Goal: Task Accomplishment & Management: Manage account settings

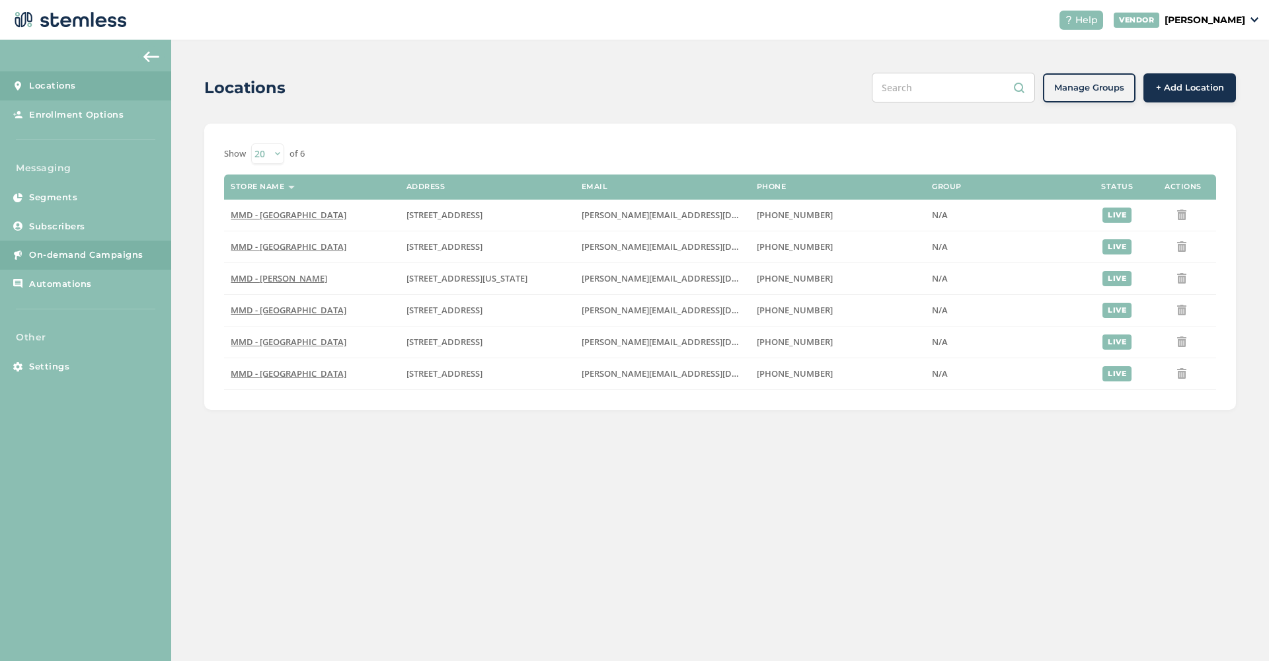
click at [96, 252] on span "On-demand Campaigns" at bounding box center [86, 255] width 114 height 13
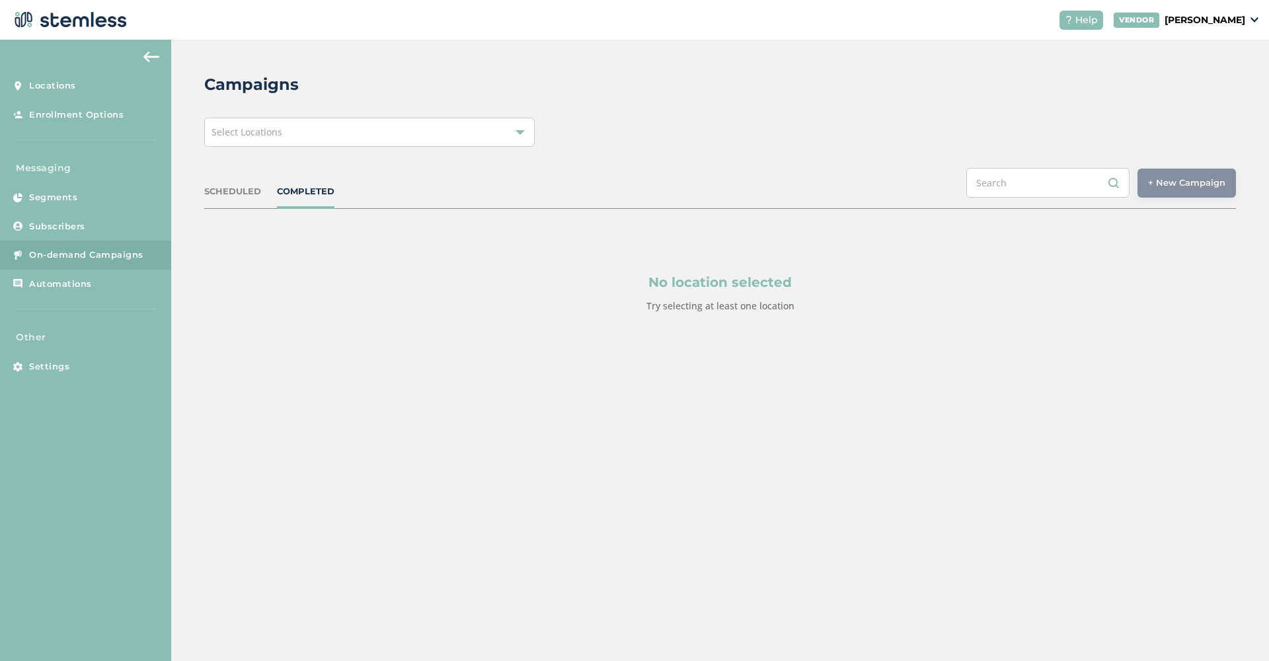
click at [428, 129] on div "Select Locations" at bounding box center [369, 132] width 330 height 29
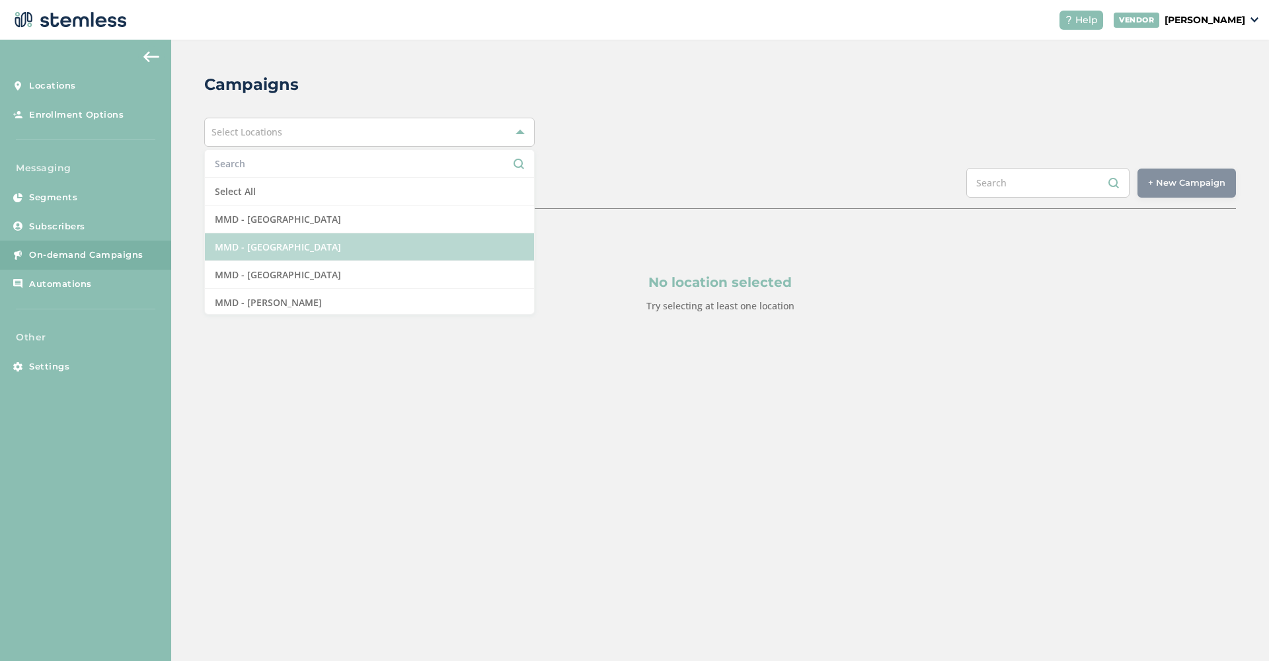
click at [334, 255] on li "MMD - [GEOGRAPHIC_DATA]" at bounding box center [369, 247] width 329 height 28
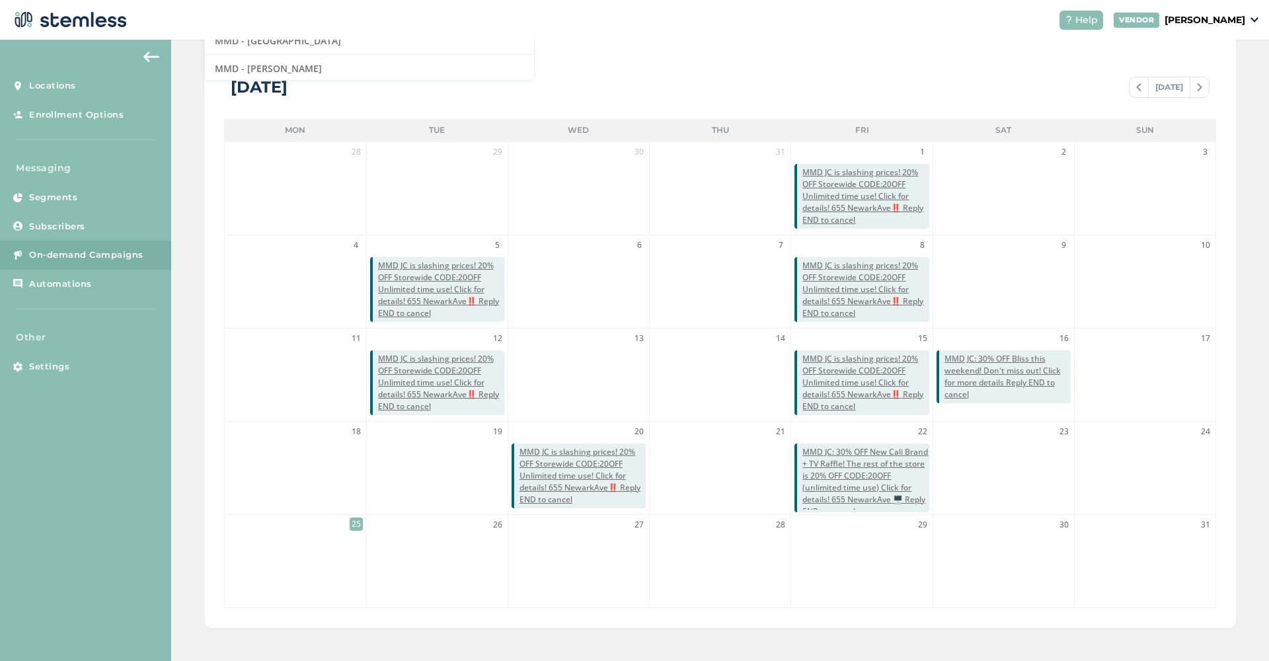
scroll to position [233, 0]
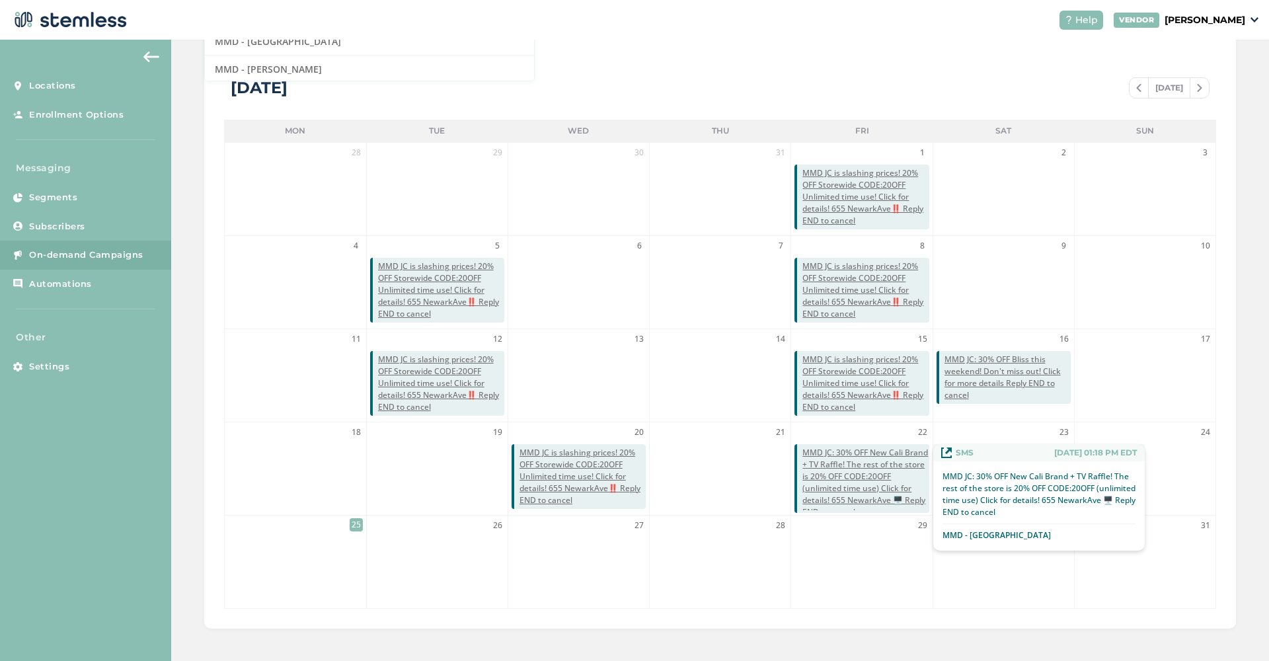
click at [832, 472] on span "MMD JC: 30% OFF New Cali Brand + TV Raffle! The rest of the store is 20% OFF CO…" at bounding box center [865, 482] width 126 height 71
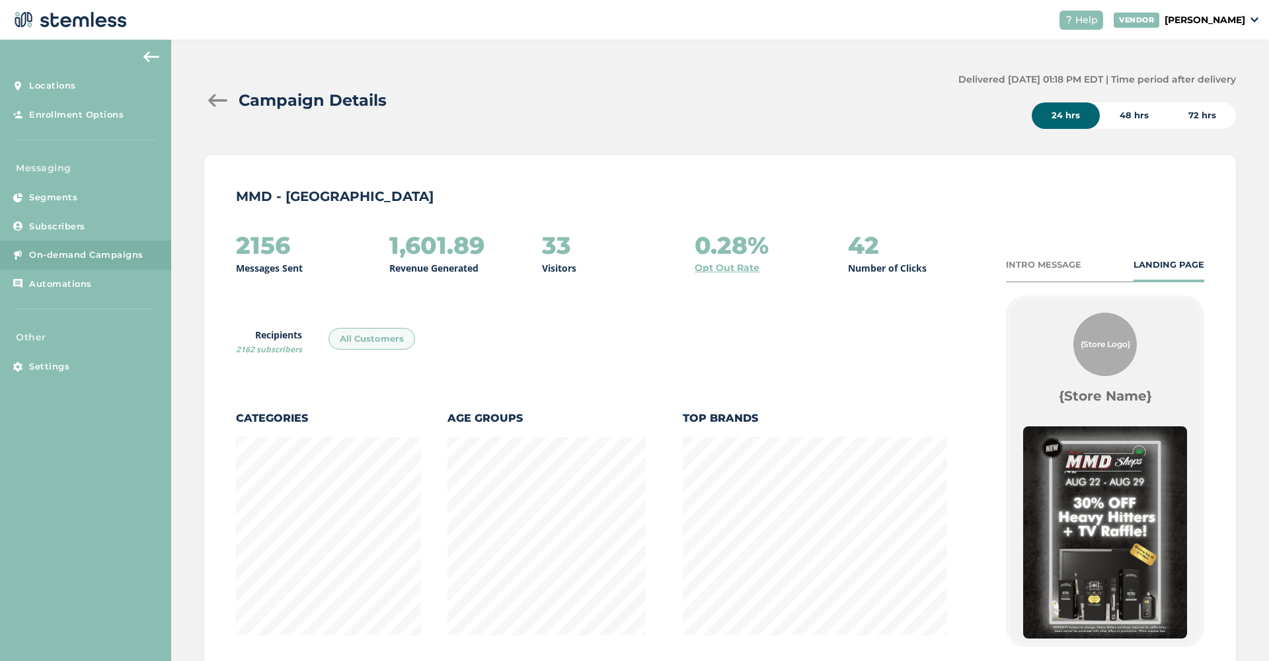
scroll to position [695, 1031]
click at [211, 100] on div at bounding box center [217, 100] width 26 height 13
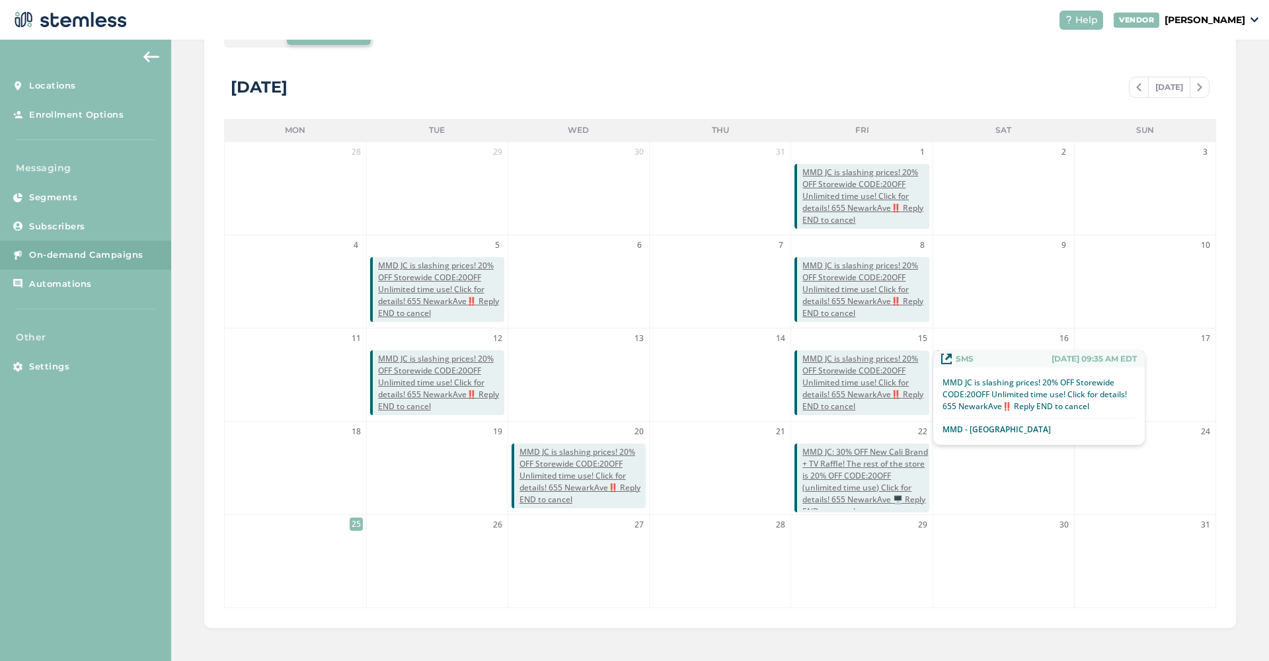
scroll to position [233, 0]
click at [870, 395] on span "MMD JC is slashing prices! 20% OFF Storewide CODE:20OFF Unlimited time use! Cli…" at bounding box center [865, 383] width 126 height 59
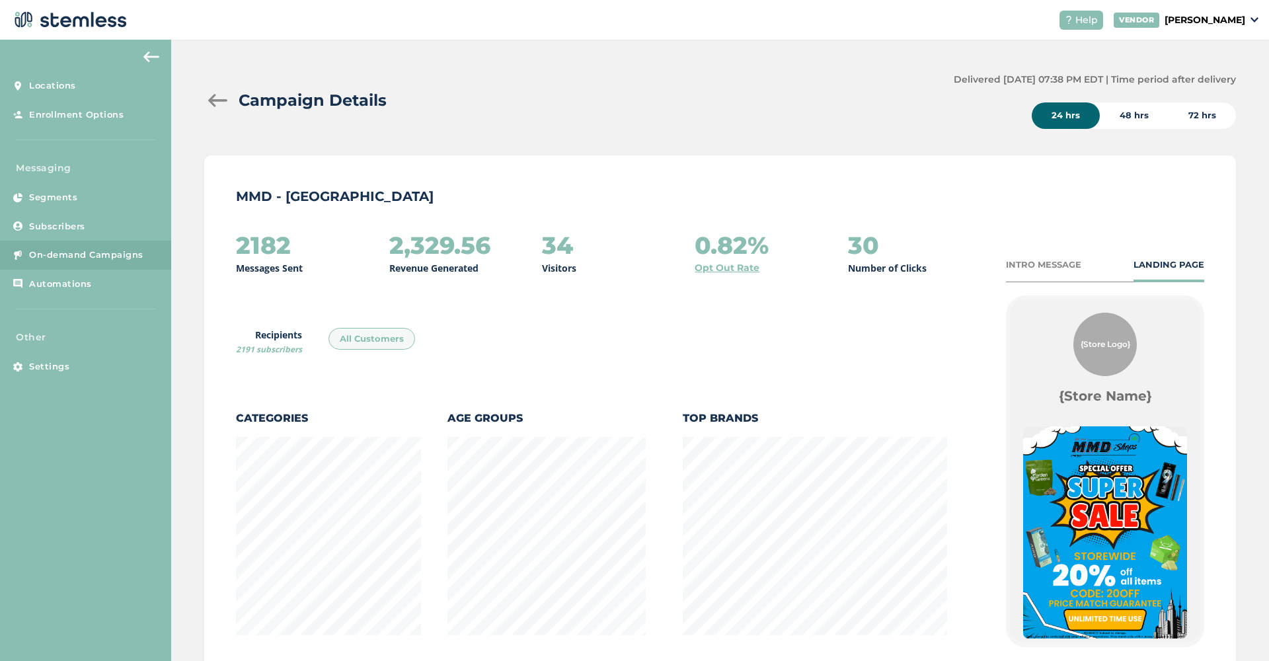
scroll to position [695, 1031]
click at [210, 102] on div at bounding box center [217, 100] width 26 height 13
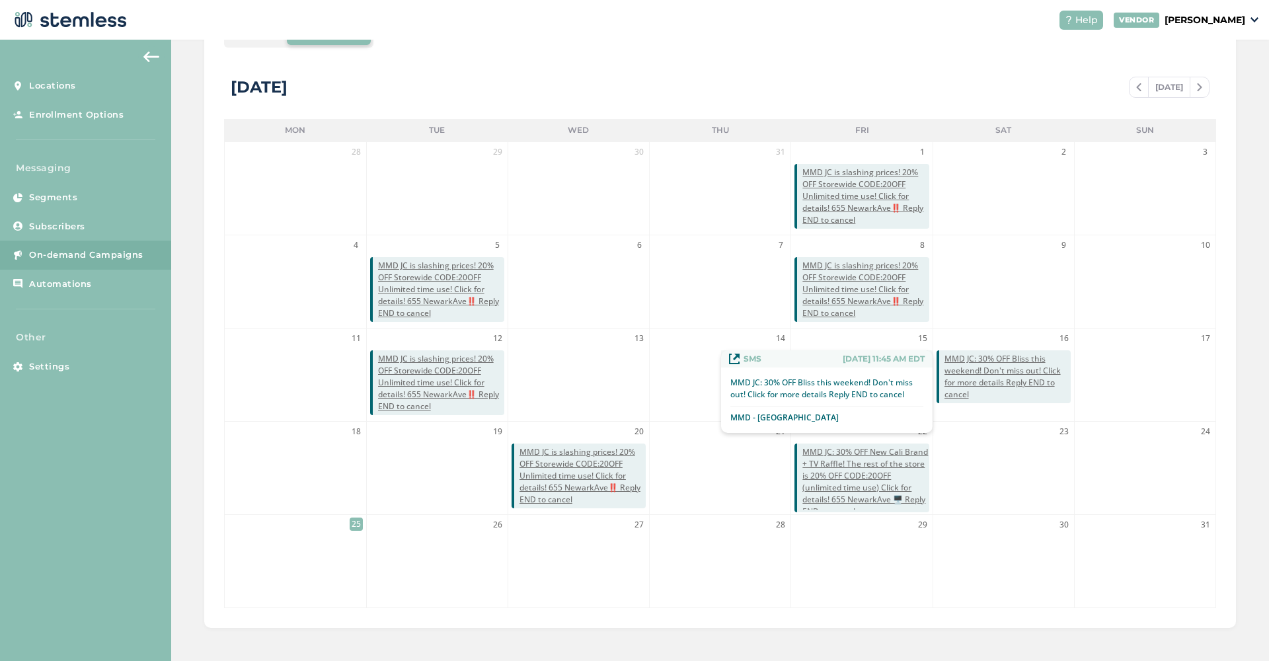
scroll to position [233, 0]
click at [993, 378] on span "MMD JC: 30% OFF Bliss this weekend! Don't miss out! Click for more details Repl…" at bounding box center [1008, 378] width 126 height 48
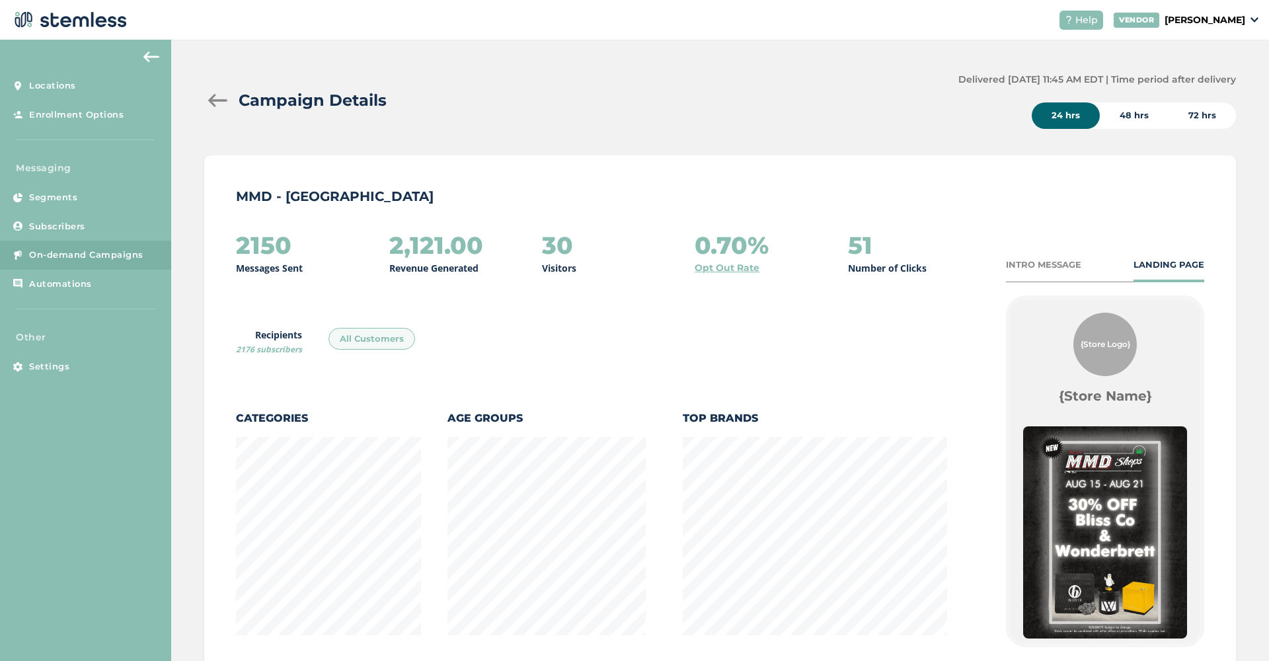
scroll to position [695, 1031]
click at [221, 106] on div at bounding box center [217, 100] width 26 height 13
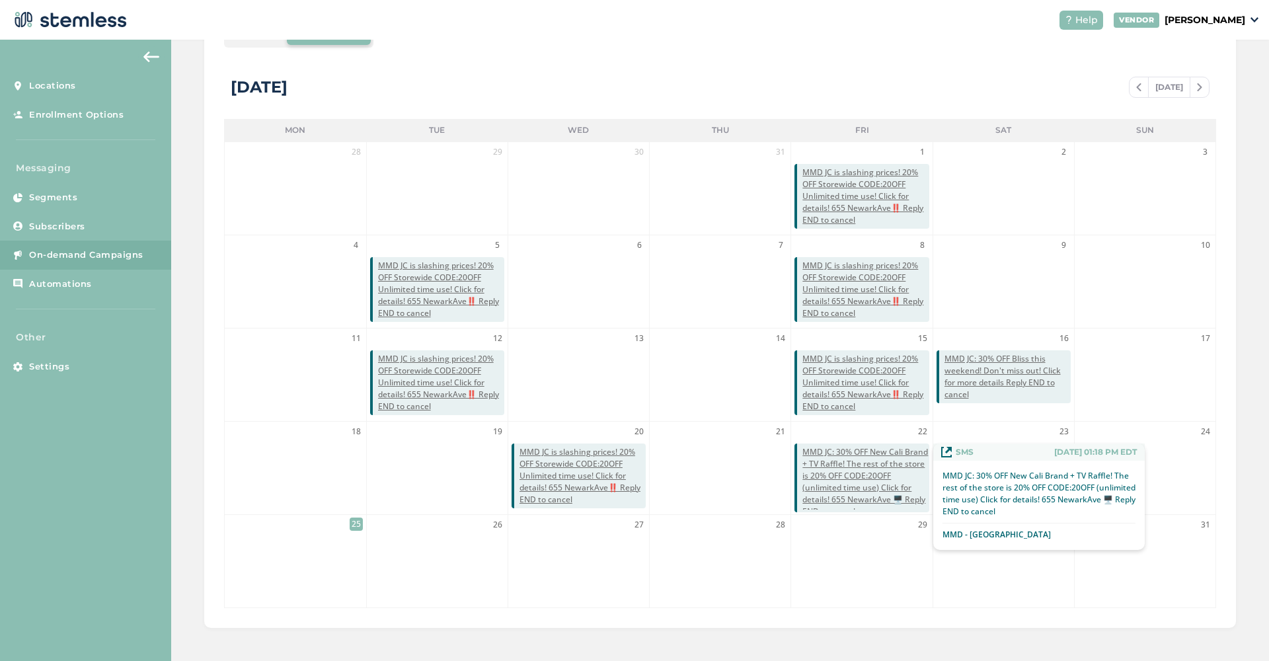
scroll to position [233, 0]
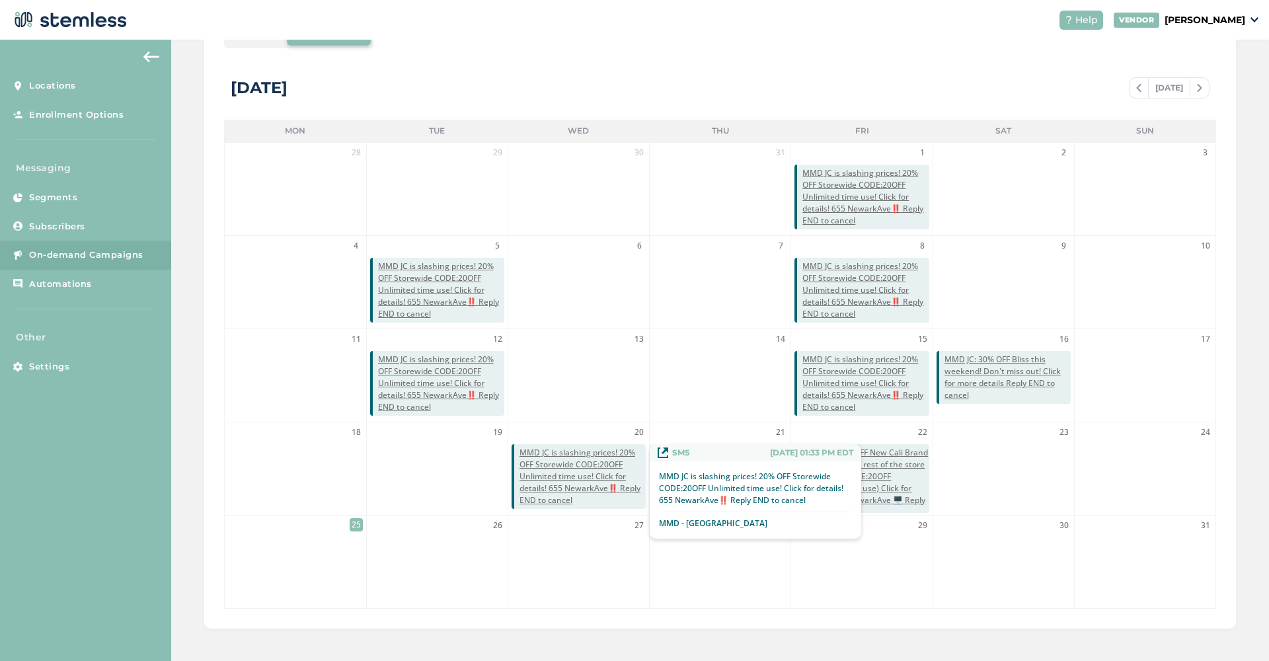
click at [608, 480] on span "MMD JC is slashing prices! 20% OFF Storewide CODE:20OFF Unlimited time use! Cli…" at bounding box center [583, 476] width 126 height 59
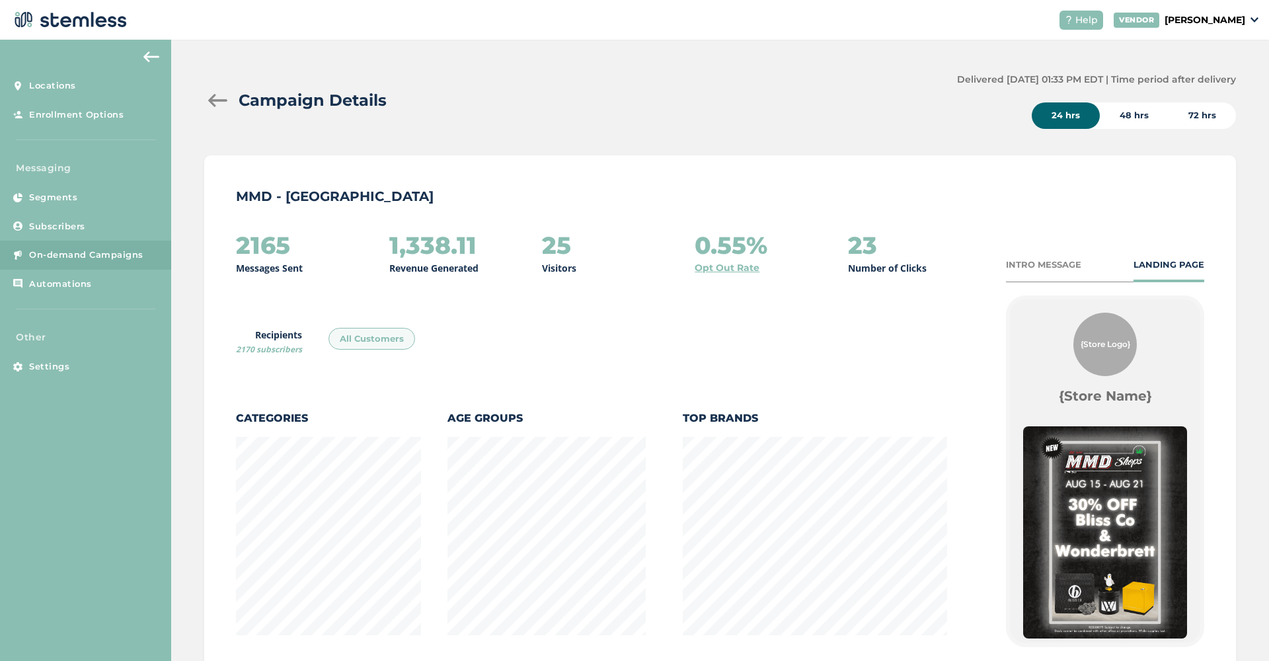
click at [212, 95] on div at bounding box center [217, 100] width 26 height 13
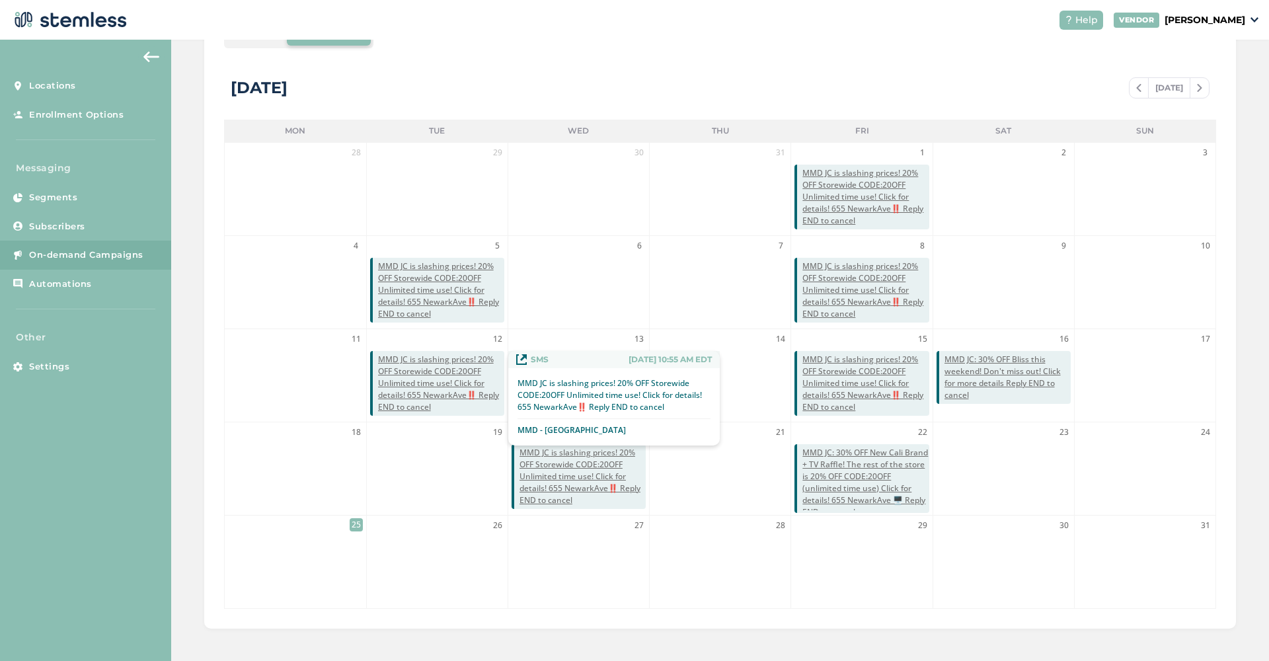
click at [440, 370] on span "MMD JC is slashing prices! 20% OFF Storewide CODE:20OFF Unlimited time use! Cli…" at bounding box center [441, 383] width 126 height 59
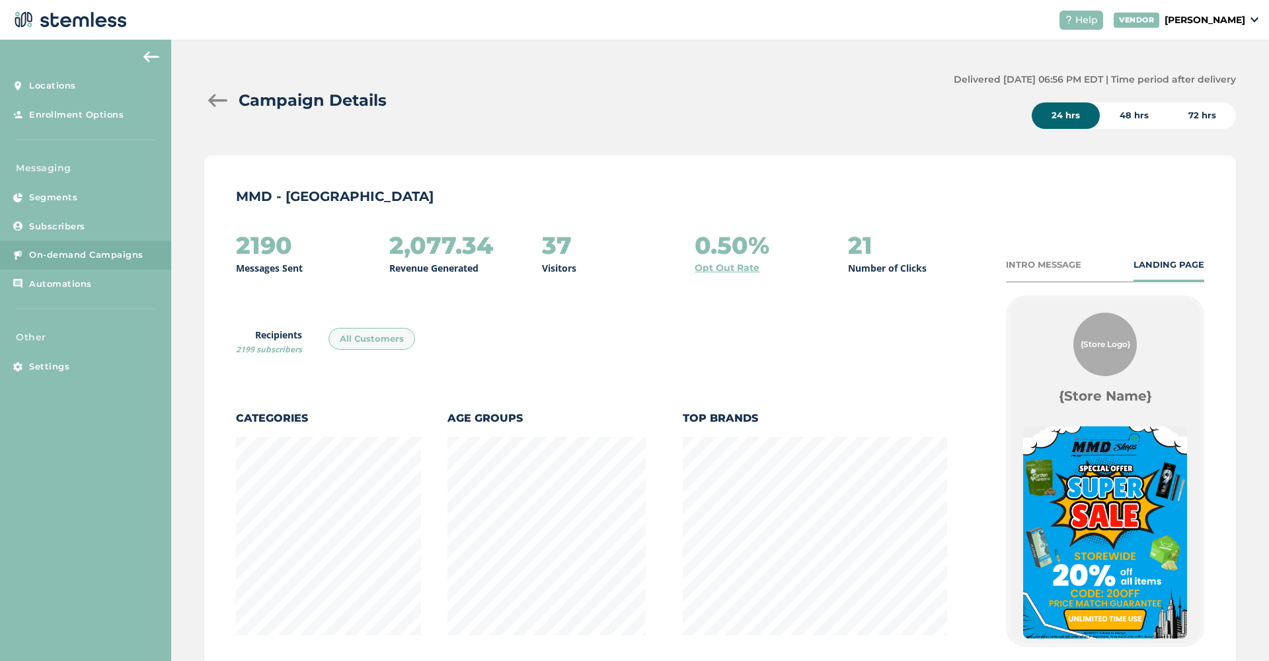
click at [215, 96] on div at bounding box center [217, 100] width 26 height 13
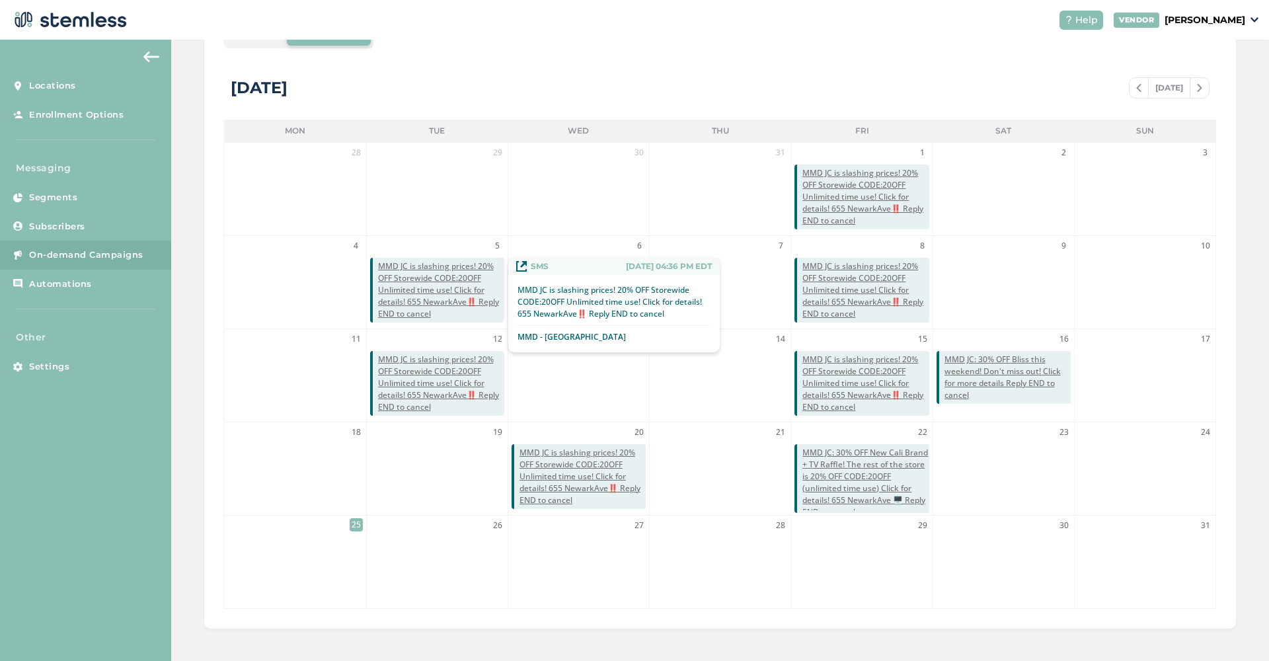
click at [439, 286] on span "MMD JC is slashing prices! 20% OFF Storewide CODE:20OFF Unlimited time use! Cli…" at bounding box center [441, 289] width 126 height 59
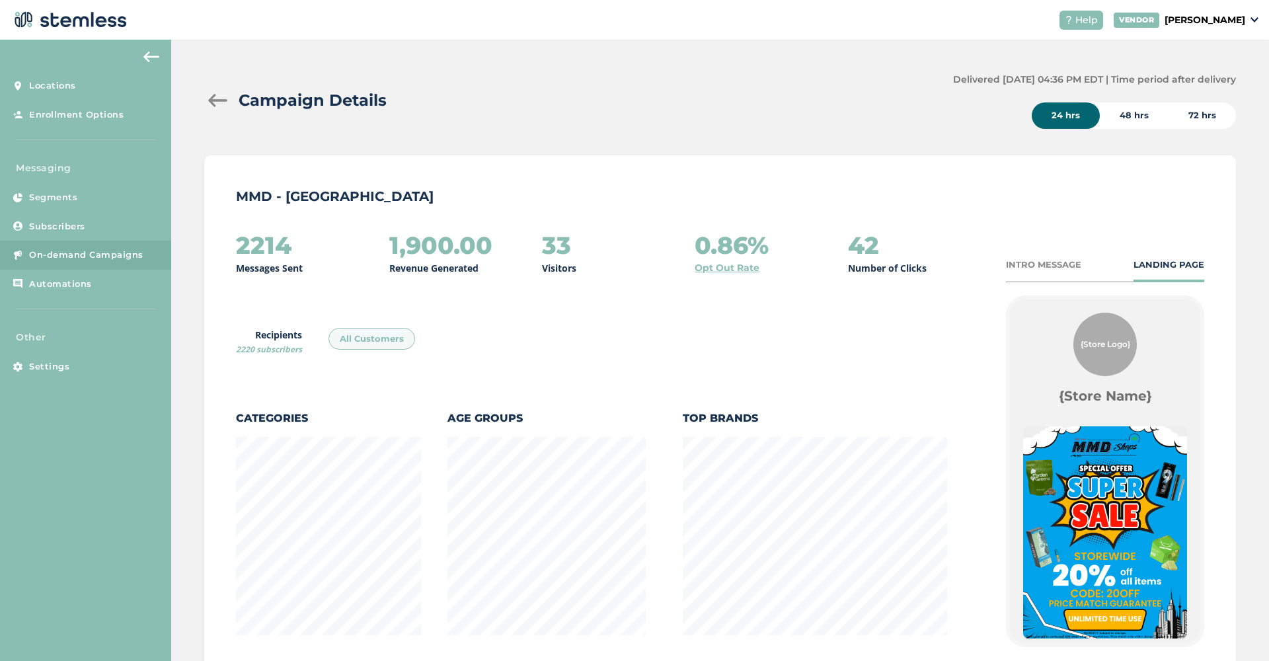
click at [221, 103] on div at bounding box center [217, 100] width 26 height 13
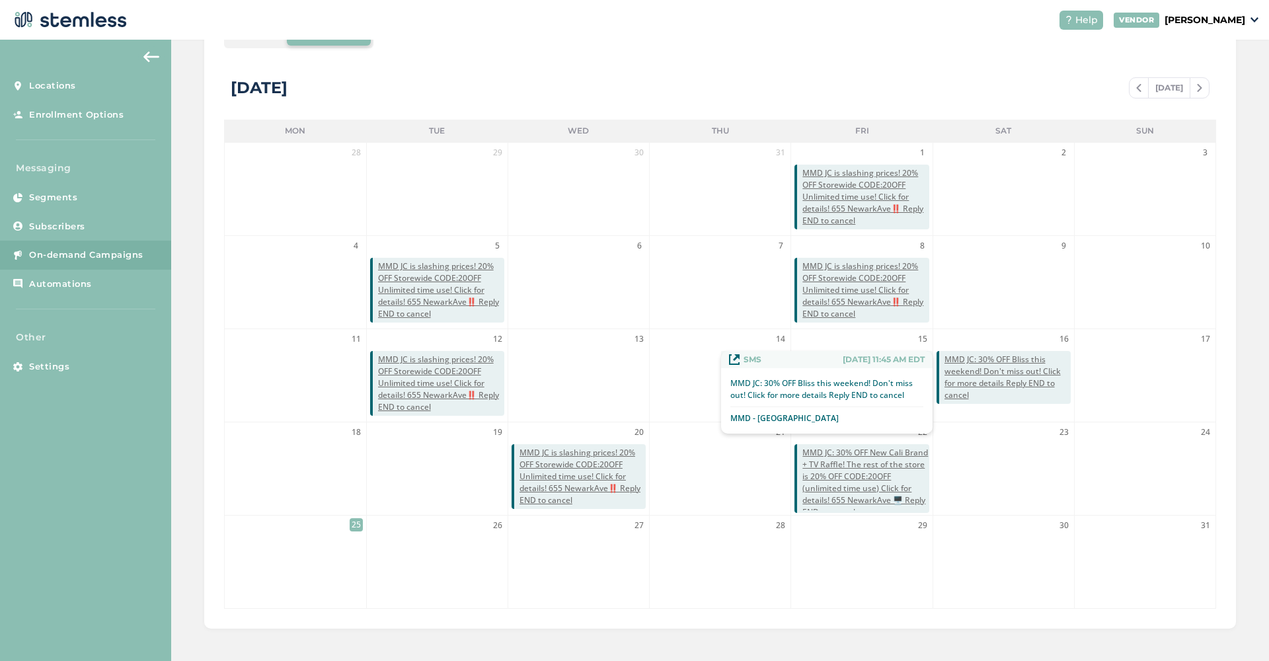
click at [997, 377] on span "MMD JC: 30% OFF Bliss this weekend! Don't miss out! Click for more details Repl…" at bounding box center [1008, 378] width 126 height 48
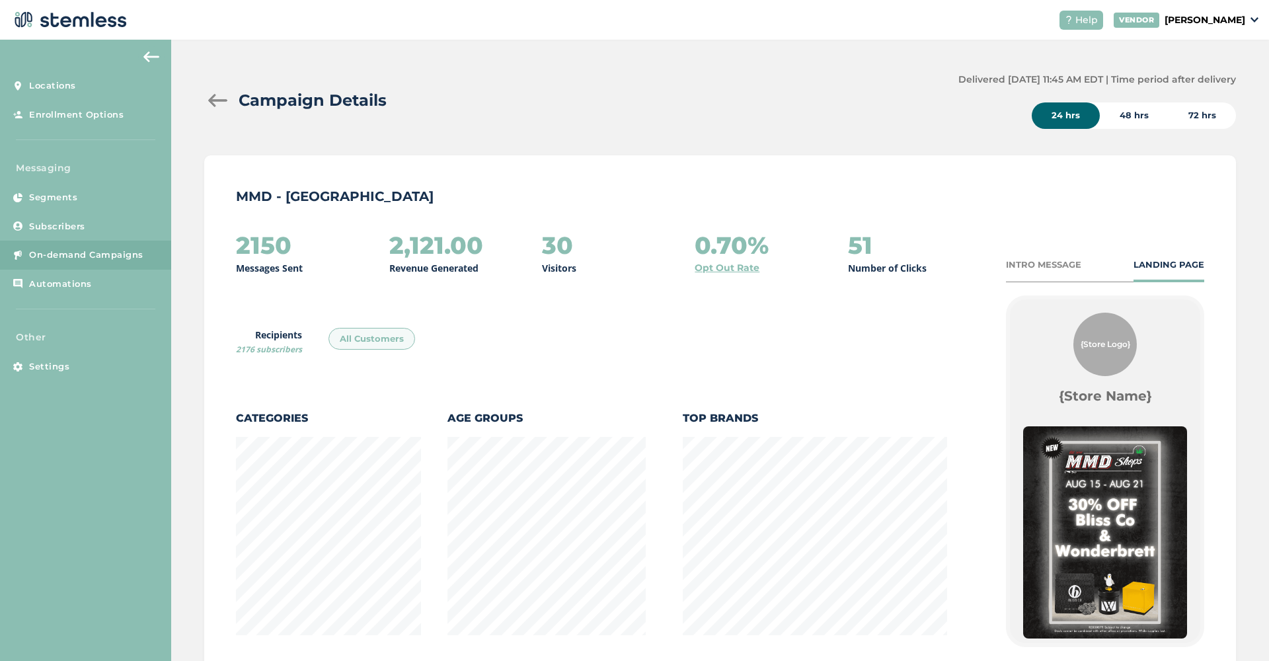
click at [216, 103] on div at bounding box center [217, 100] width 26 height 13
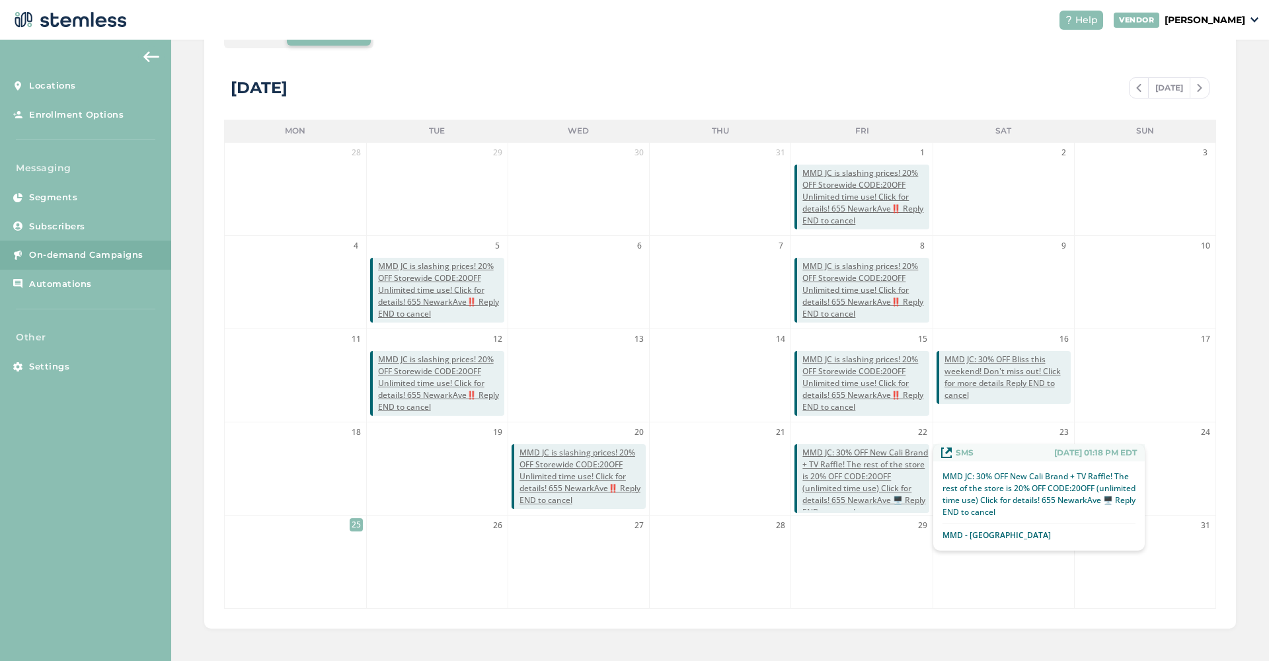
click at [862, 469] on span "MMD JC: 30% OFF New Cali Brand + TV Raffle! The rest of the store is 20% OFF CO…" at bounding box center [865, 482] width 126 height 71
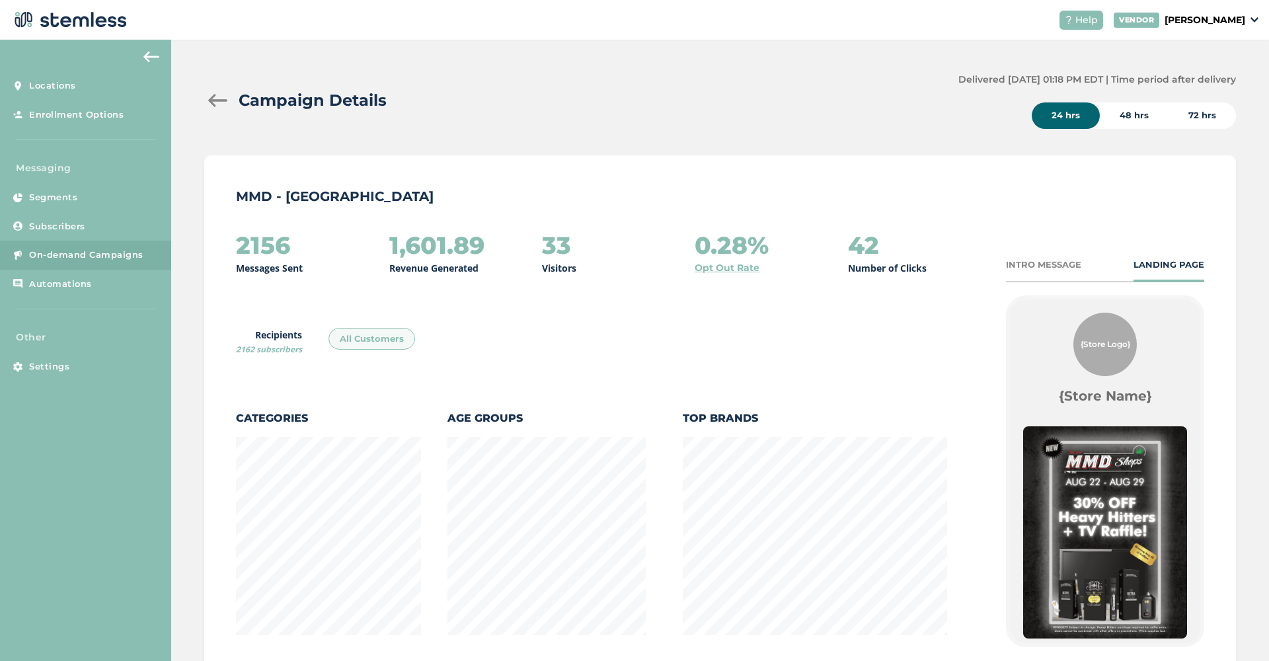
click at [215, 96] on div at bounding box center [217, 100] width 26 height 13
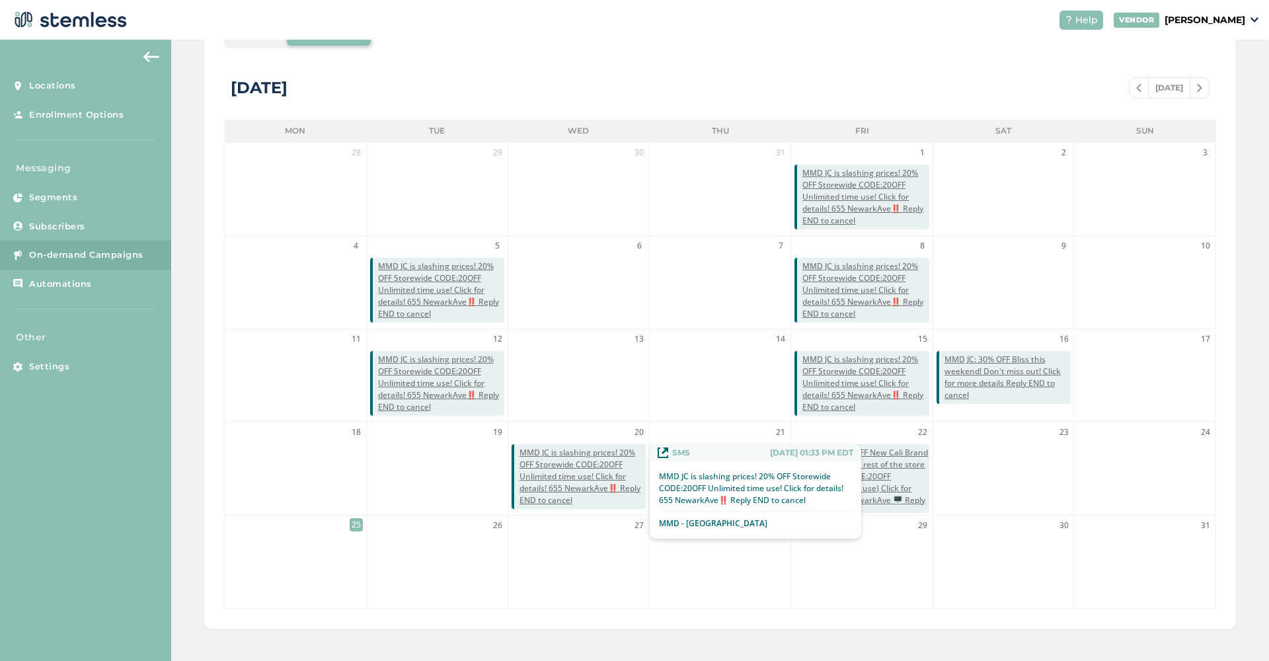
click at [574, 456] on span "MMD JC is slashing prices! 20% OFF Storewide CODE:20OFF Unlimited time use! Cli…" at bounding box center [583, 476] width 126 height 59
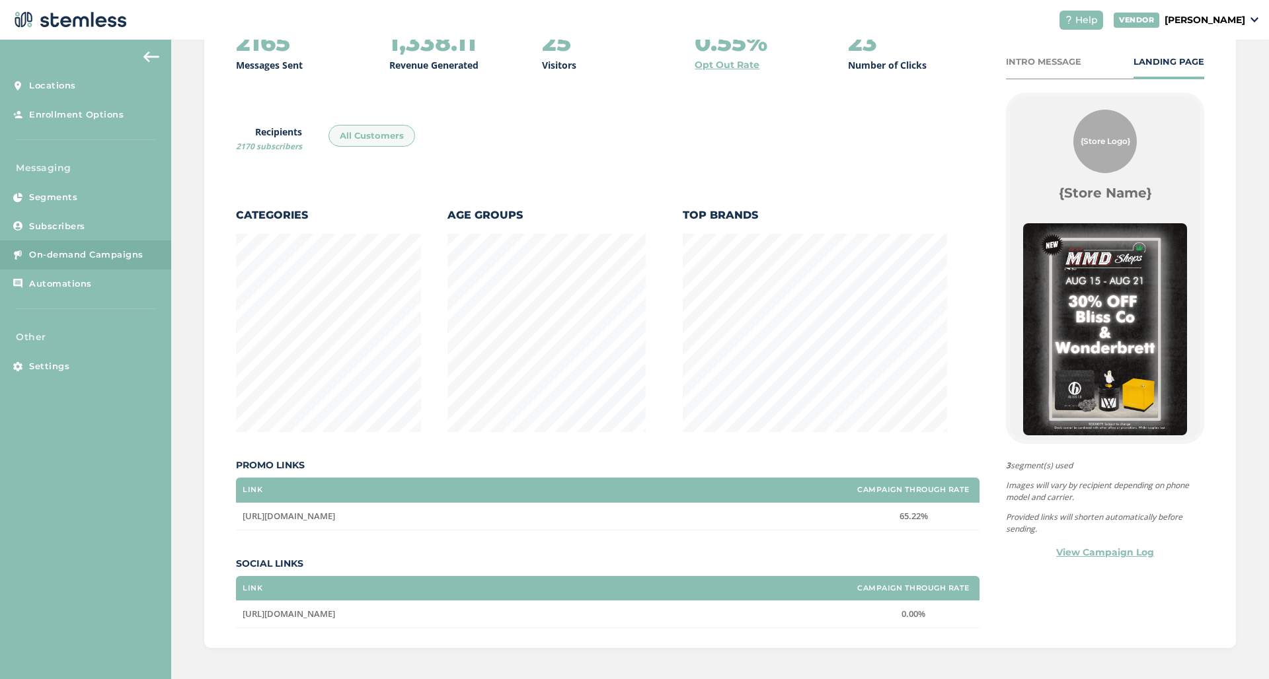
click at [153, 57] on img at bounding box center [151, 57] width 16 height 11
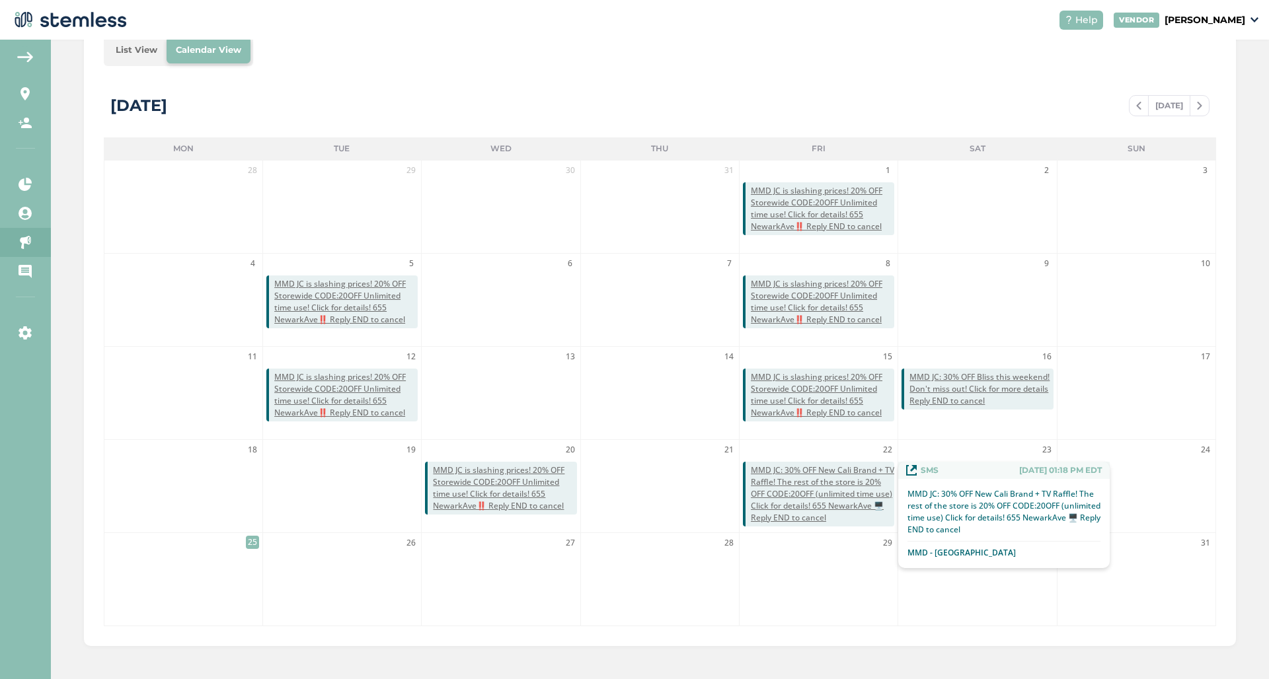
scroll to position [215, 0]
click at [808, 506] on span "MMD JC: 30% OFF New Cali Brand + TV Raffle! The rest of the store is 20% OFF CO…" at bounding box center [822, 494] width 143 height 59
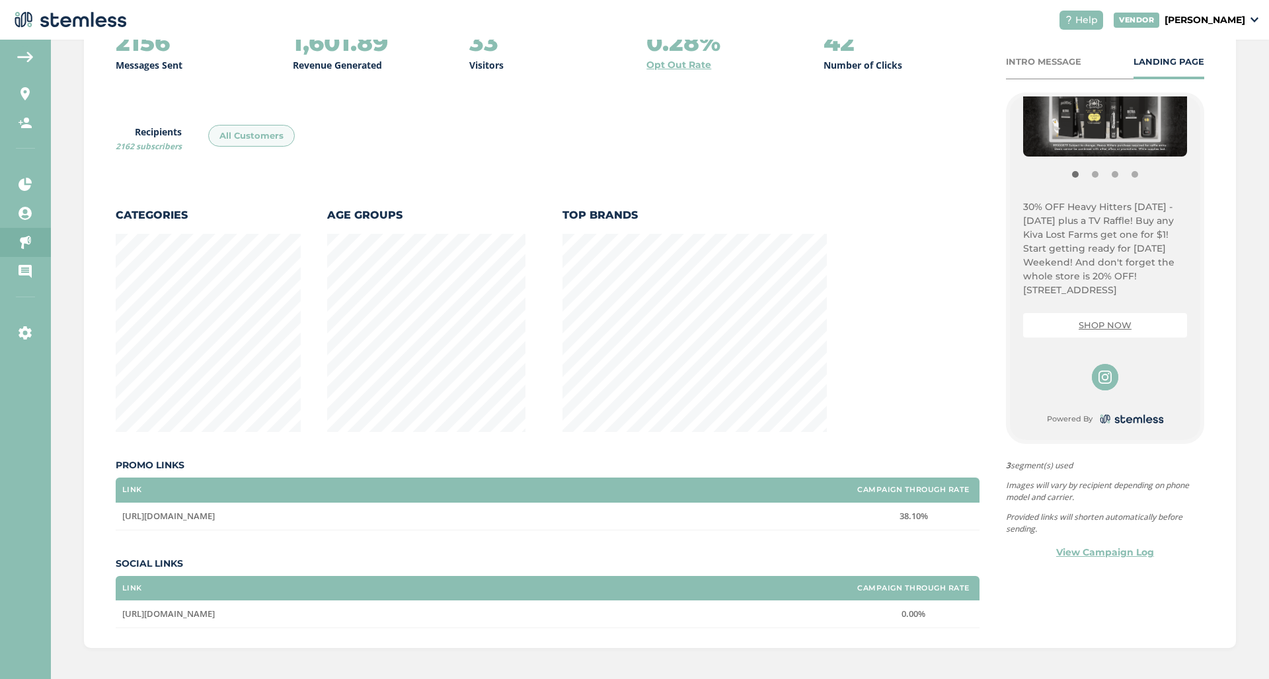
scroll to position [279, 0]
drag, startPoint x: 1089, startPoint y: 289, endPoint x: 994, endPoint y: 212, distance: 122.1
click at [994, 212] on div "2156 Messages Sent 1,601.89 Revenue Generated 33 Visitors 0.28% Opt Out Rate 42…" at bounding box center [660, 329] width 1089 height 600
copy p "30% OFF Heavy Hitters [DATE] - [DATE] plus a TV Raffle! Buy any Kiva Lost Farms…"
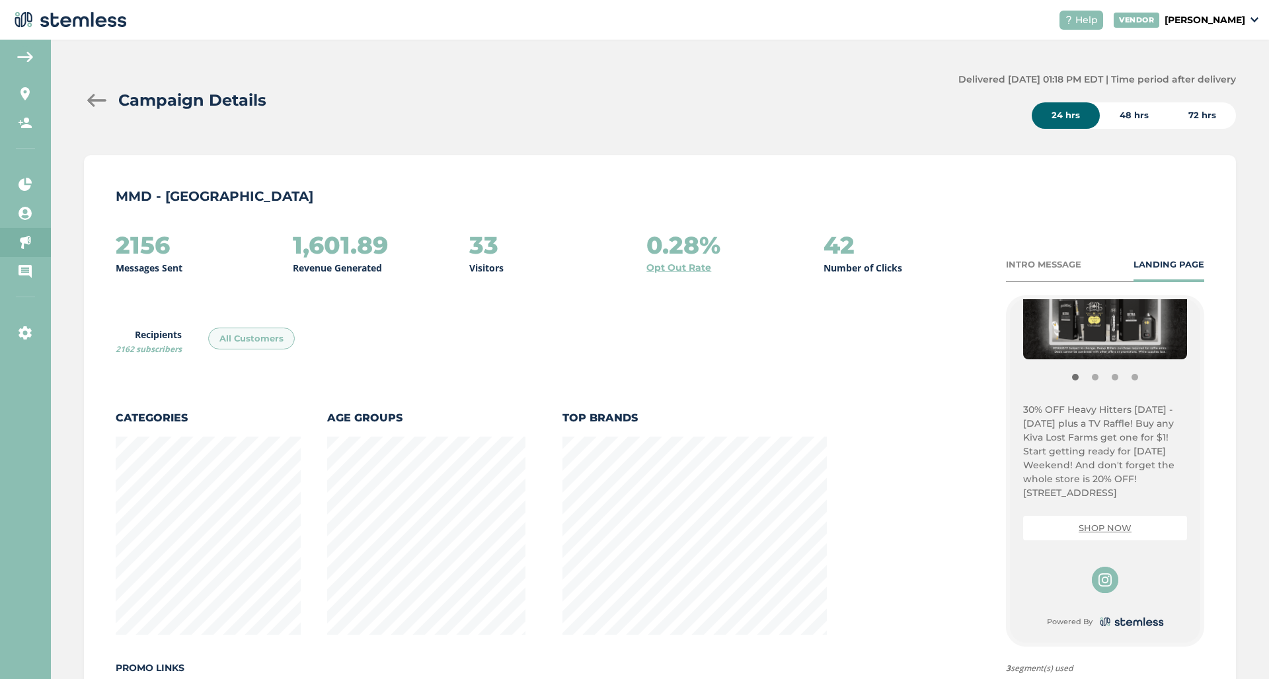
scroll to position [0, 0]
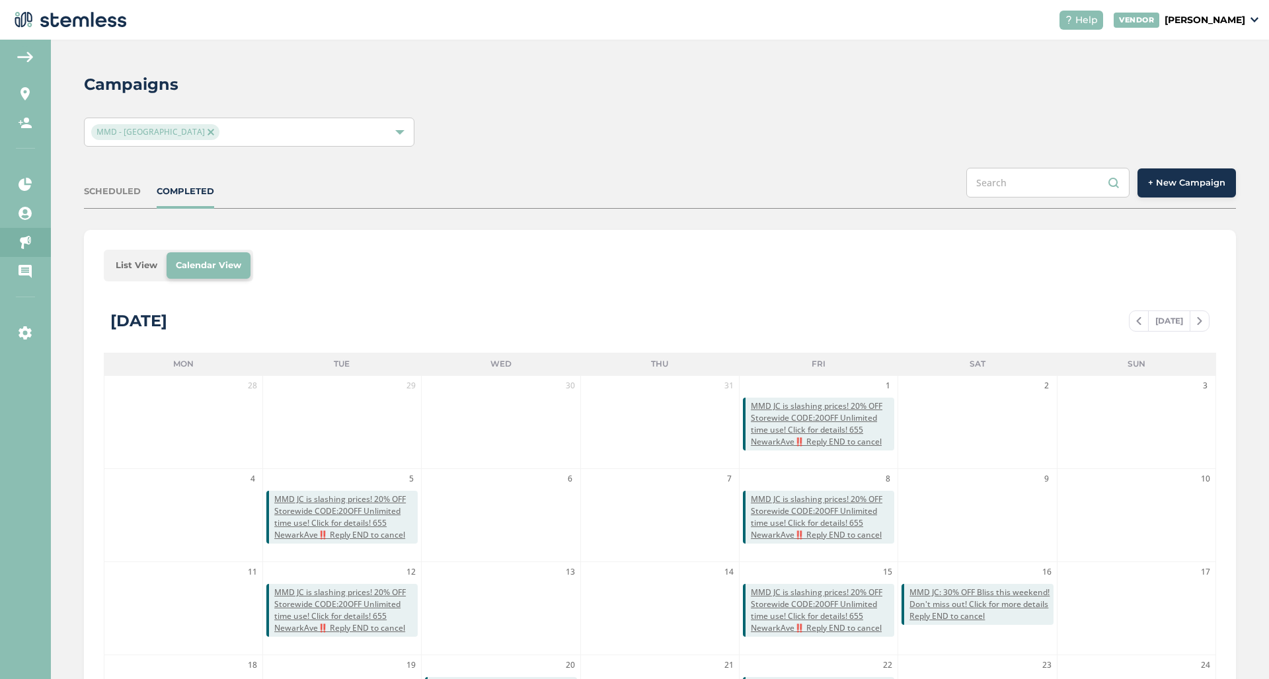
click at [177, 130] on div "MMD - [GEOGRAPHIC_DATA]" at bounding box center [242, 132] width 303 height 16
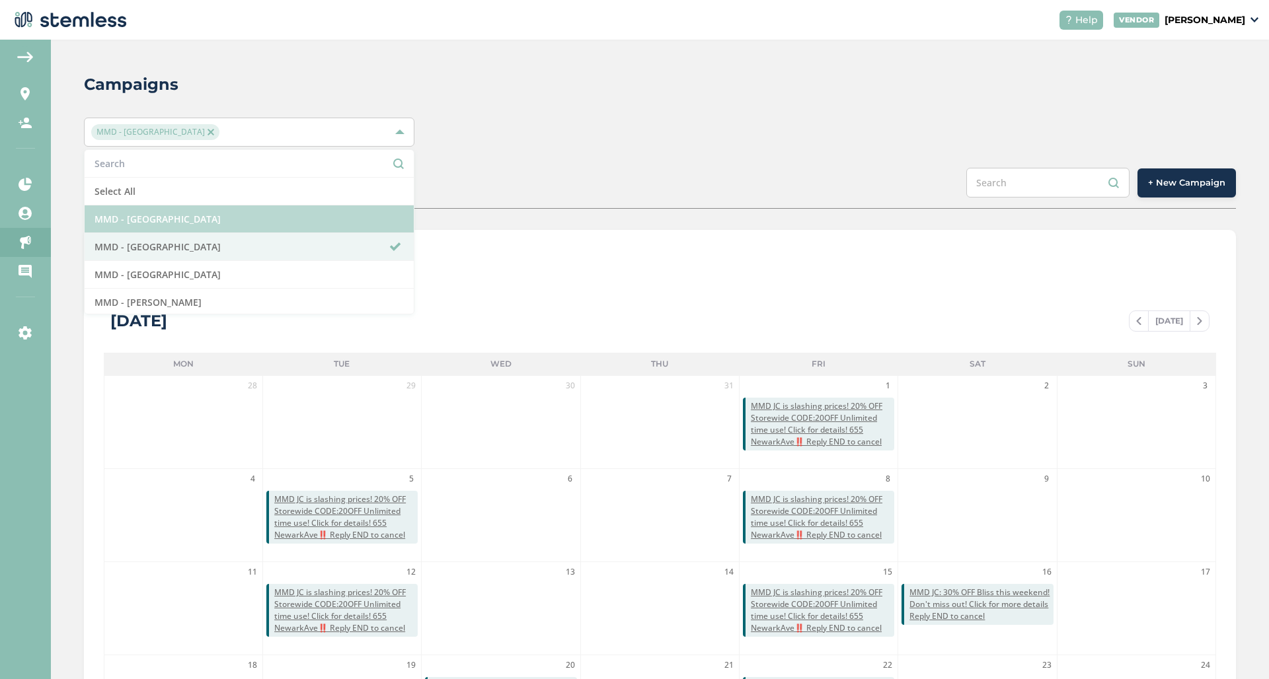
click at [189, 219] on li "MMD - [GEOGRAPHIC_DATA]" at bounding box center [249, 220] width 329 height 28
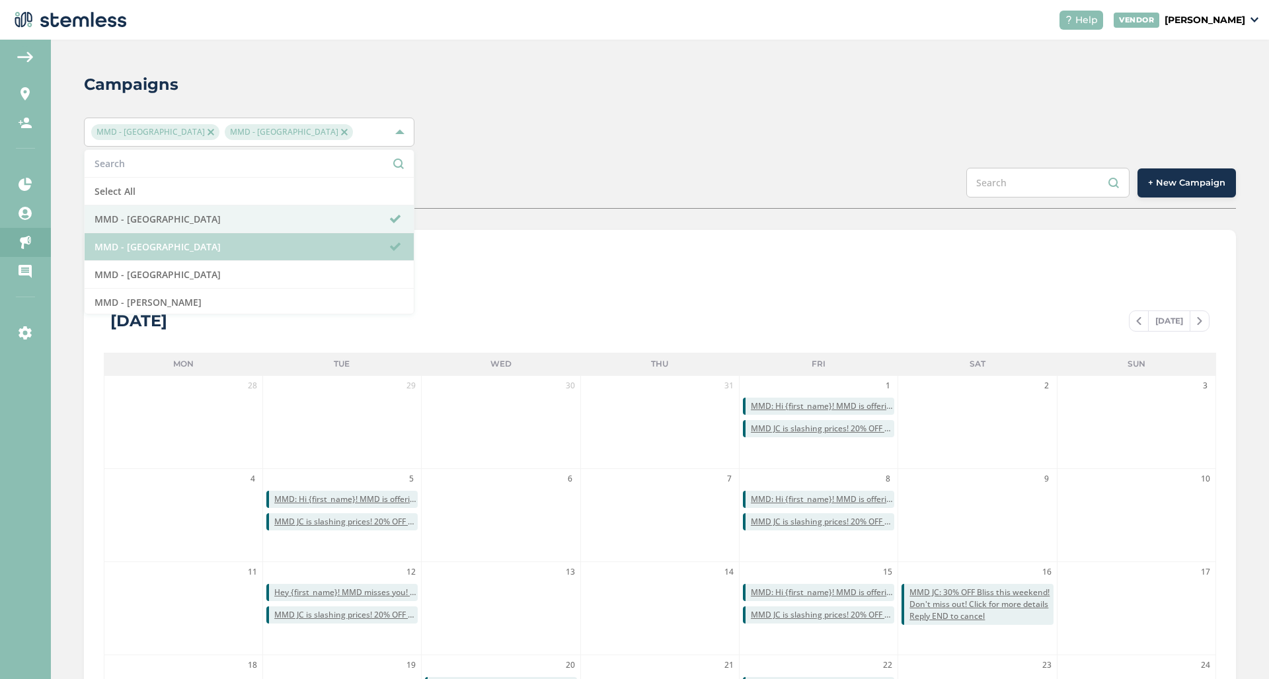
click at [373, 246] on li "MMD - [GEOGRAPHIC_DATA]" at bounding box center [249, 247] width 329 height 28
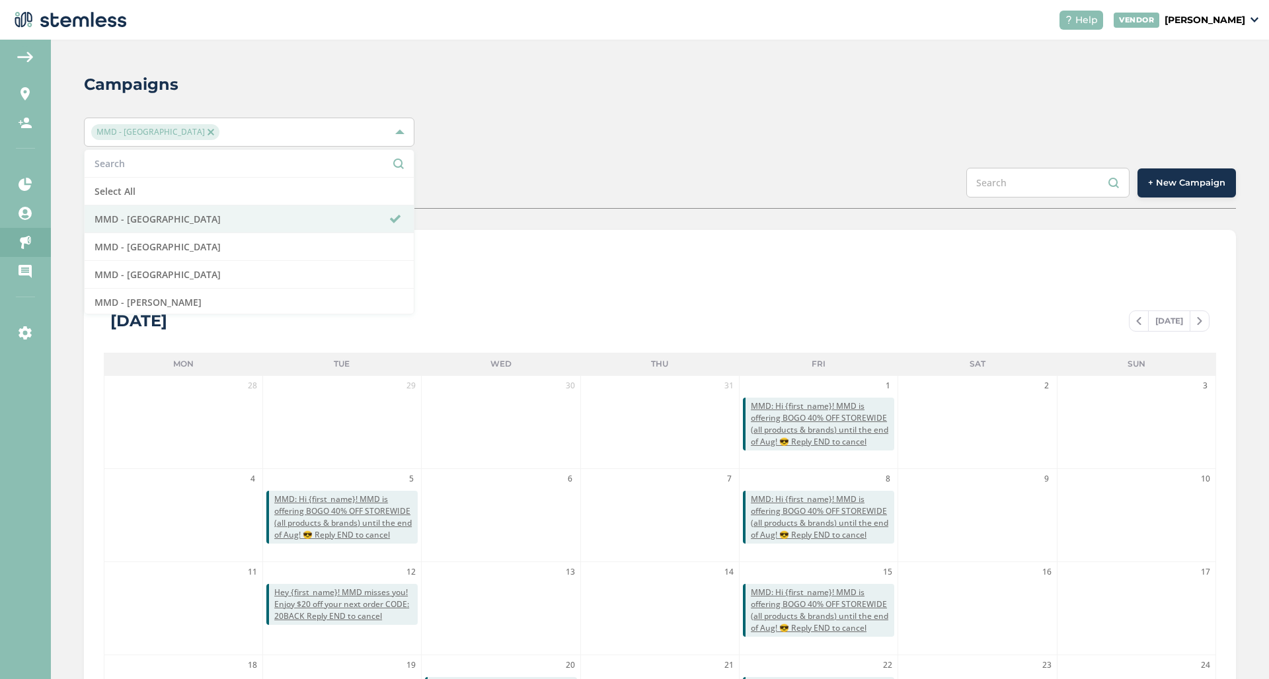
click at [556, 244] on div "List View Calendar View [DATE] [DATE] Mon Tue Wed Thu Fri Sat Sun 28 29 30 31 1…" at bounding box center [660, 546] width 1152 height 632
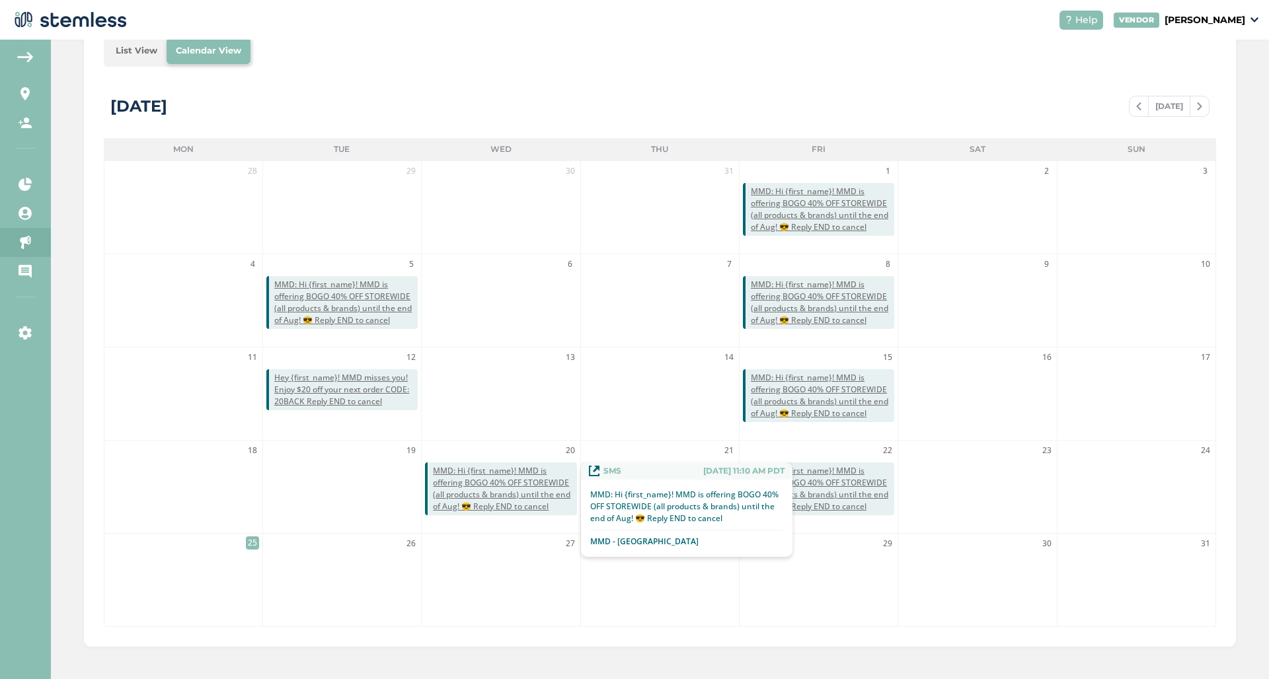
click at [471, 488] on span "MMD: Hi {first_name}! MMD is offering BOGO 40% OFF STOREWIDE (all products & br…" at bounding box center [504, 489] width 143 height 48
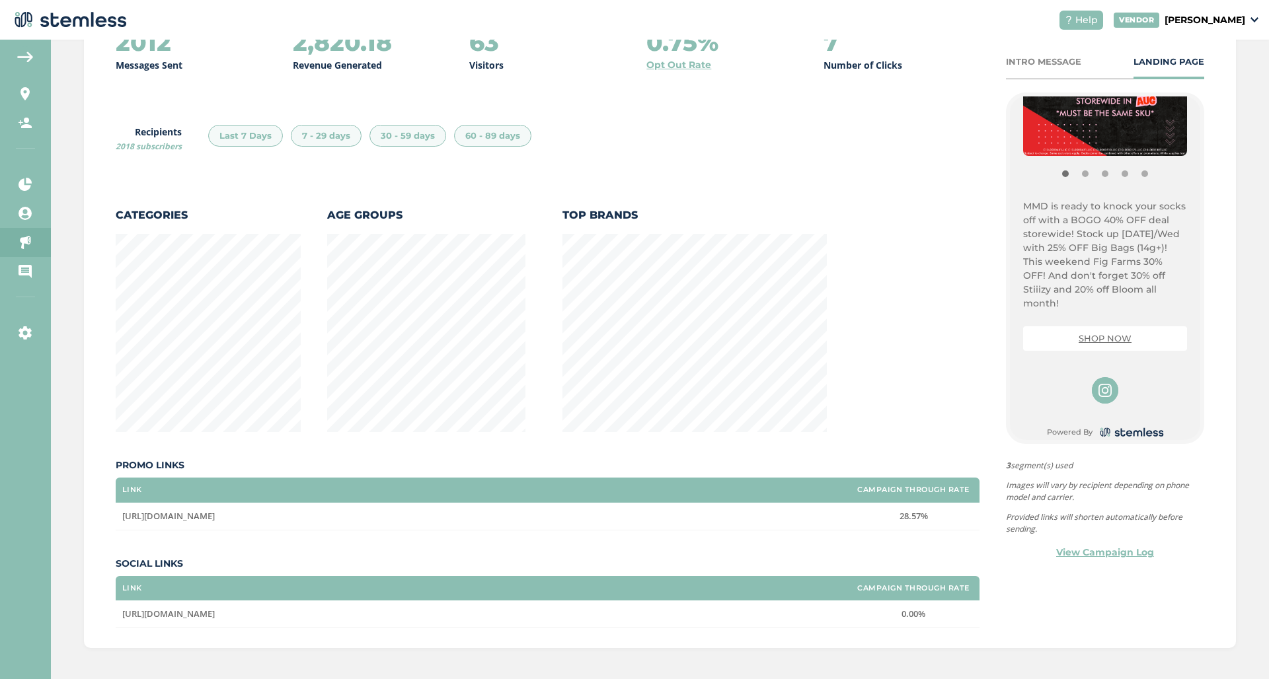
scroll to position [279, 0]
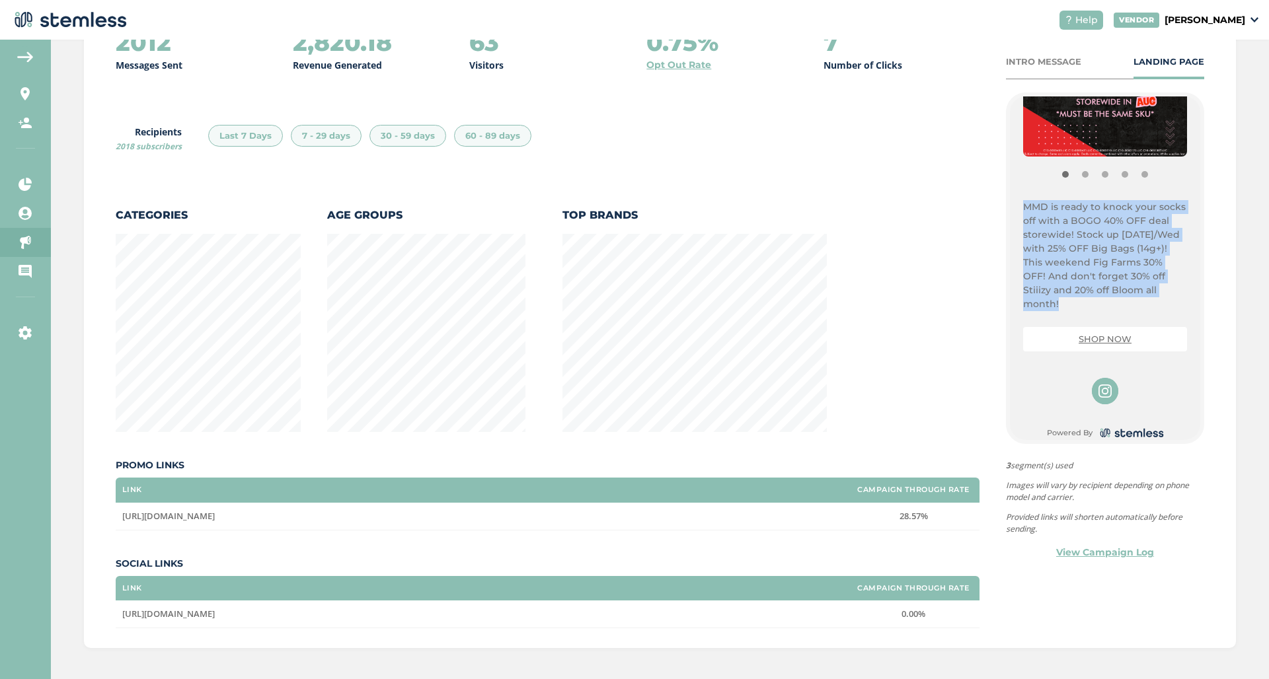
drag, startPoint x: 1150, startPoint y: 290, endPoint x: 995, endPoint y: 210, distance: 175.0
click at [995, 210] on div "2012 Messages Sent 2,820.18 Revenue Generated 63 Visitors 0.75% Opt Out Rate 7 …" at bounding box center [660, 329] width 1089 height 600
copy span "MMD is ready to knock your socks off with a BOGO 40% OFF deal storewide! Stock …"
click at [19, 340] on link "Settings" at bounding box center [25, 333] width 51 height 29
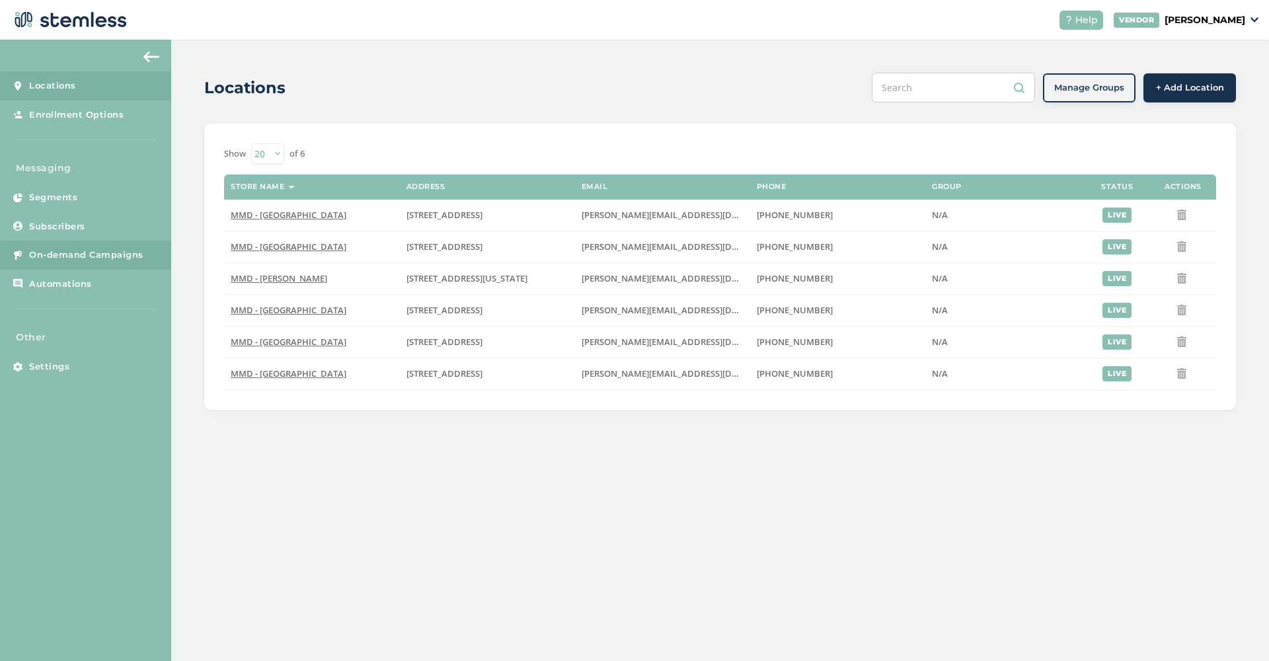
click at [59, 257] on span "On-demand Campaigns" at bounding box center [86, 255] width 114 height 13
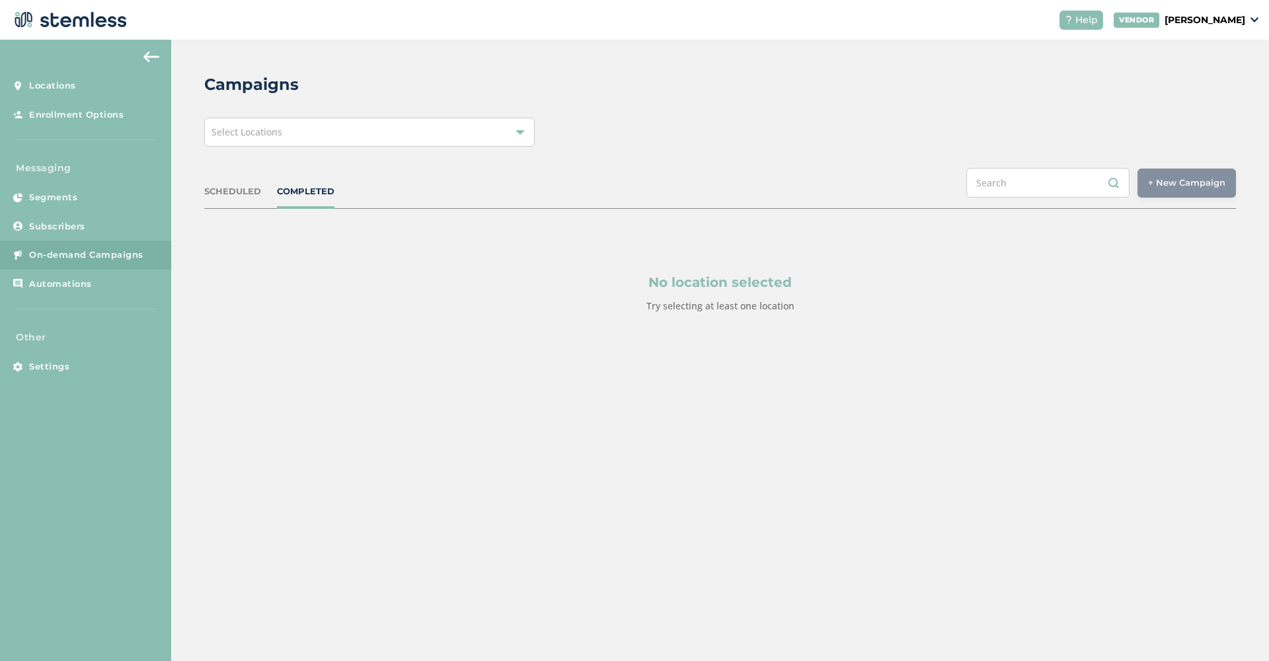
click at [459, 144] on div "Select Locations" at bounding box center [369, 132] width 330 height 29
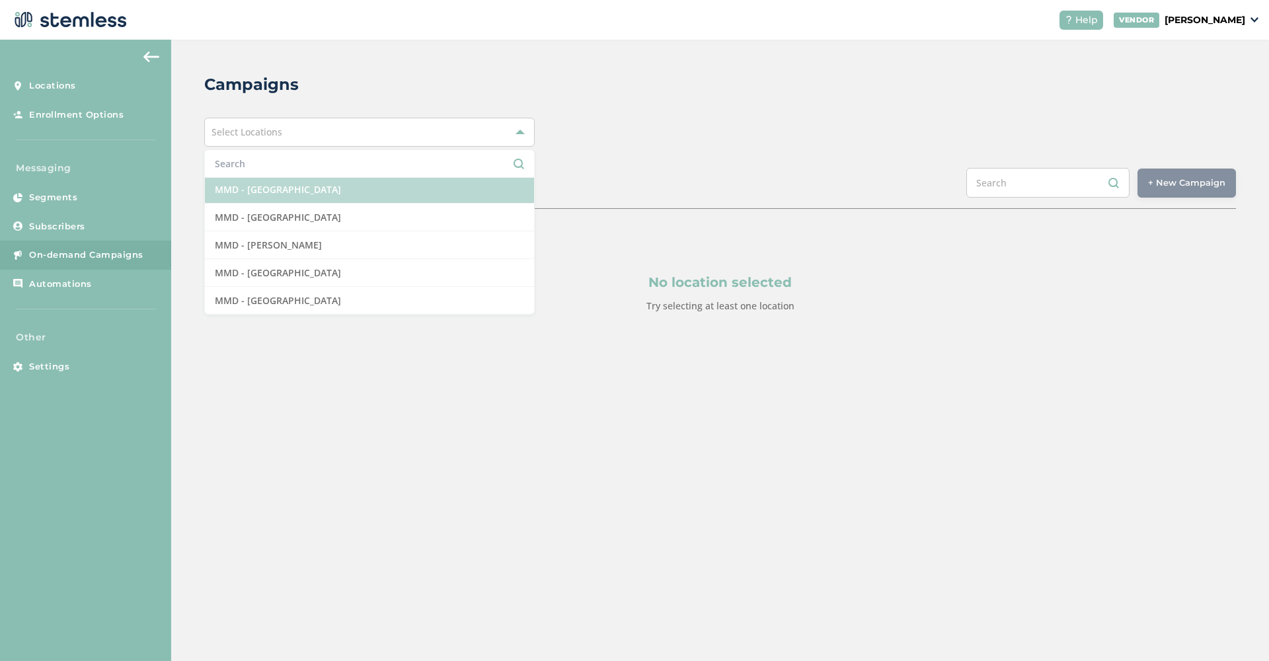
click at [358, 184] on li "MMD - [GEOGRAPHIC_DATA]" at bounding box center [369, 190] width 329 height 28
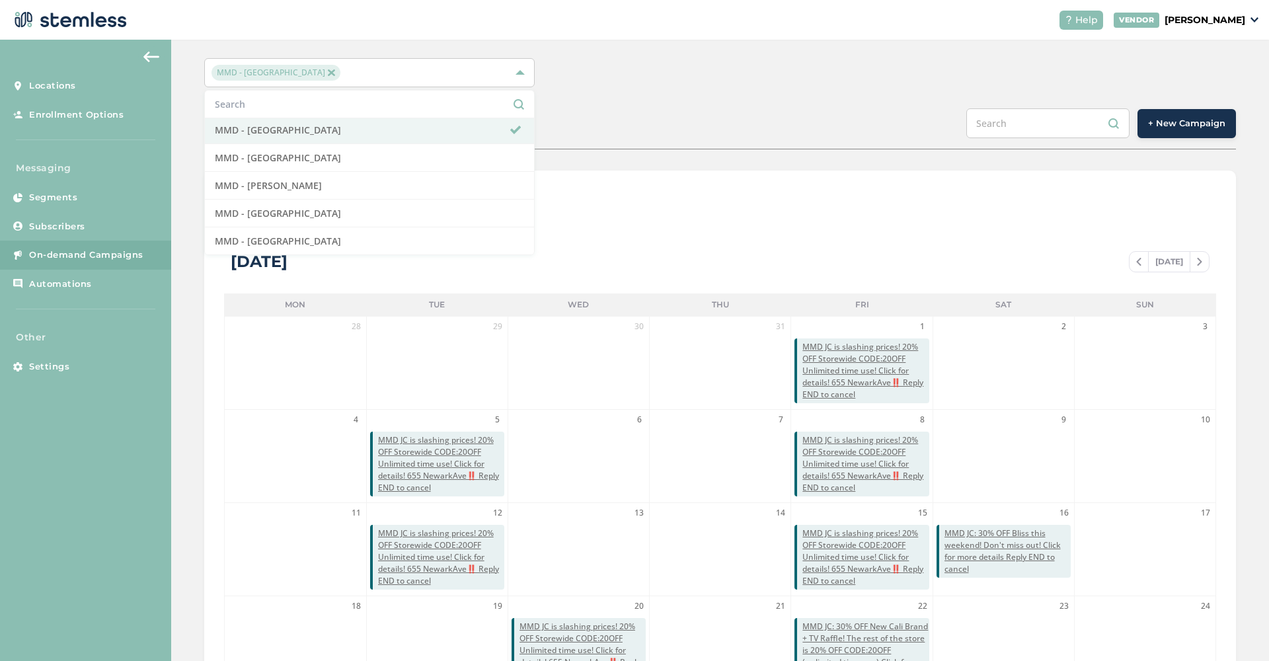
scroll to position [19, 0]
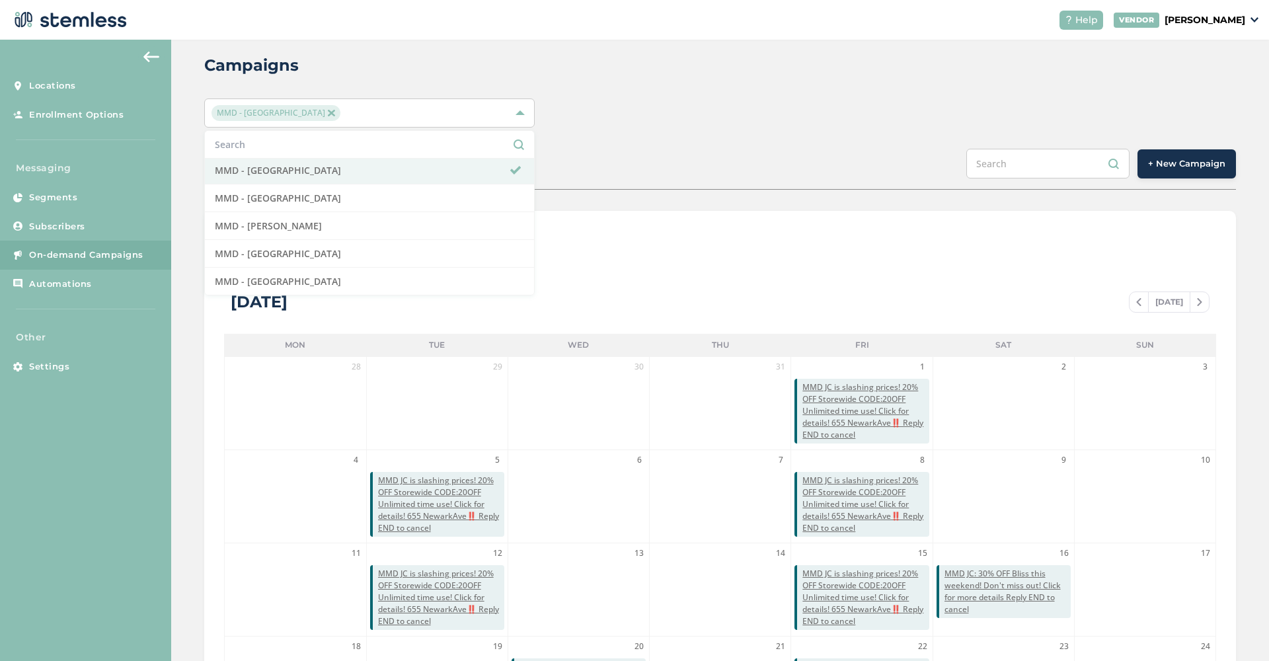
click at [1186, 159] on span "+ New Campaign" at bounding box center [1186, 163] width 77 height 13
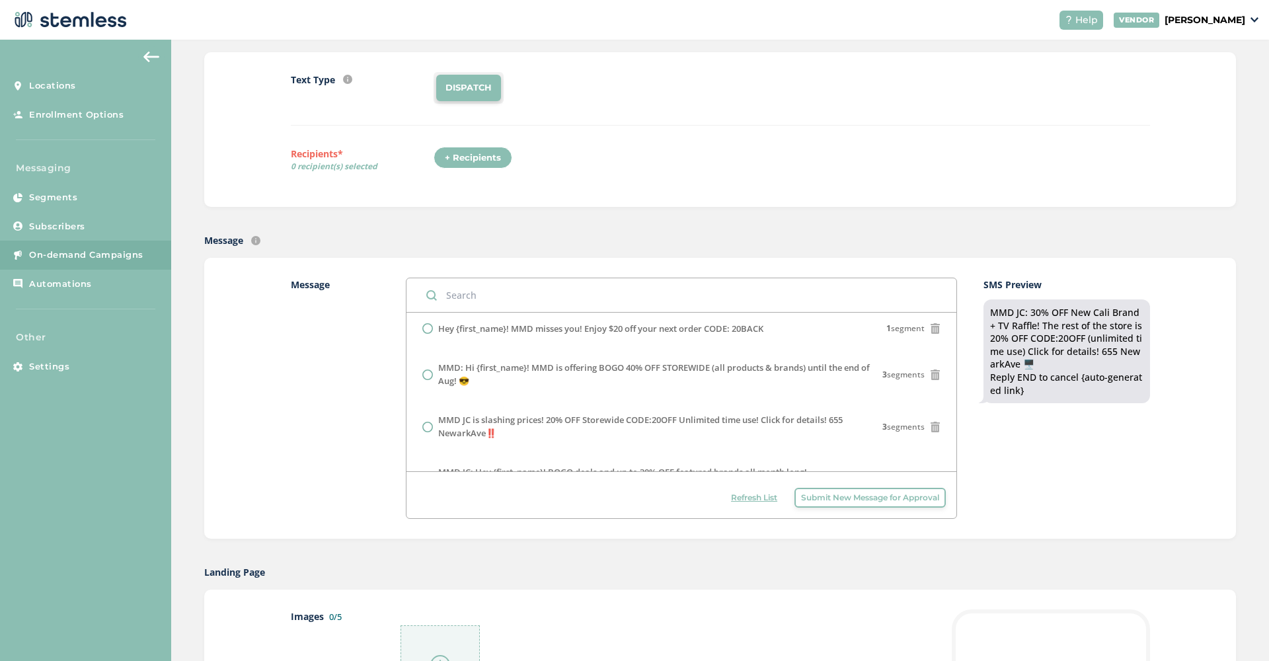
scroll to position [98, 0]
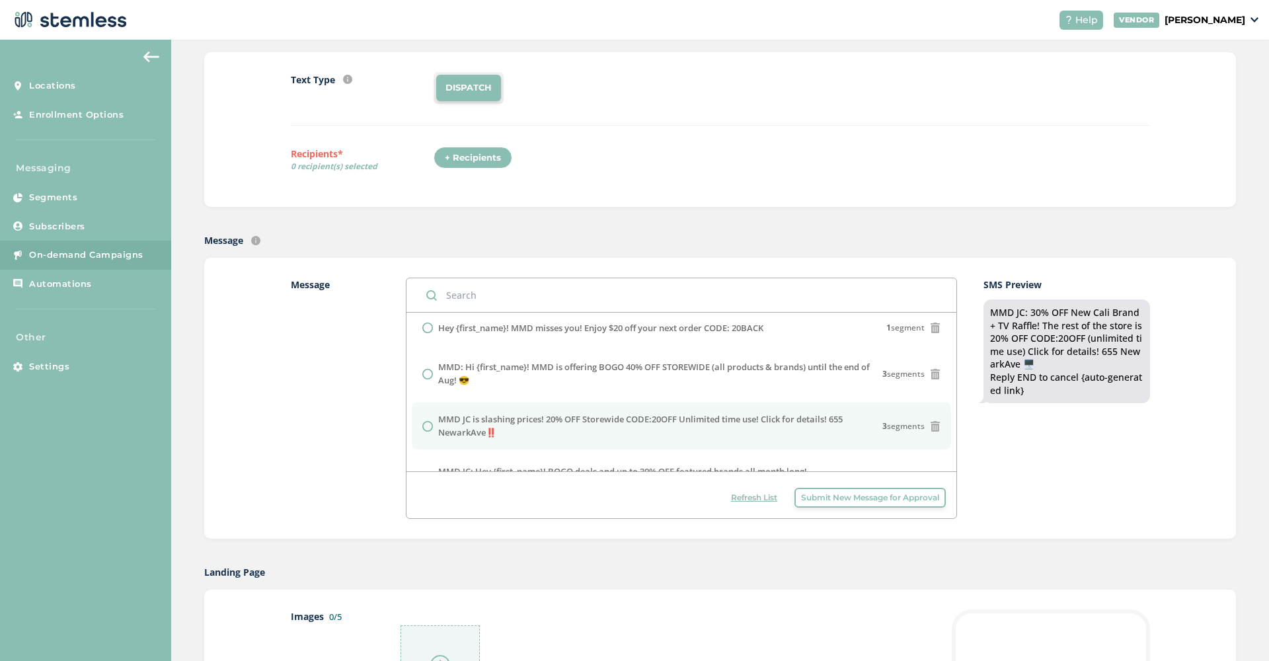
click at [430, 421] on input "radio" at bounding box center [427, 426] width 11 height 11
radio input "true"
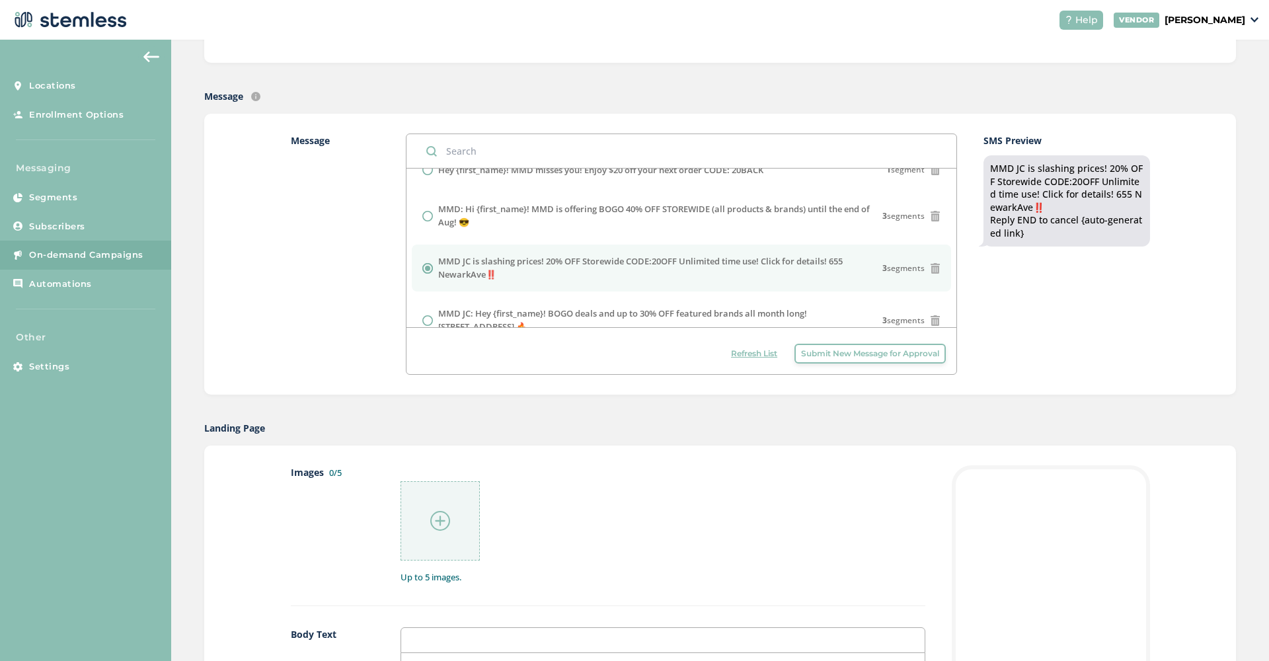
scroll to position [288, 0]
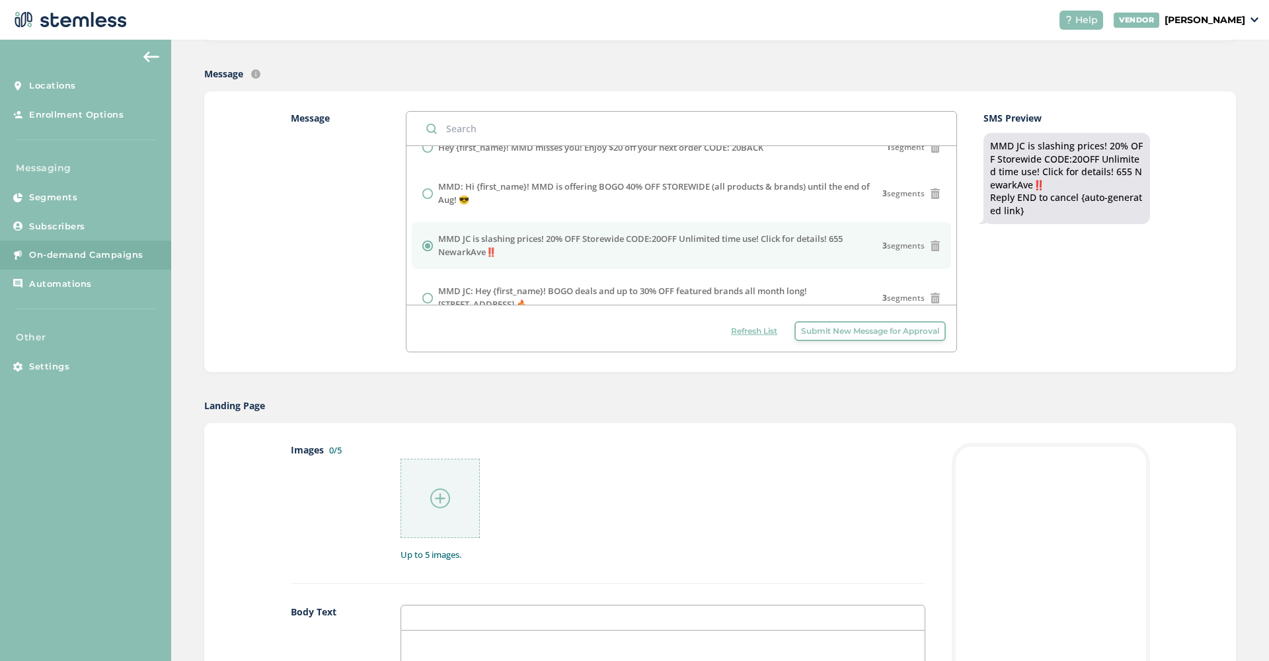
click at [430, 496] on img at bounding box center [440, 498] width 20 height 20
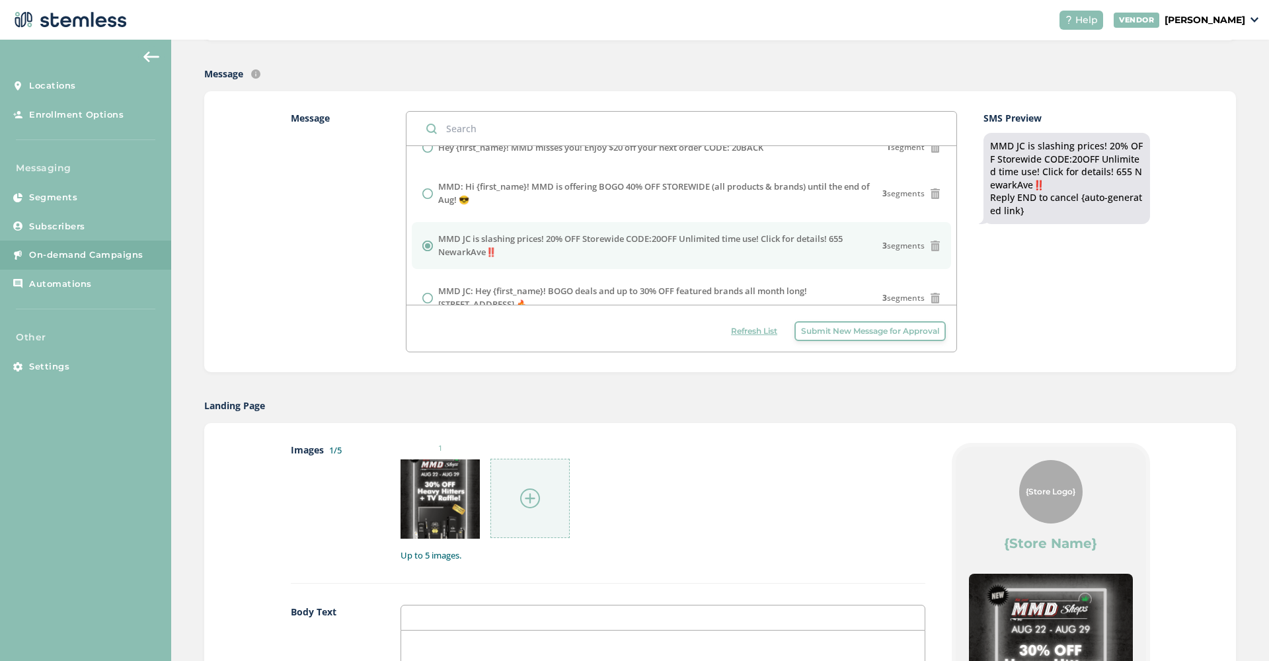
click at [534, 498] on img at bounding box center [530, 498] width 20 height 20
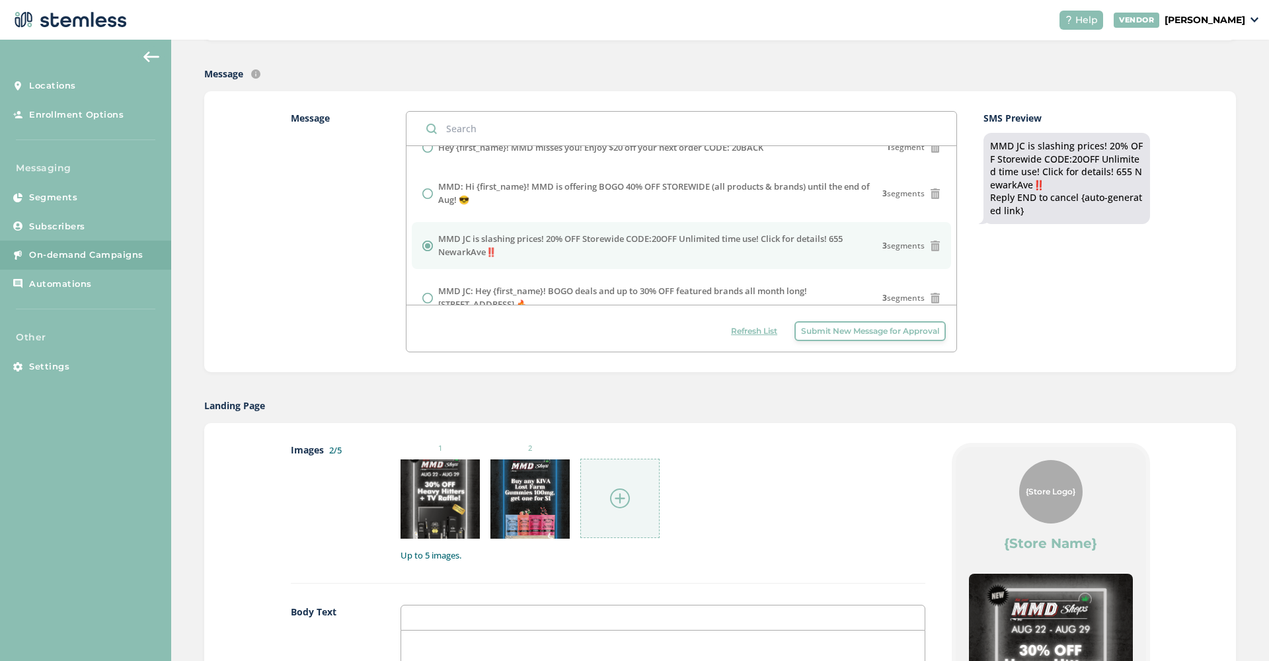
click at [621, 494] on img at bounding box center [620, 498] width 20 height 20
click at [711, 500] on img at bounding box center [710, 498] width 20 height 20
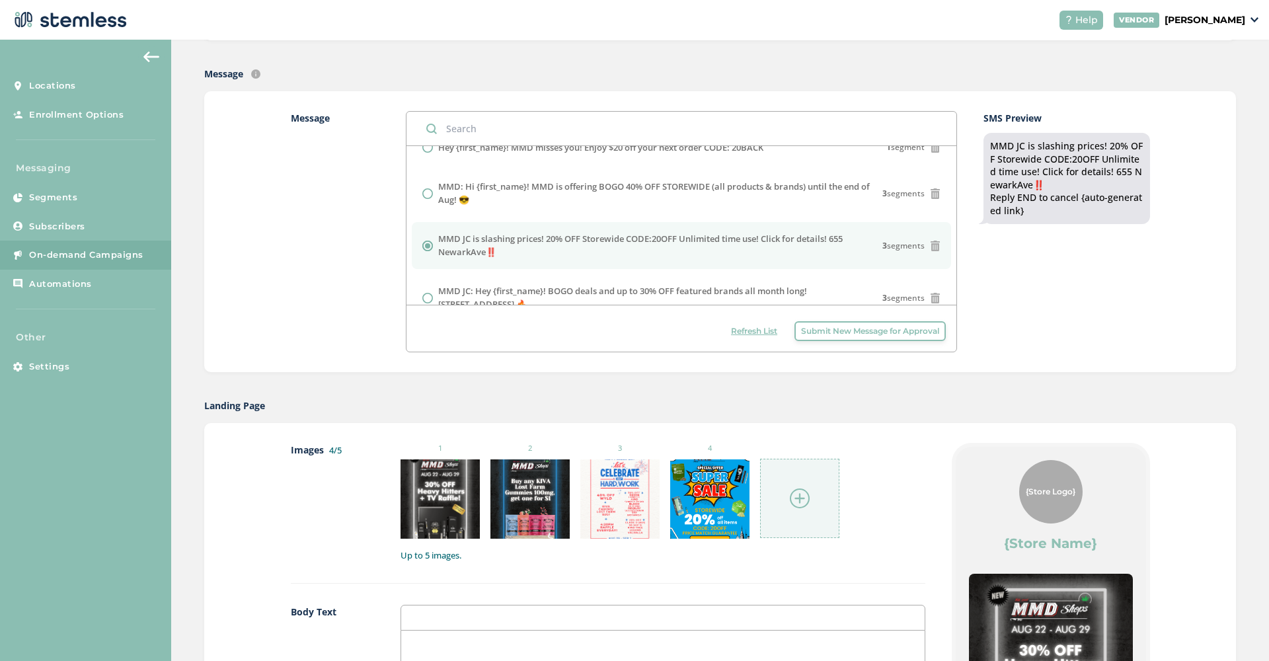
scroll to position [583, 0]
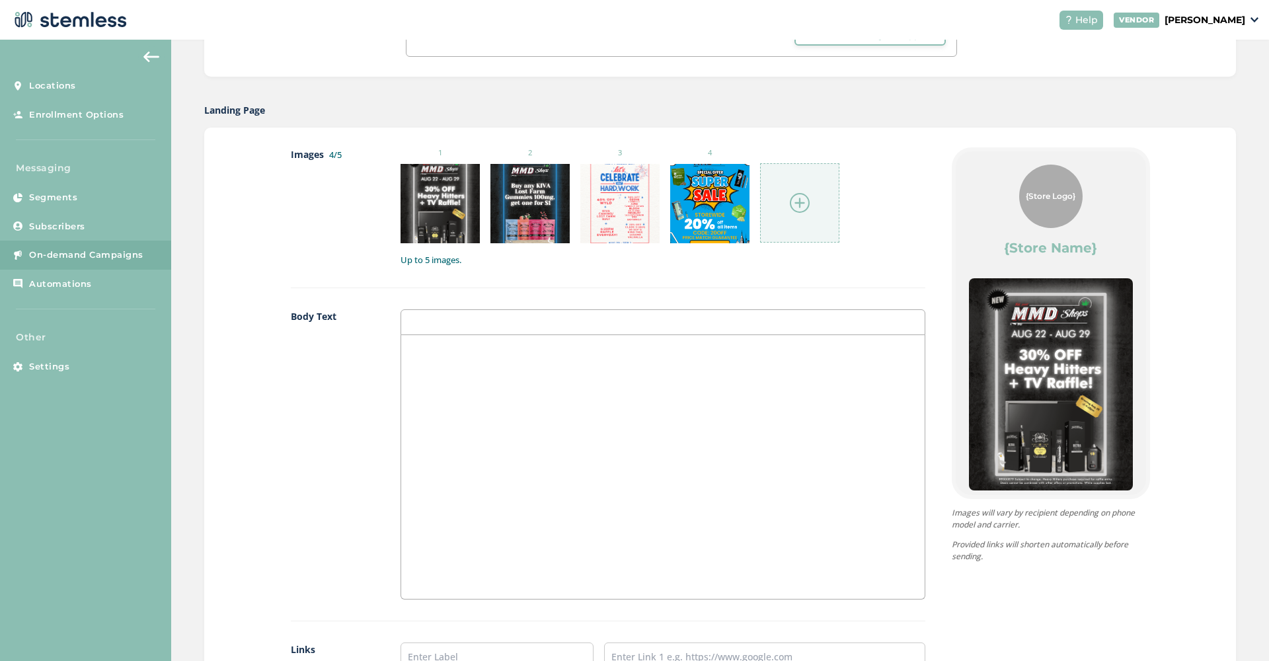
click at [465, 410] on div at bounding box center [662, 467] width 523 height 264
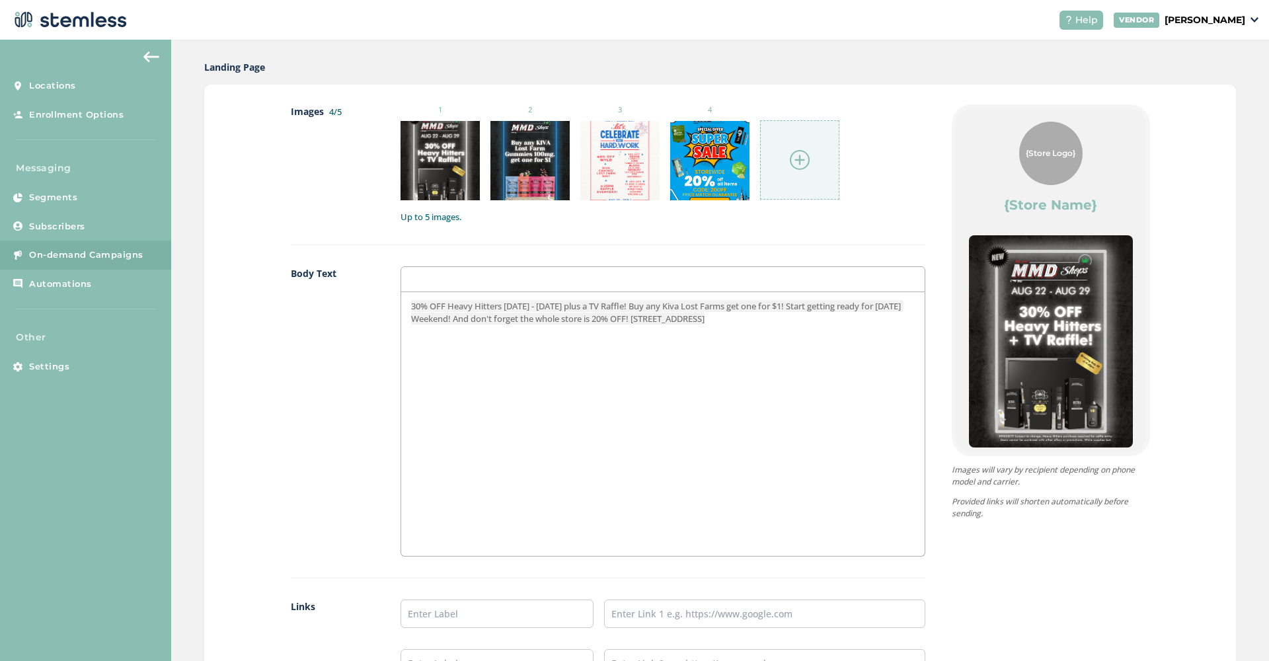
scroll to position [757, 0]
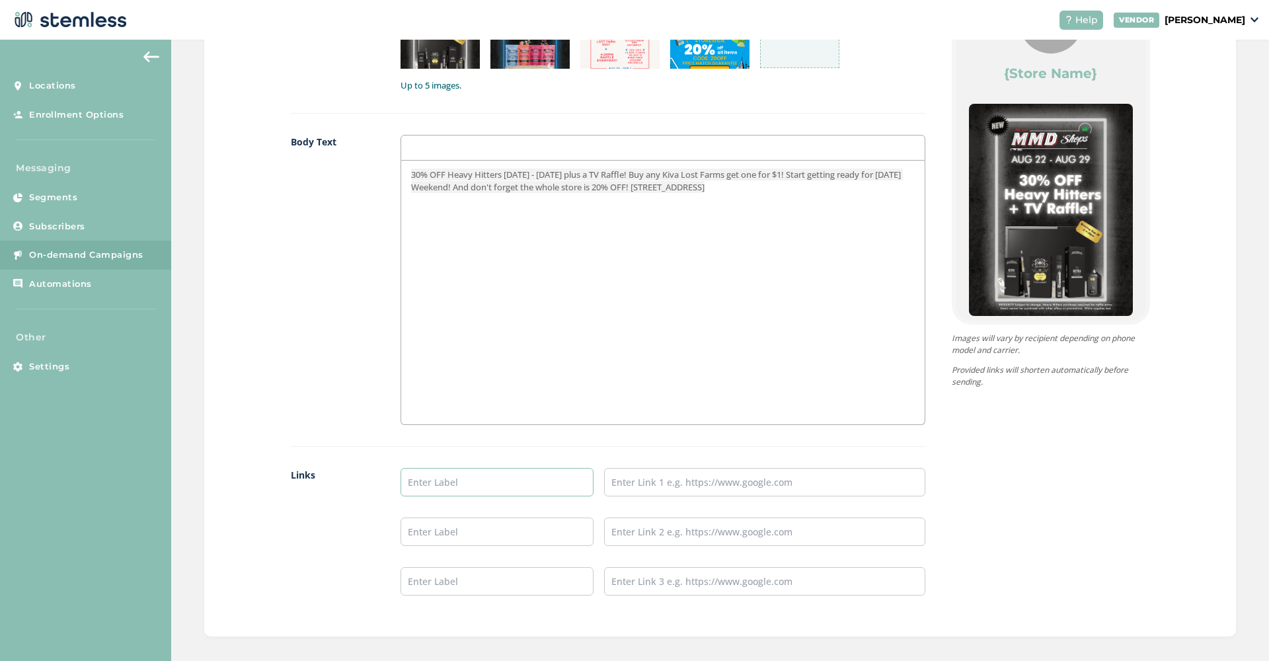
click at [484, 478] on input "text" at bounding box center [497, 482] width 193 height 28
type input "SHOP NOW"
click at [630, 481] on input "text" at bounding box center [764, 482] width 321 height 28
paste input "[URL][DOMAIN_NAME]"
type input "[URL][DOMAIN_NAME]"
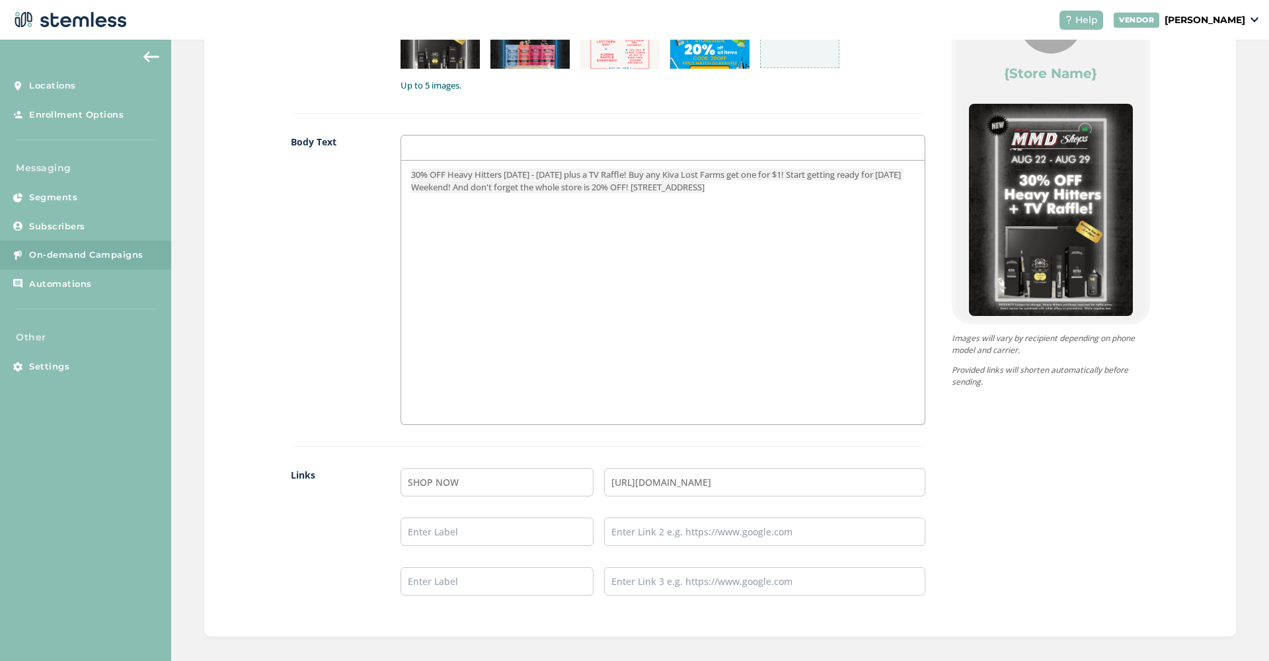
click at [1173, 454] on div "Images 4/5 1 2 3 4 Up to 5 images. Body Text 30% OFF Heavy Hitters Aug 22 - Aug…" at bounding box center [720, 294] width 1032 height 683
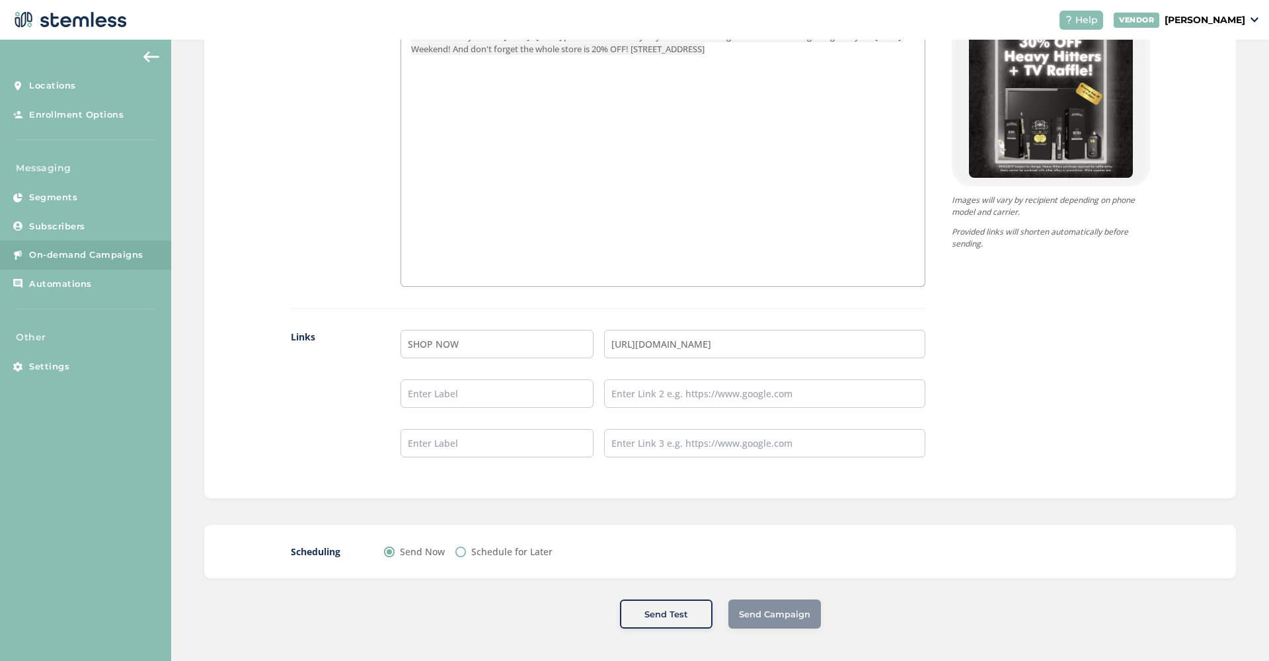
scroll to position [895, 0]
click at [496, 550] on label "Schedule for Later" at bounding box center [511, 552] width 81 height 14
click at [466, 550] on input "Schedule for Later" at bounding box center [460, 552] width 11 height 11
radio input "true"
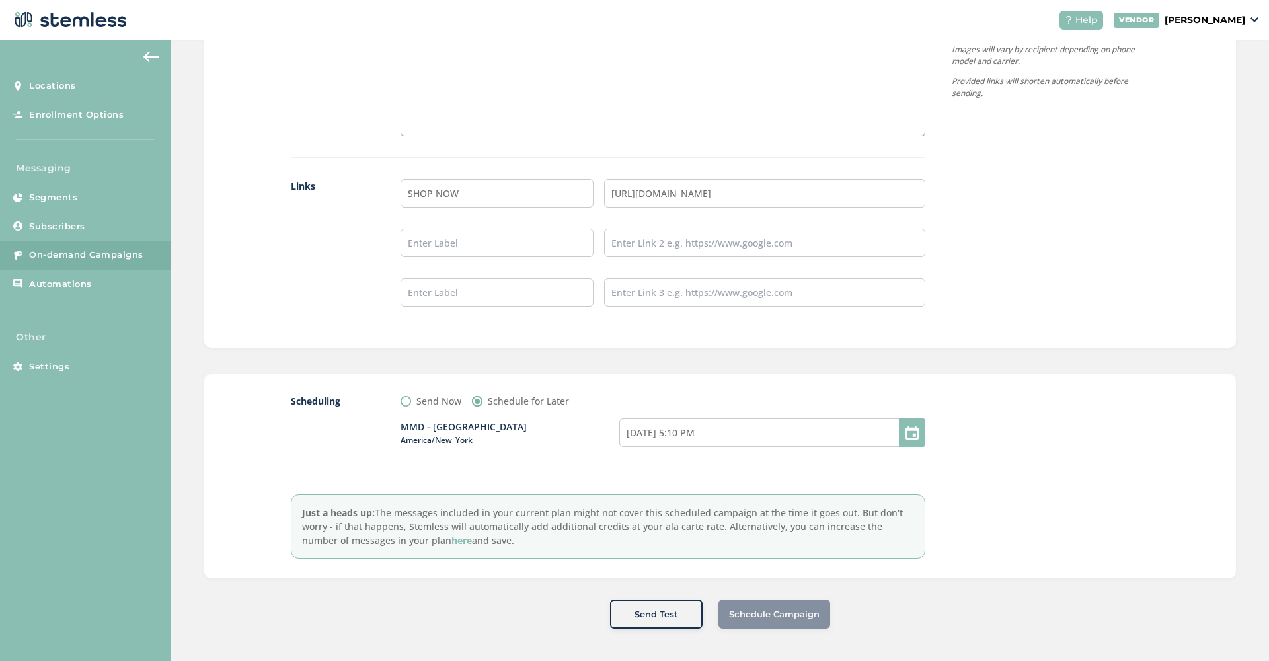
scroll to position [1046, 0]
click at [730, 430] on input "08/25/2025 5:10 PM" at bounding box center [772, 433] width 306 height 28
select select "20"
select select "10"
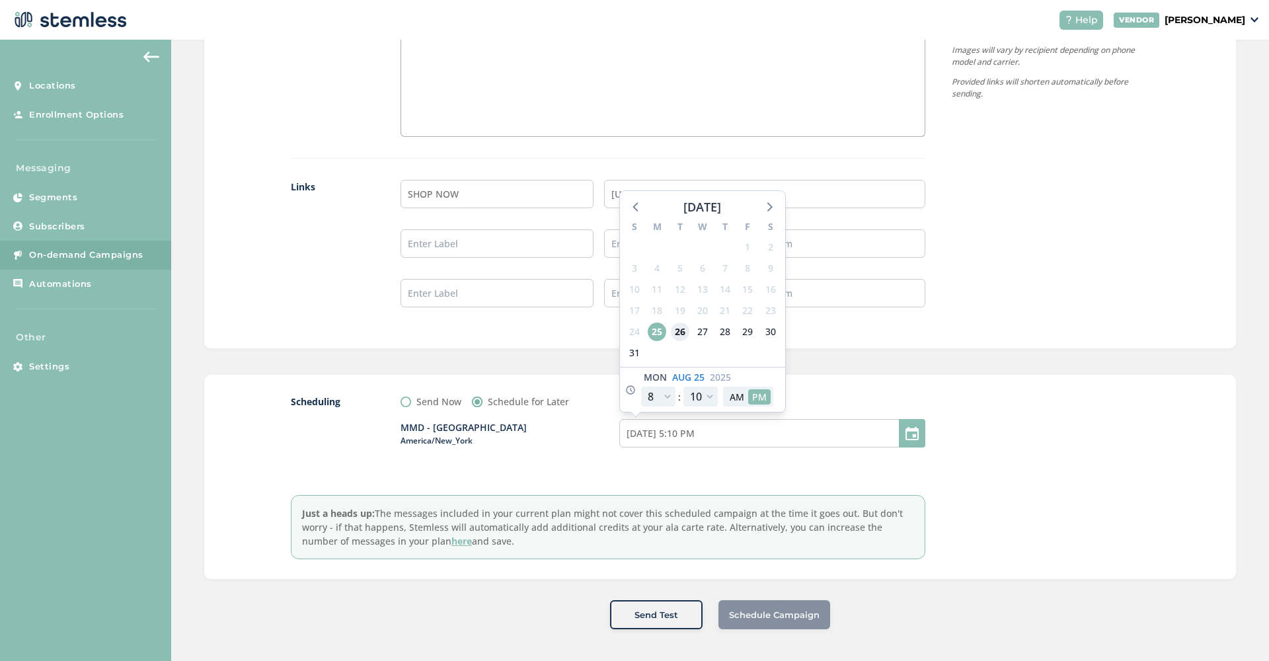
click at [679, 327] on span "26" at bounding box center [680, 332] width 19 height 19
click at [732, 395] on button "AM" at bounding box center [737, 396] width 22 height 15
type input "08/26/2025 5:10 AM"
select select "10"
type input "08/26/2025 7:10 AM"
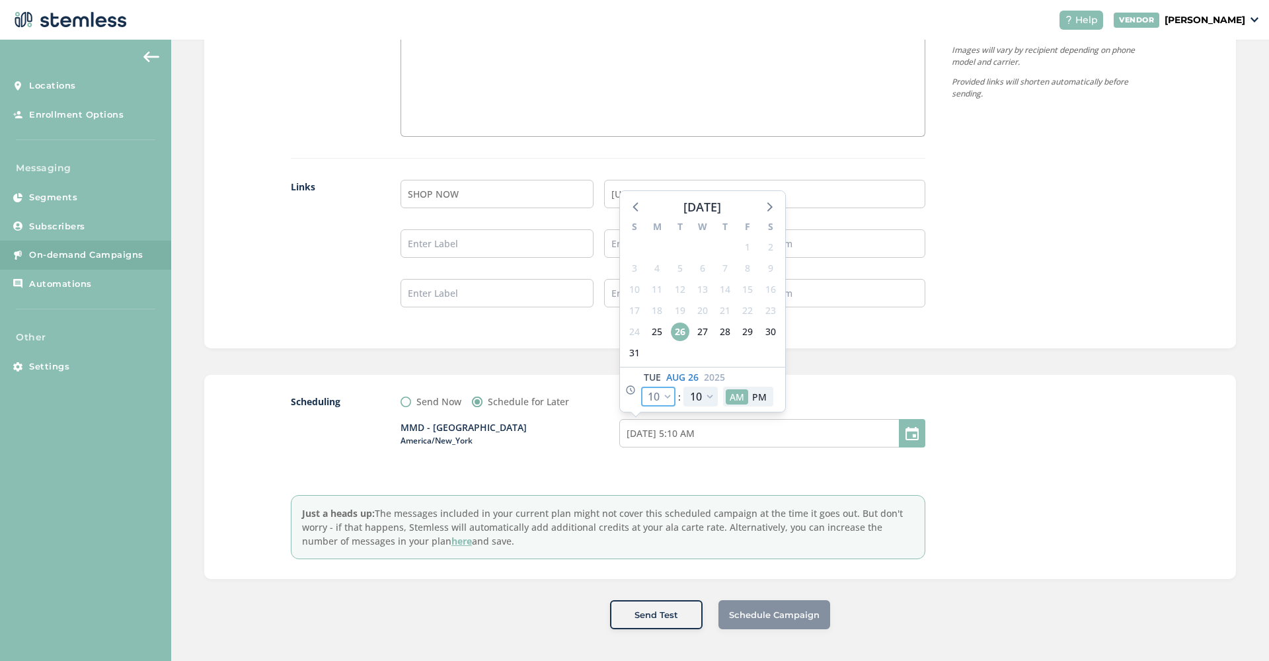
select select "10"
click at [903, 498] on label "Just a heads up: The messages included in your current plan might not cover thi…" at bounding box center [608, 527] width 635 height 64
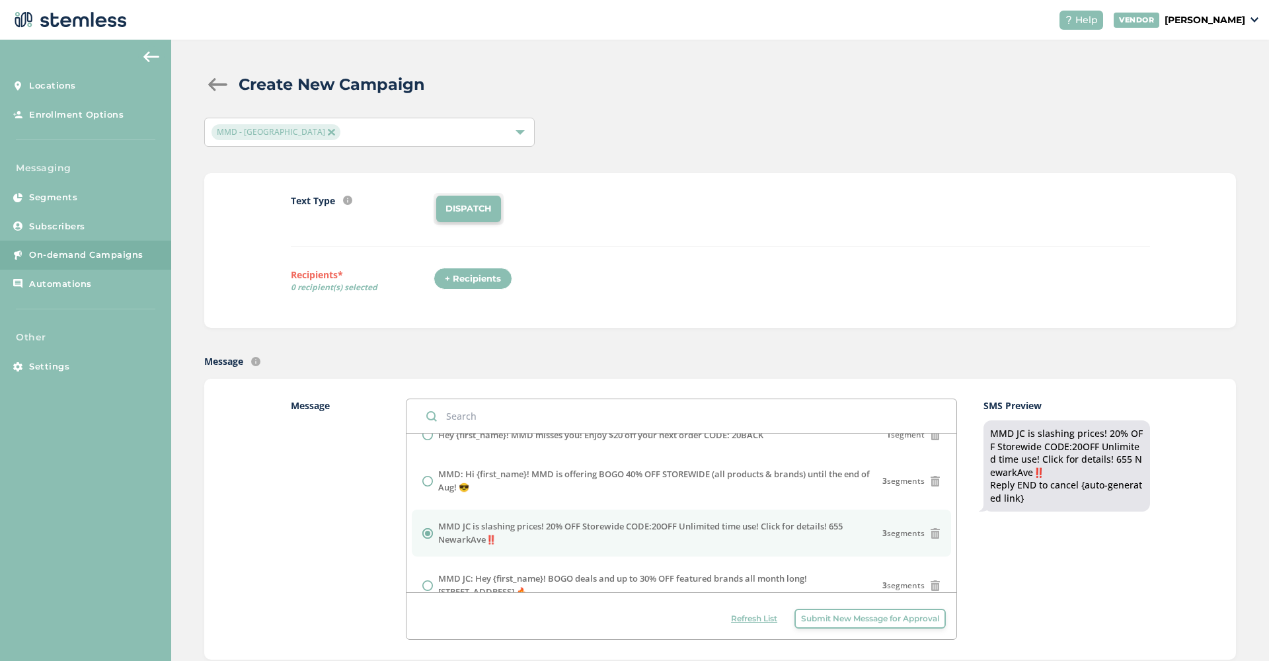
scroll to position [0, 0]
click at [469, 278] on div "+ Recipients" at bounding box center [473, 279] width 79 height 22
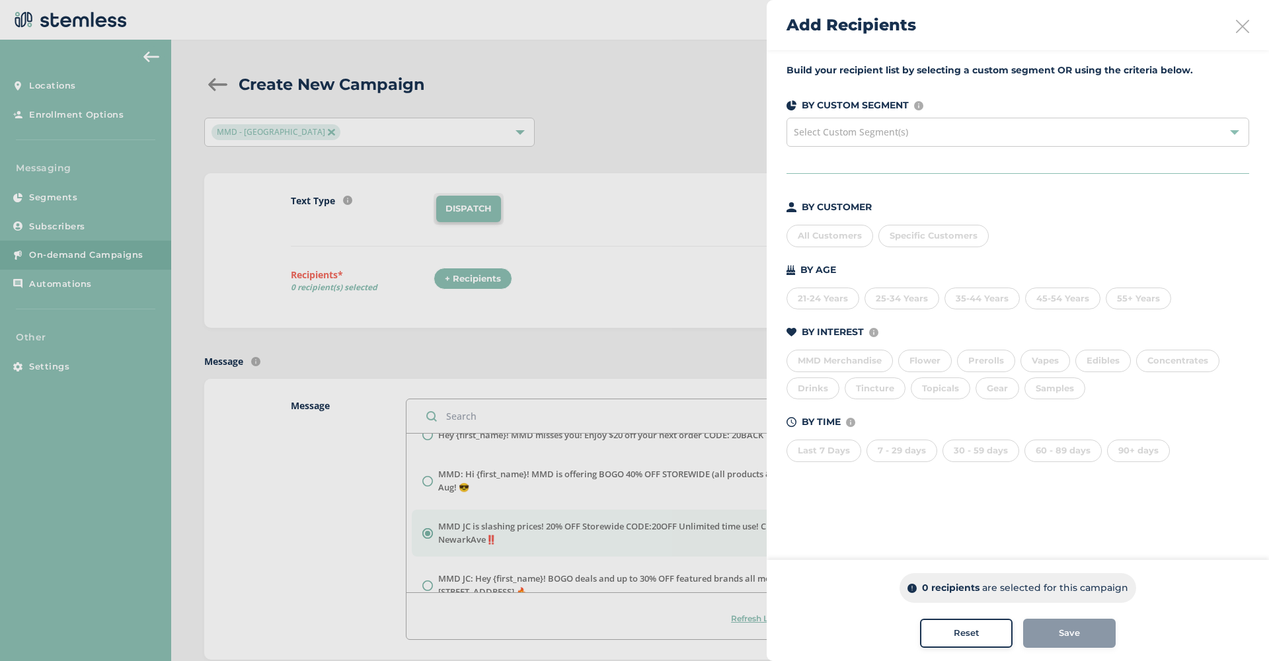
click at [811, 237] on div "All Customers" at bounding box center [830, 236] width 87 height 22
click at [1077, 638] on span "Save" at bounding box center [1069, 633] width 21 height 13
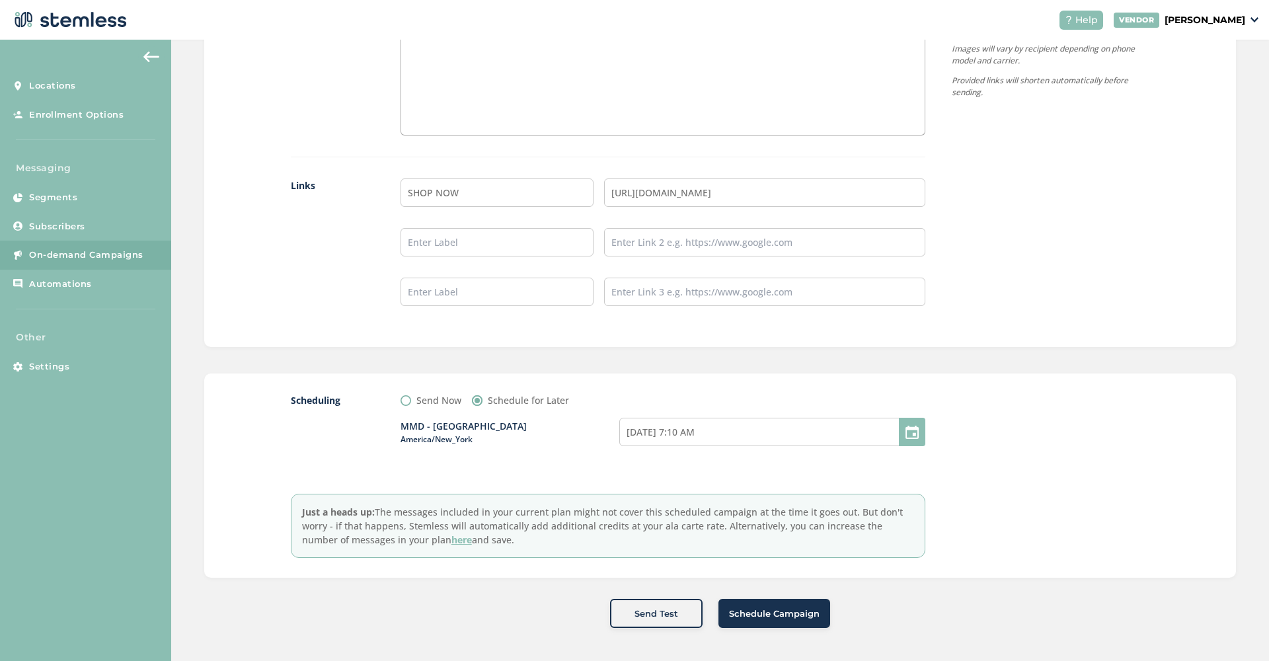
scroll to position [1046, 0]
click at [758, 613] on span "Schedule Campaign" at bounding box center [774, 615] width 91 height 13
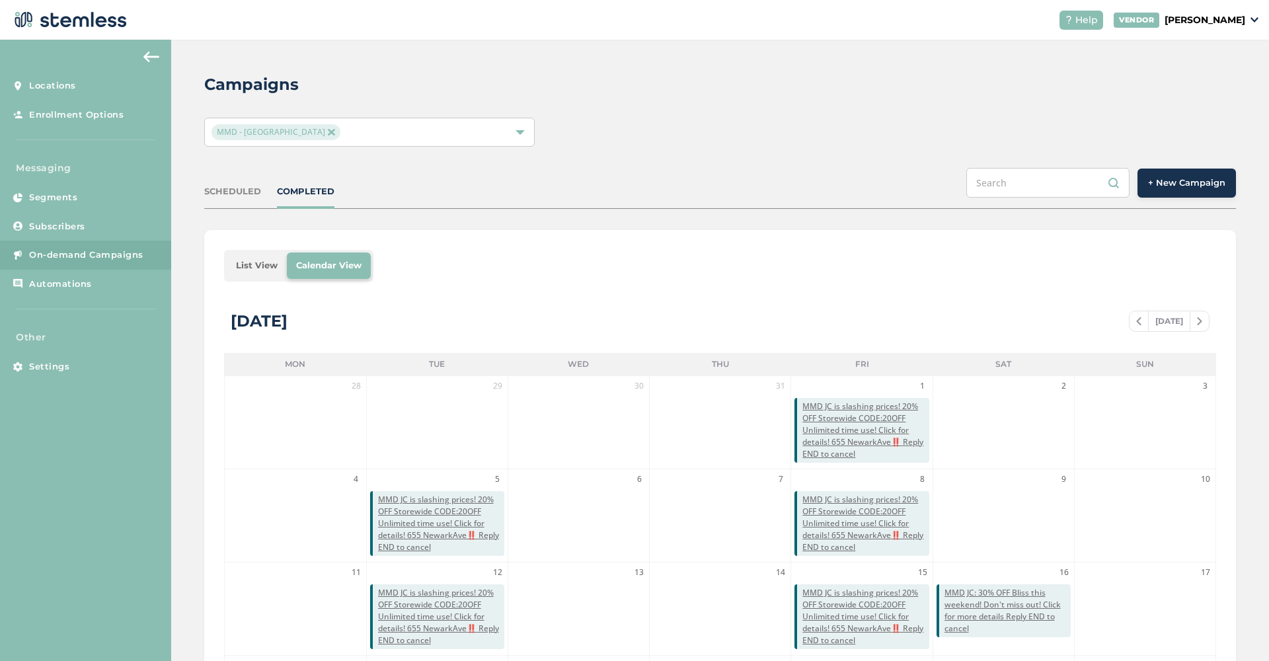
click at [249, 204] on div "SCHEDULED COMPLETED + New Campaign" at bounding box center [720, 188] width 1032 height 41
click at [246, 186] on div "SCHEDULED" at bounding box center [232, 191] width 57 height 13
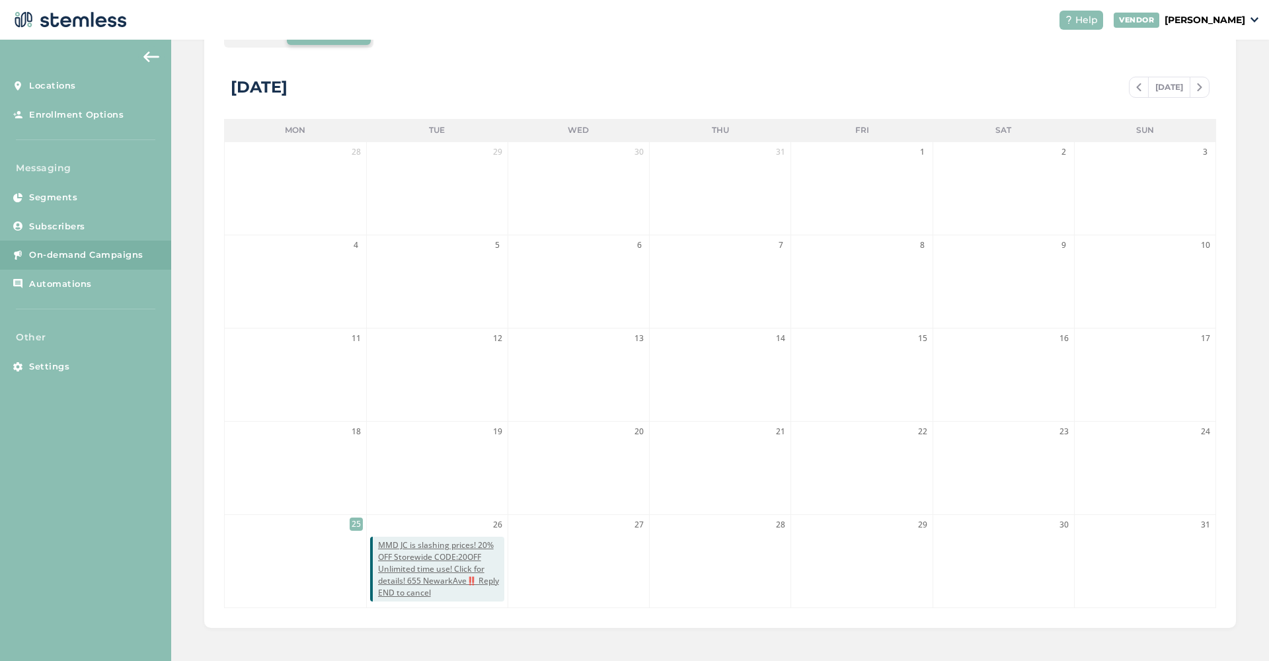
scroll to position [233, 0]
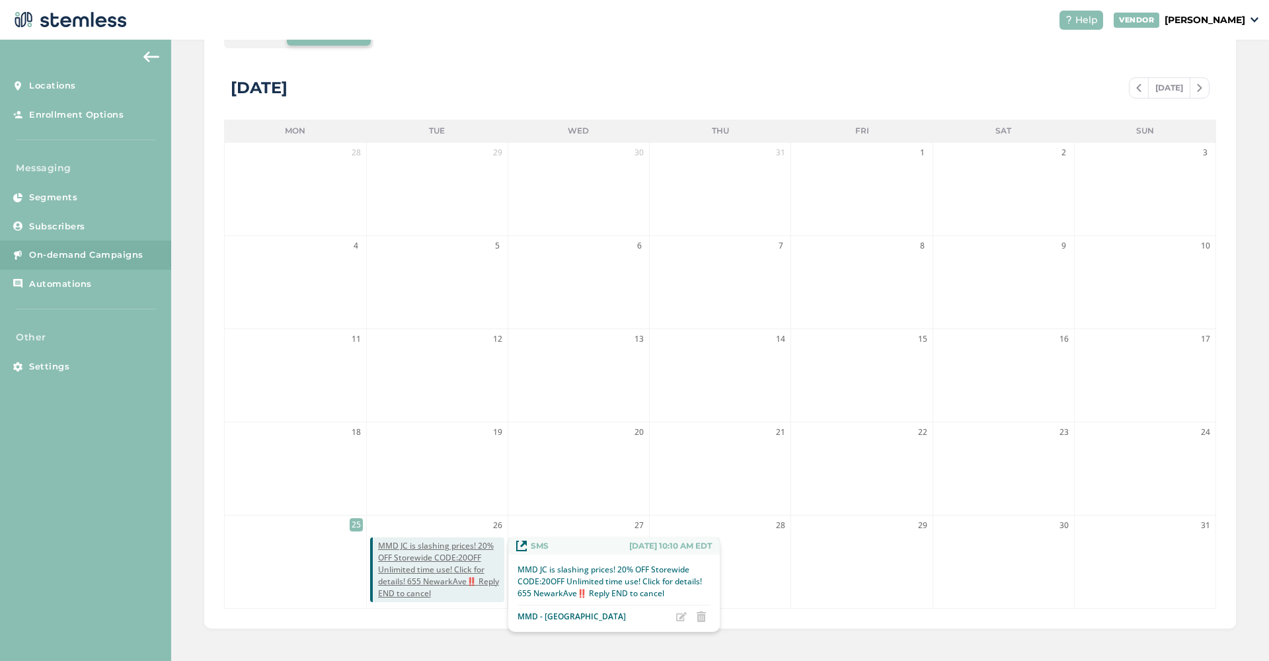
click at [437, 560] on span "MMD JC is slashing prices! 20% OFF Storewide CODE:20OFF Unlimited time use! Cli…" at bounding box center [441, 569] width 126 height 59
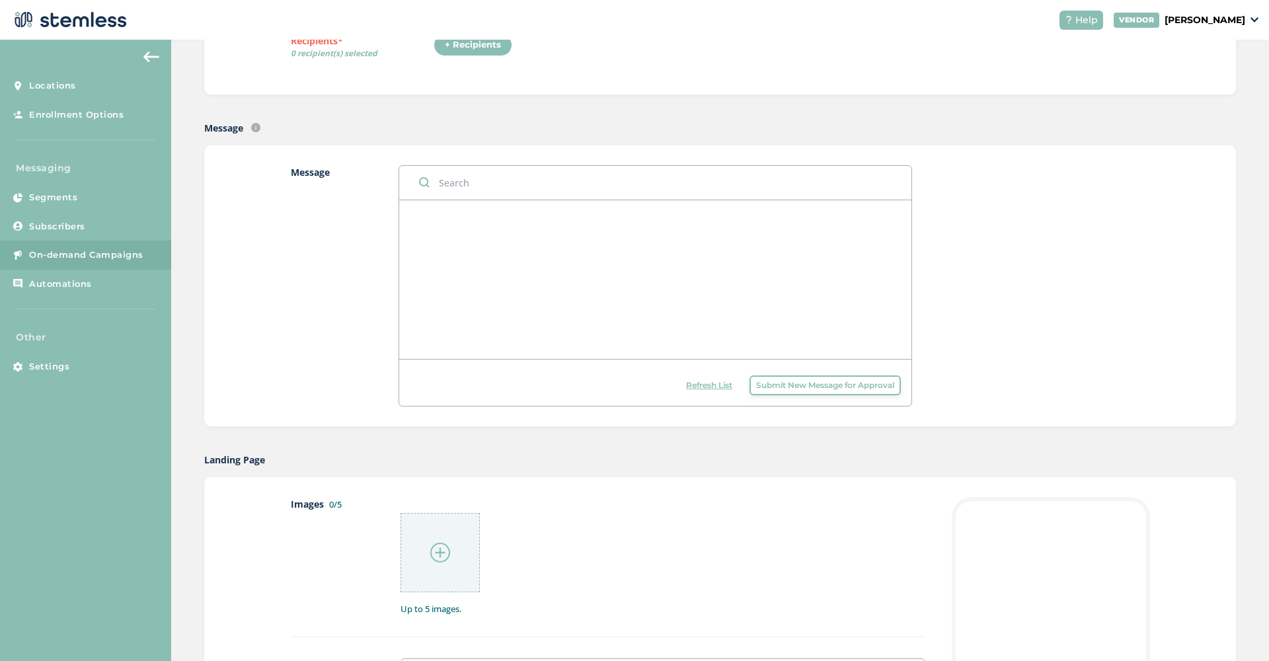
radio input "false"
radio input "true"
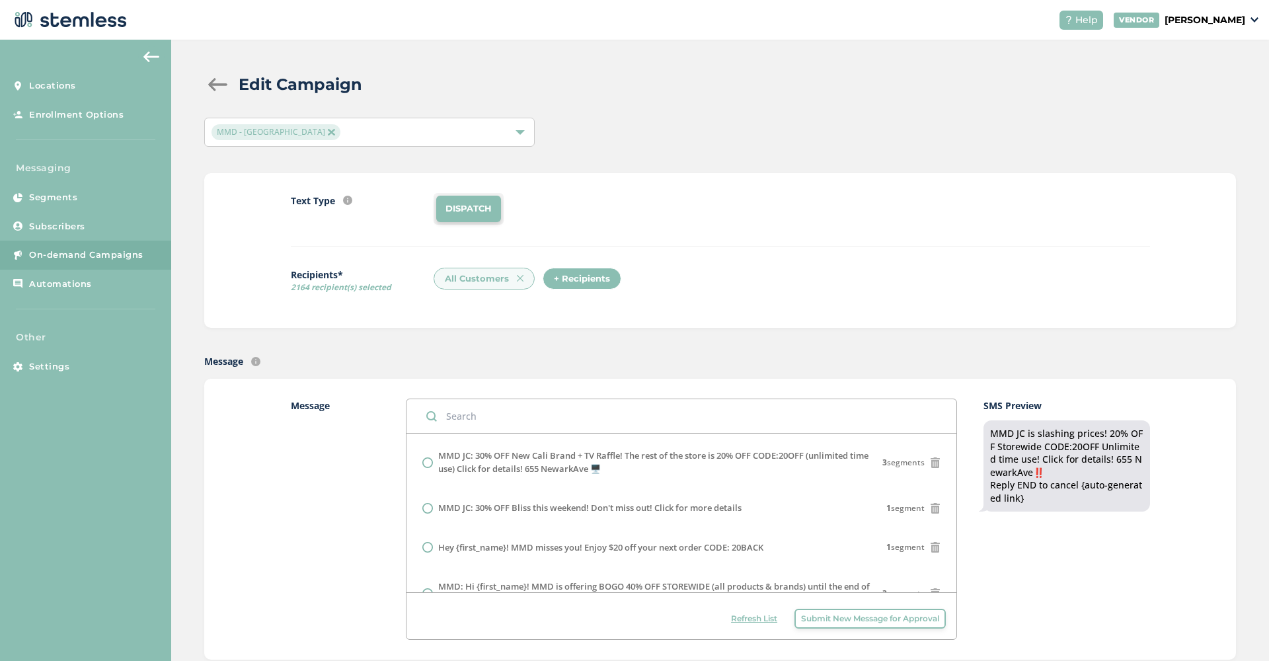
click at [224, 81] on div at bounding box center [217, 84] width 26 height 13
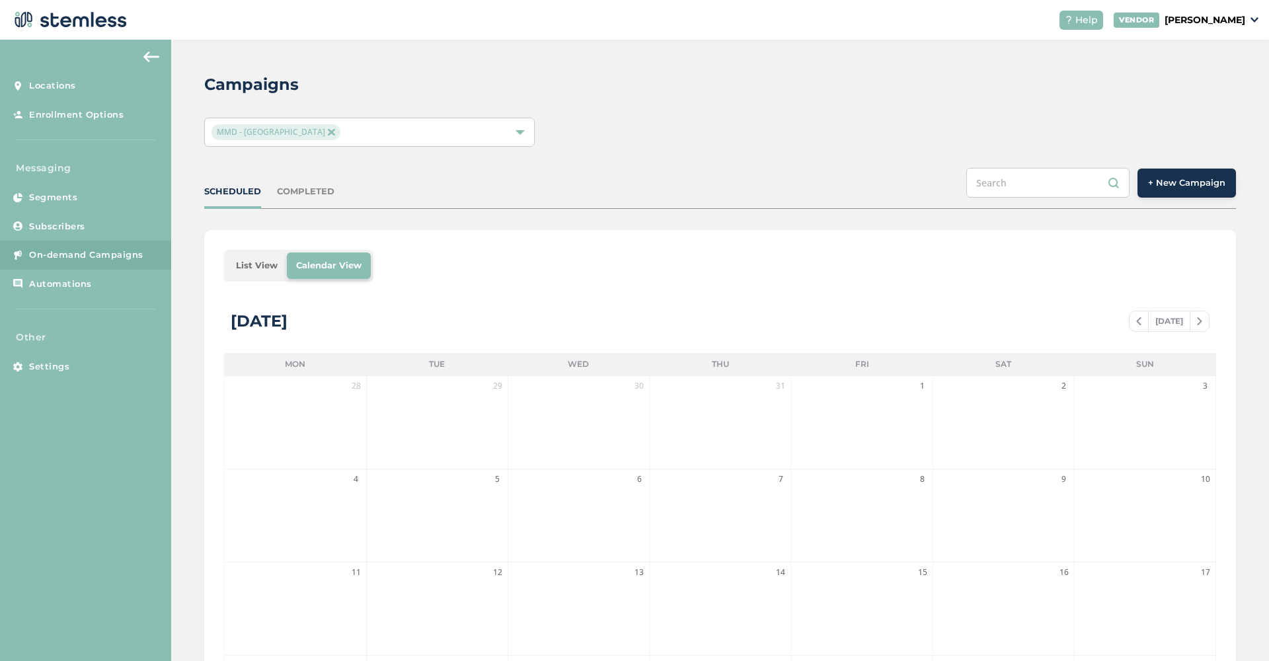
click at [328, 133] on img at bounding box center [331, 132] width 7 height 7
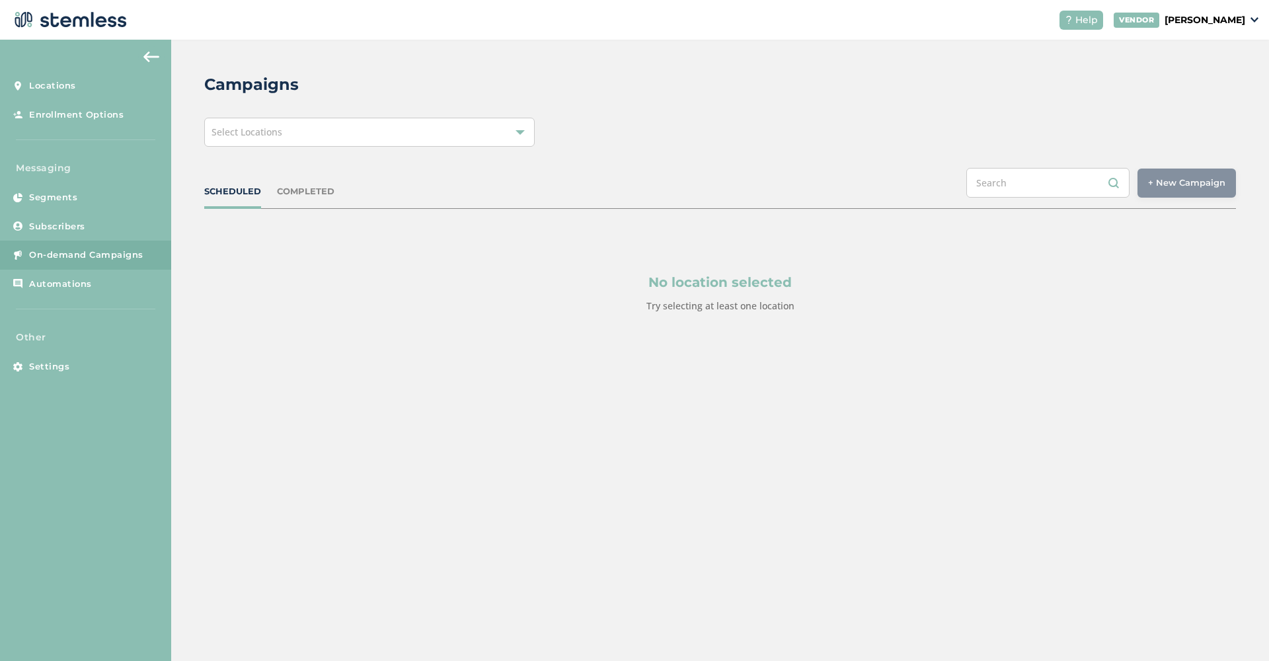
click at [514, 137] on div "Select Locations" at bounding box center [369, 132] width 330 height 29
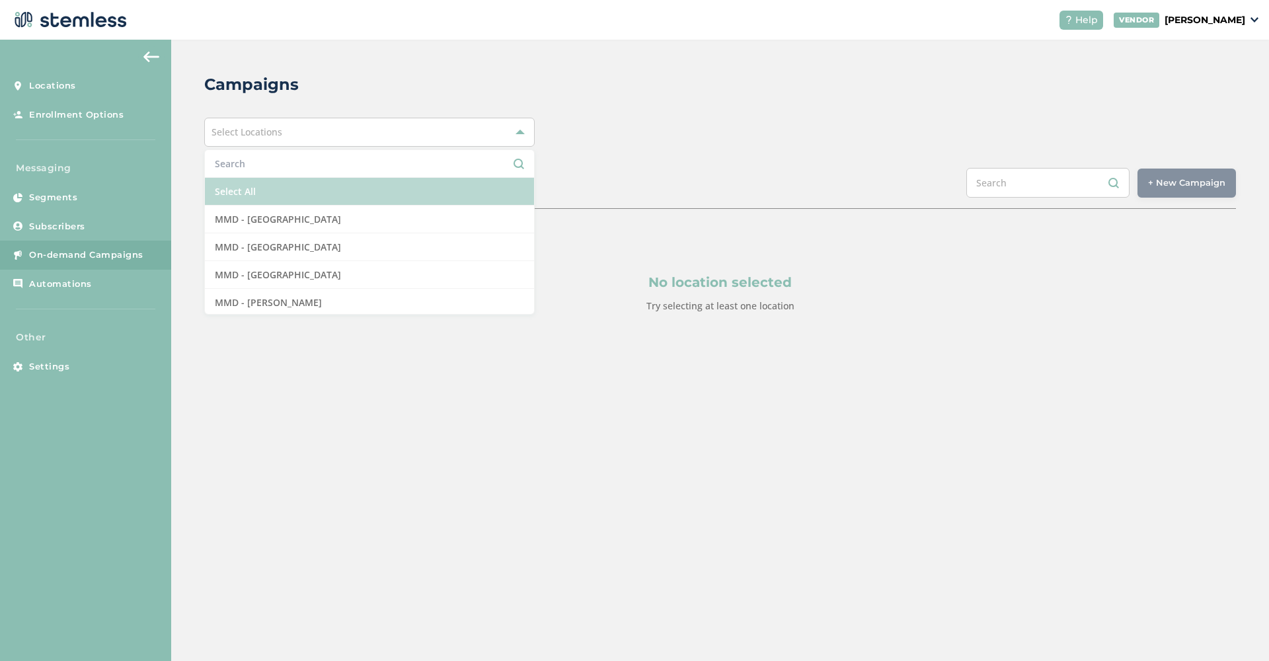
click at [251, 195] on li "Select All" at bounding box center [369, 192] width 329 height 28
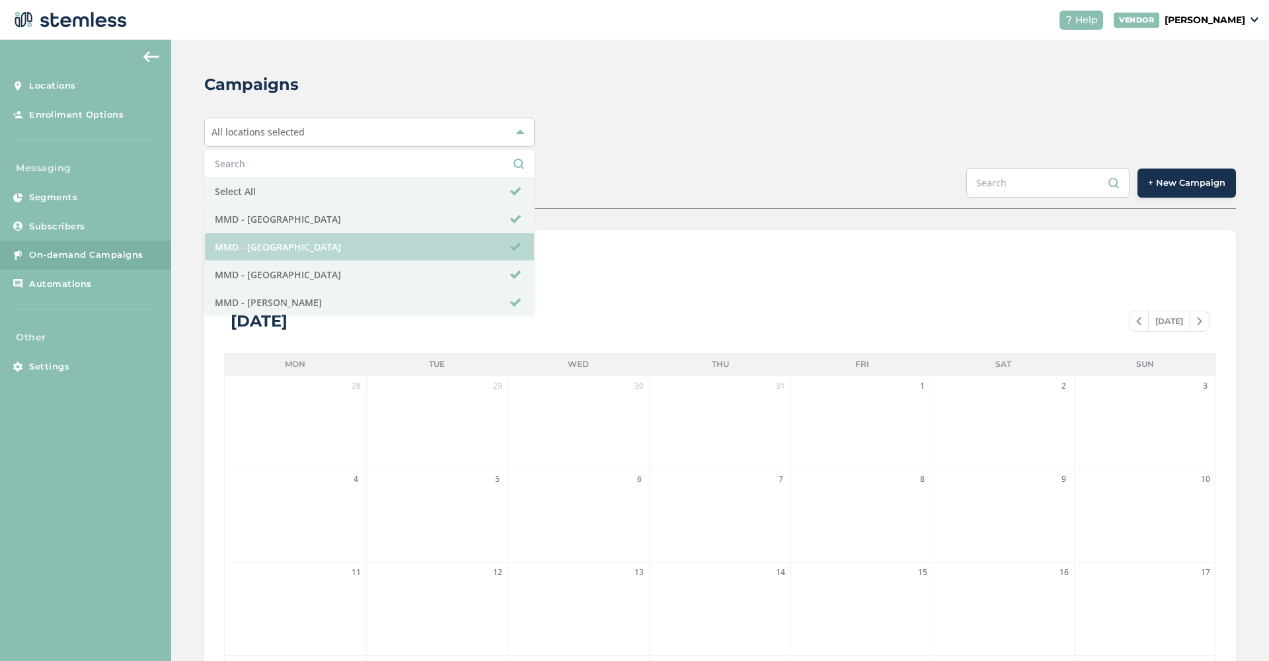
click at [295, 242] on li "MMD - [GEOGRAPHIC_DATA]" at bounding box center [369, 247] width 329 height 28
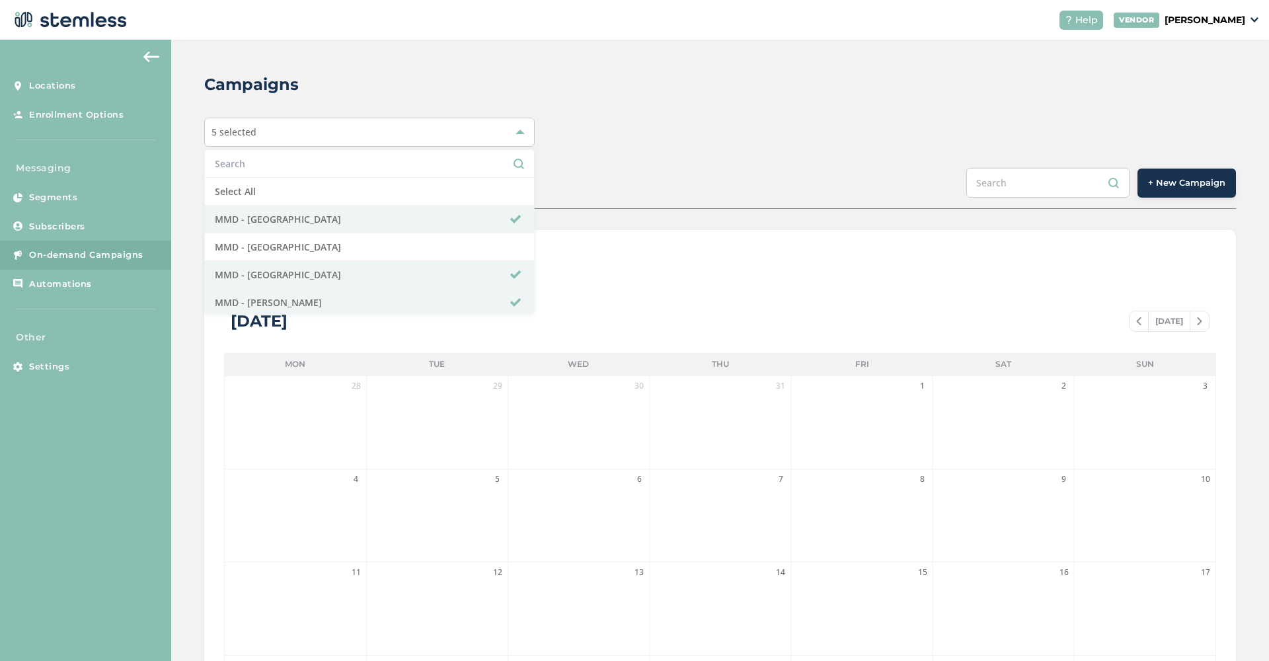
click at [1196, 195] on button "+ New Campaign" at bounding box center [1187, 183] width 98 height 29
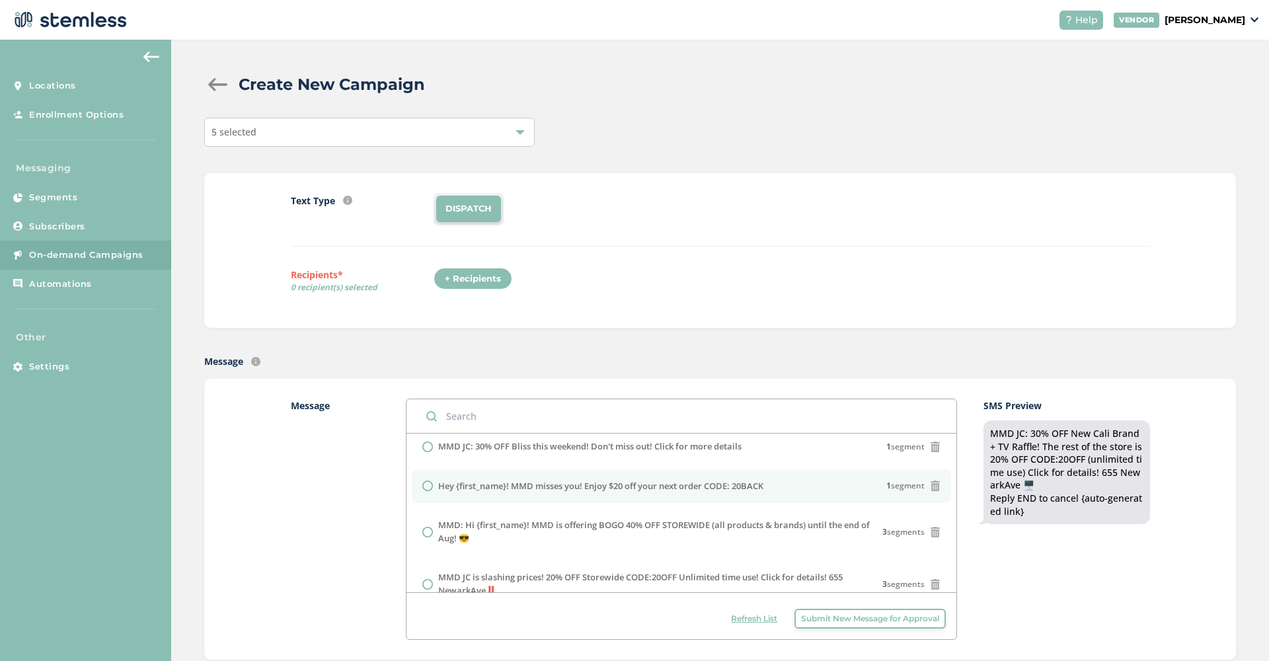
scroll to position [67, 0]
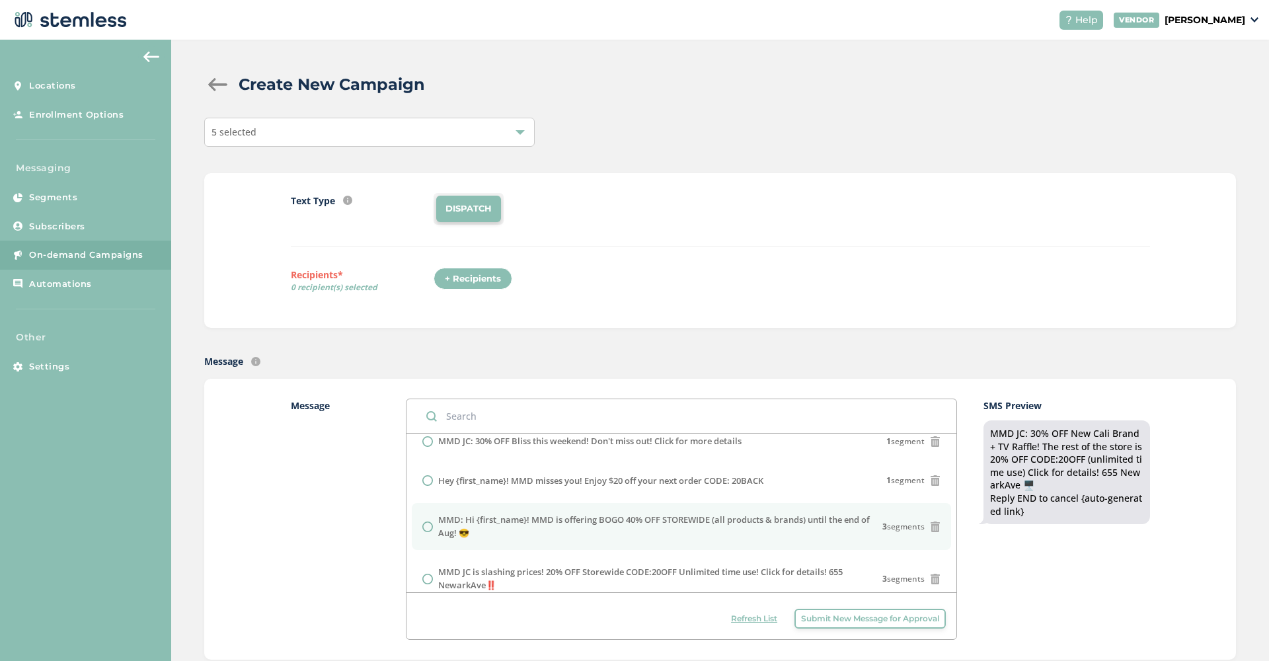
click at [582, 523] on label "MMD: Hi {first_name}! MMD is offering BOGO 40% OFF STOREWIDE (all products & br…" at bounding box center [660, 527] width 444 height 26
radio input "false"
radio input "true"
click at [458, 276] on div "+ Recipients" at bounding box center [473, 279] width 79 height 22
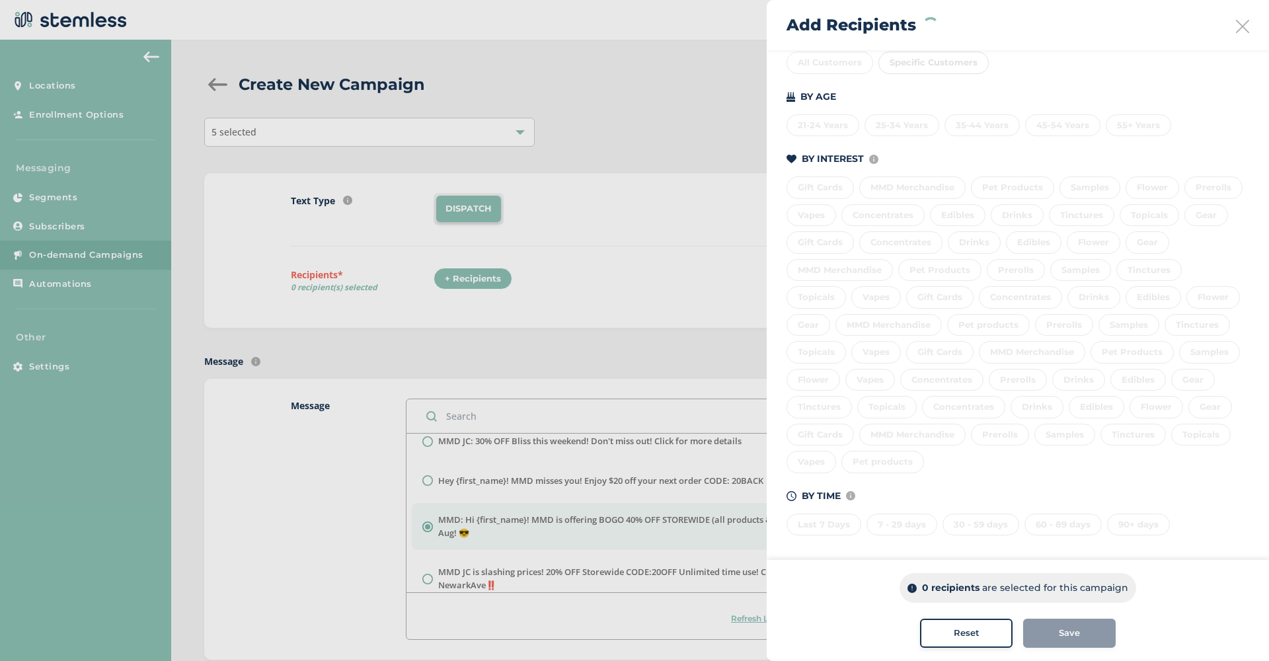
click at [823, 523] on div "Last 7 Days 7 - 29 days 30 - 59 days 60 - 89 days 90+ days" at bounding box center [1018, 522] width 463 height 28
click at [820, 518] on div "Last 7 Days" at bounding box center [824, 525] width 75 height 22
click at [888, 515] on div "7 - 29 days" at bounding box center [902, 525] width 71 height 22
click at [1000, 519] on div "30 - 59 days" at bounding box center [981, 525] width 77 height 22
click at [1044, 519] on div "60 - 89 days" at bounding box center [1062, 525] width 77 height 22
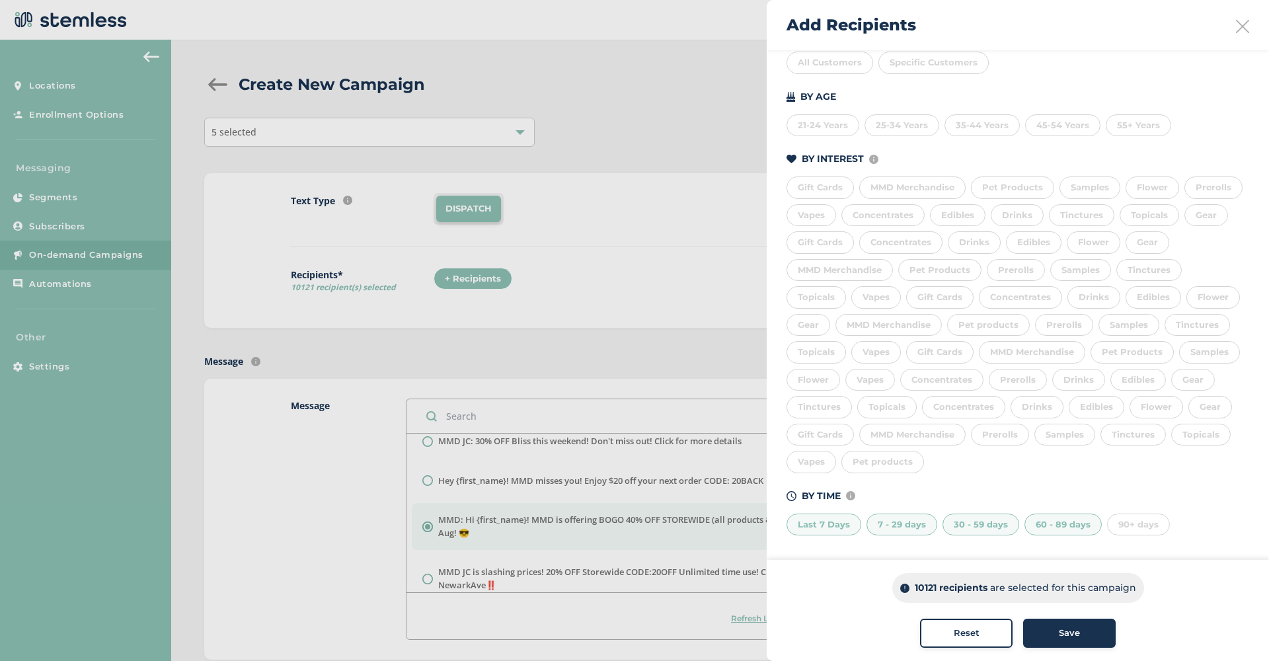
click at [1062, 642] on button "Save" at bounding box center [1069, 633] width 93 height 29
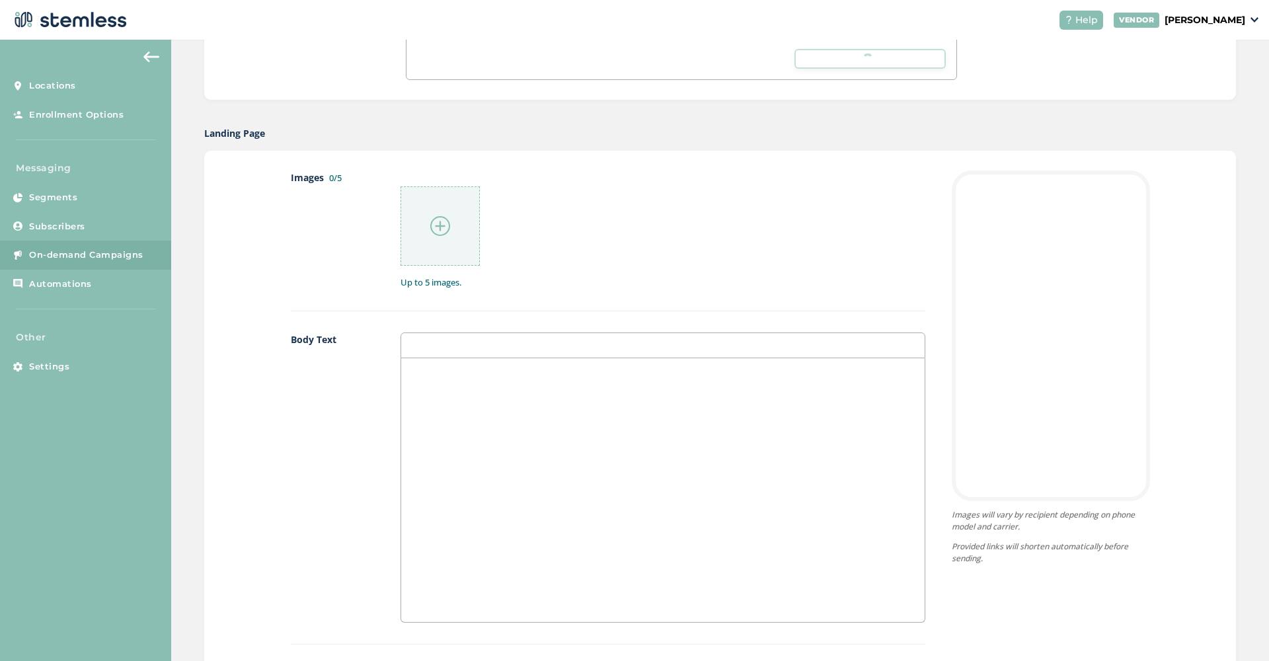
scroll to position [849, 0]
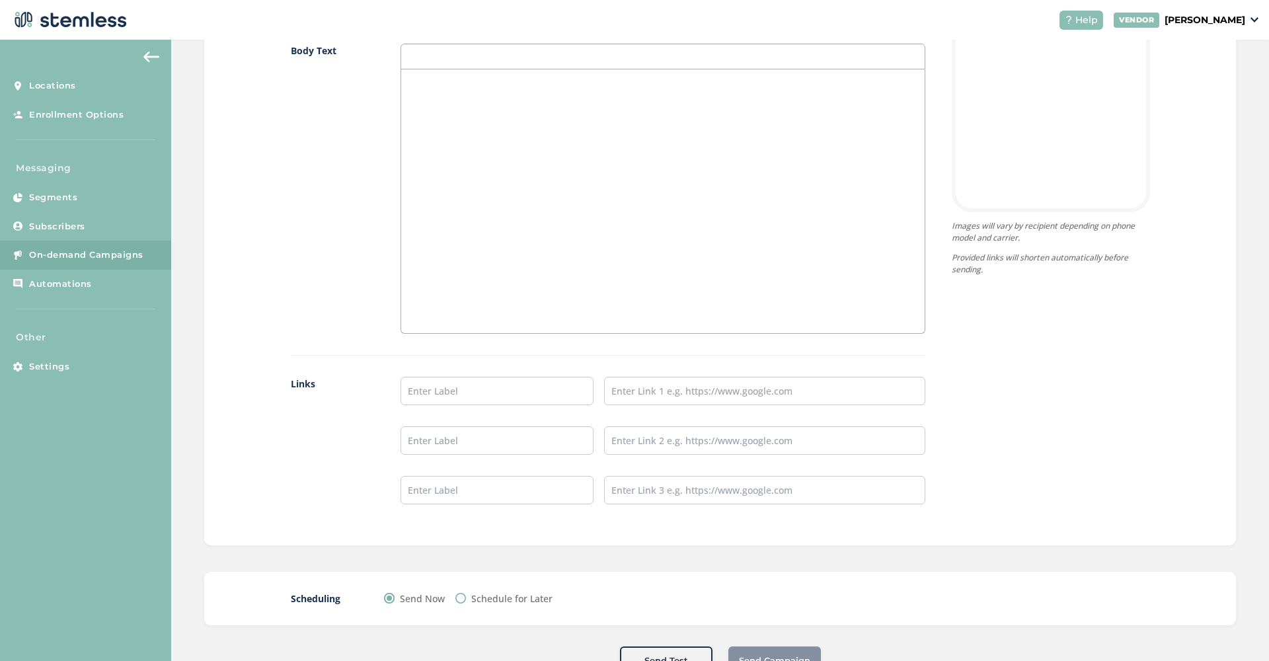
click at [462, 206] on div at bounding box center [662, 201] width 523 height 264
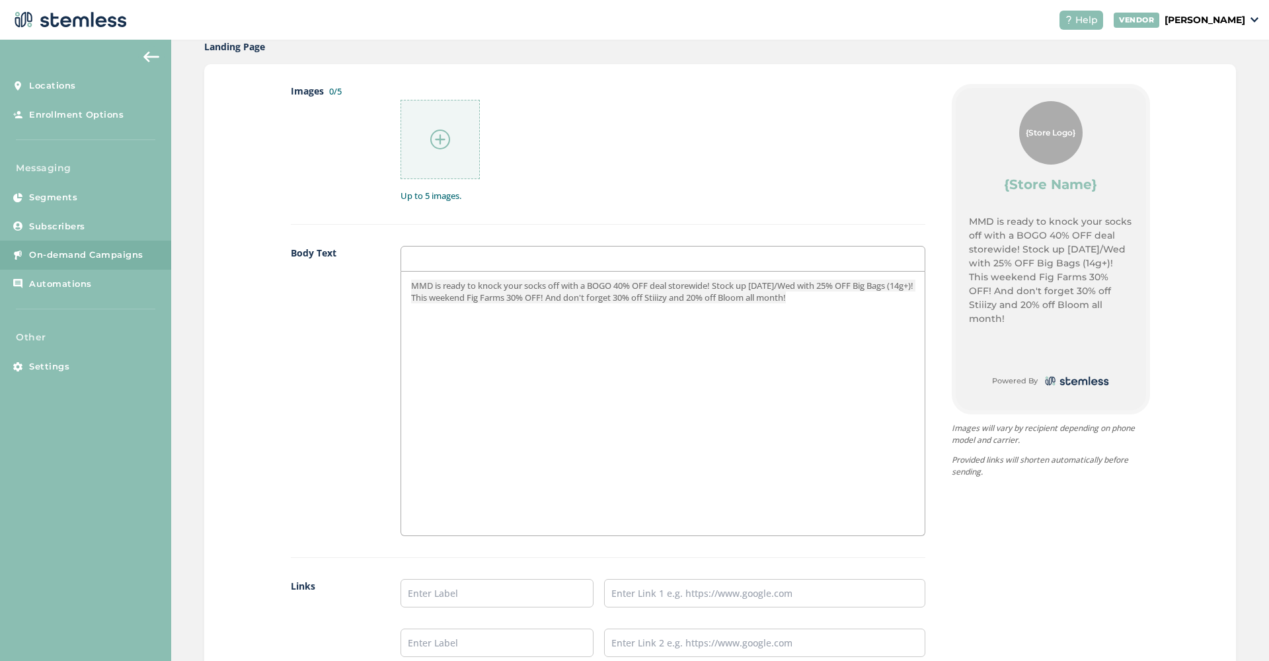
scroll to position [551, 0]
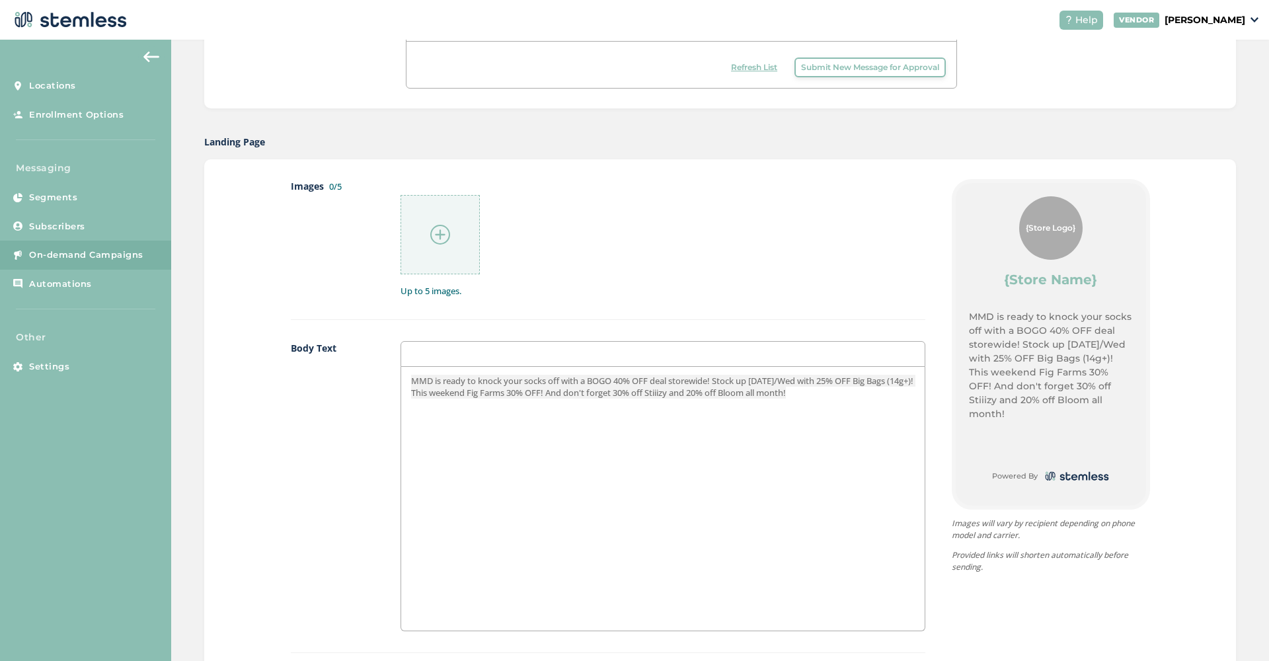
click at [441, 230] on img at bounding box center [440, 235] width 20 height 20
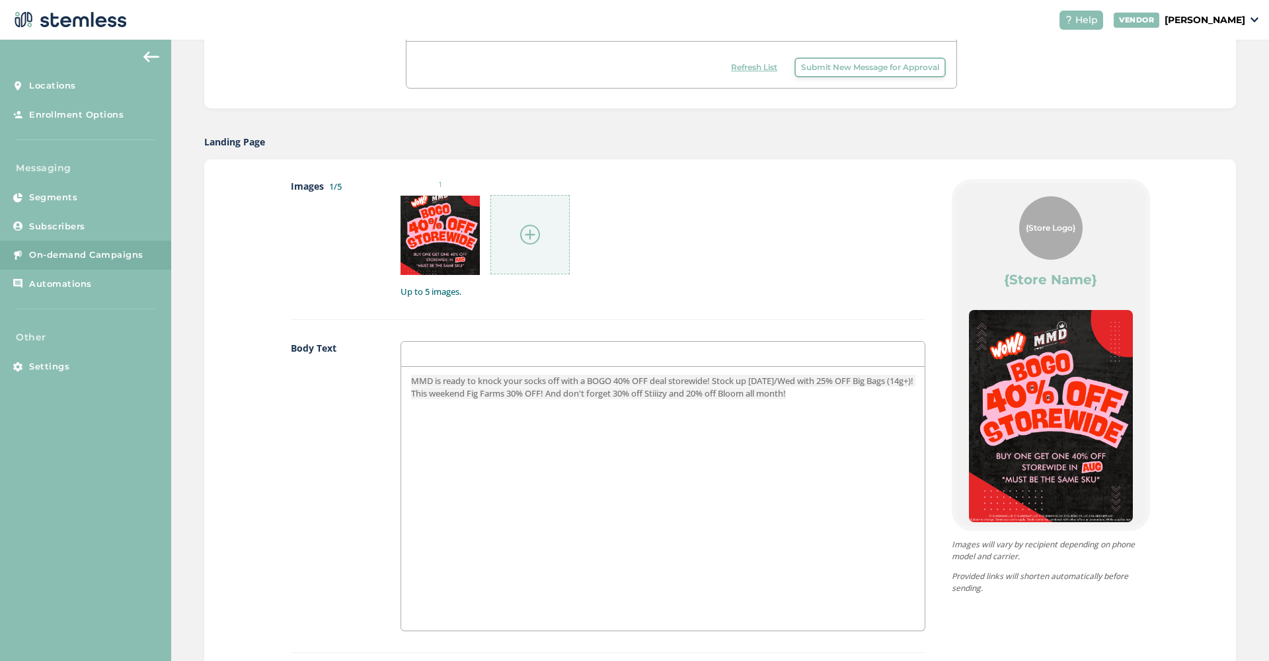
click at [535, 231] on img at bounding box center [530, 235] width 20 height 20
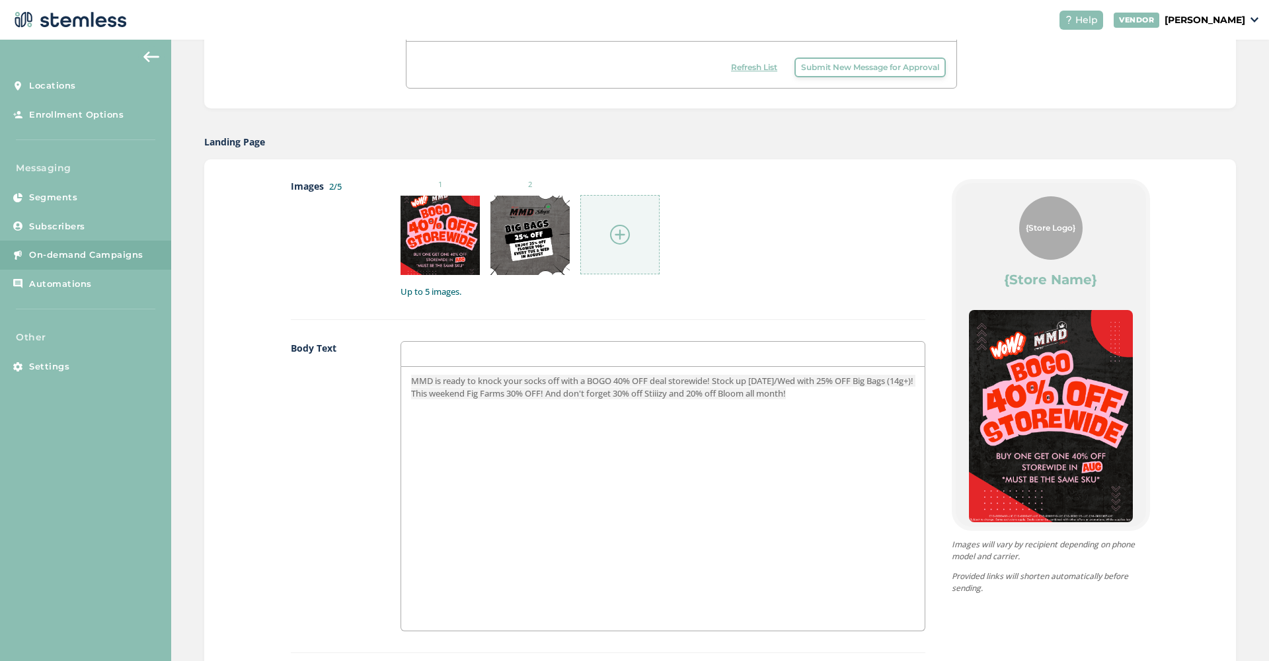
click at [622, 234] on img at bounding box center [620, 235] width 20 height 20
click at [707, 237] on img at bounding box center [710, 235] width 20 height 20
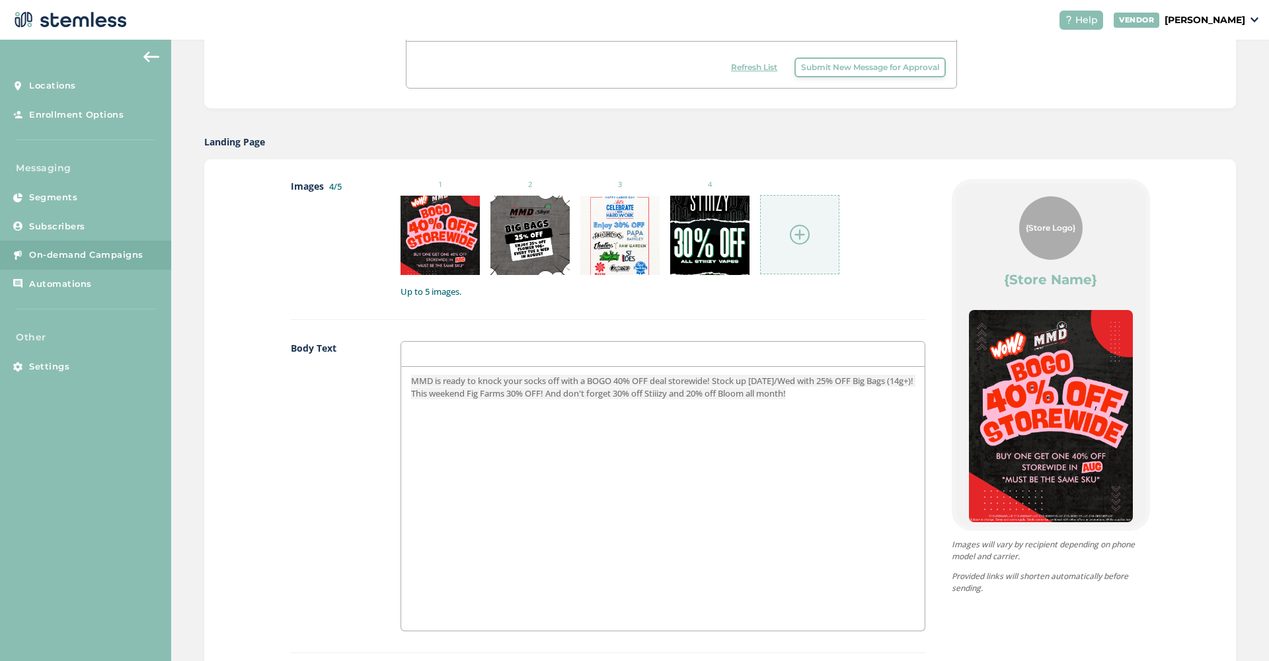
click at [796, 235] on img at bounding box center [800, 235] width 20 height 20
drag, startPoint x: 440, startPoint y: 392, endPoint x: 576, endPoint y: 388, distance: 136.2
click at [576, 388] on span "MMD is ready to knock your socks off with a BOGO 40% OFF deal storewide! Stock …" at bounding box center [663, 387] width 504 height 24
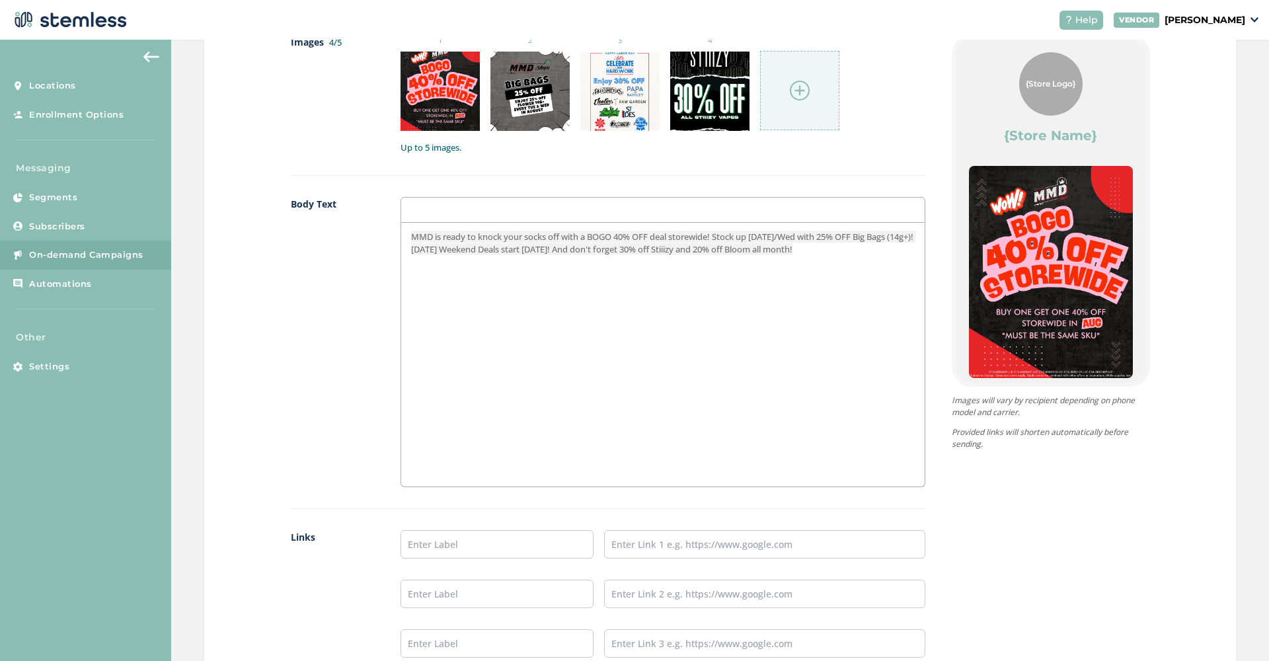
scroll to position [772, 0]
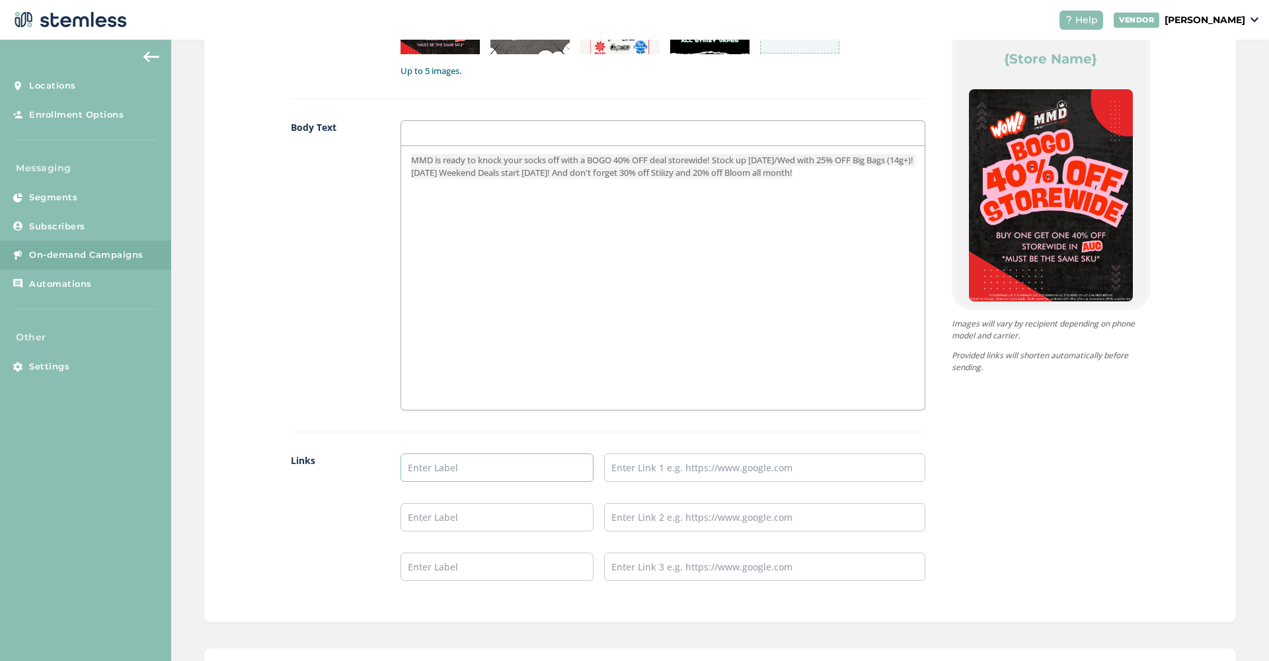
click at [508, 468] on input "text" at bounding box center [497, 467] width 193 height 28
type input "SHOP NOW"
click at [669, 451] on div "Images 4/5 1 2 3 4 Up to 5 images. Body Text MMD is ready to knock your socks o…" at bounding box center [608, 280] width 635 height 644
click at [659, 462] on input "text" at bounding box center [764, 467] width 321 height 28
paste input "[URL][DOMAIN_NAME]"
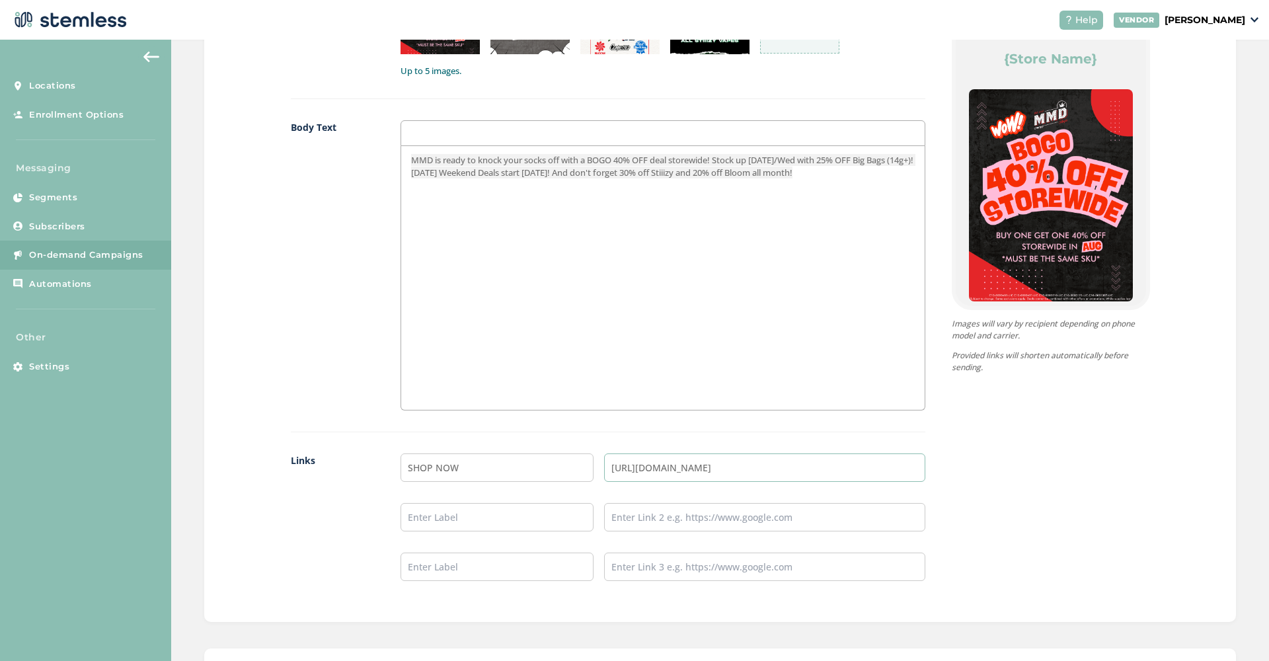
type input "[URL][DOMAIN_NAME]"
click at [1069, 453] on div "{Store Logo} {Store Name} MMD is ready to knock your socks off with a BOGO 40% …" at bounding box center [1037, 280] width 225 height 644
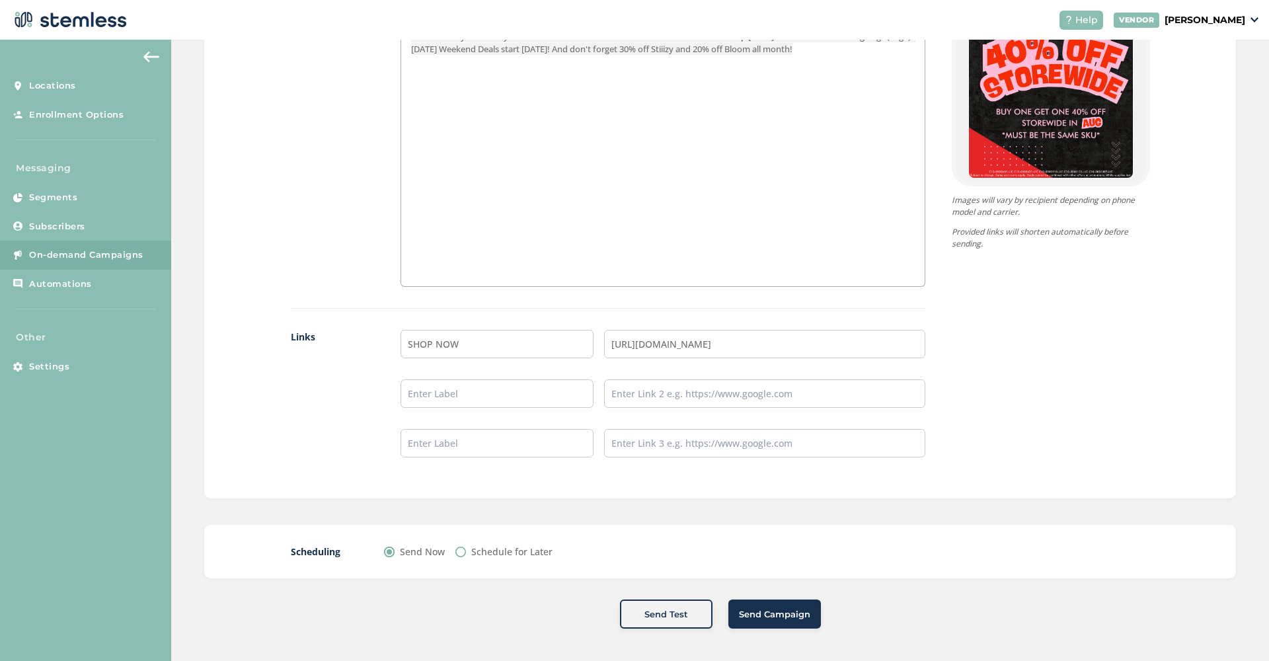
scroll to position [895, 0]
click at [510, 555] on label "Schedule for Later" at bounding box center [511, 552] width 81 height 14
click at [466, 555] on input "Schedule for Later" at bounding box center [460, 552] width 11 height 11
radio input "true"
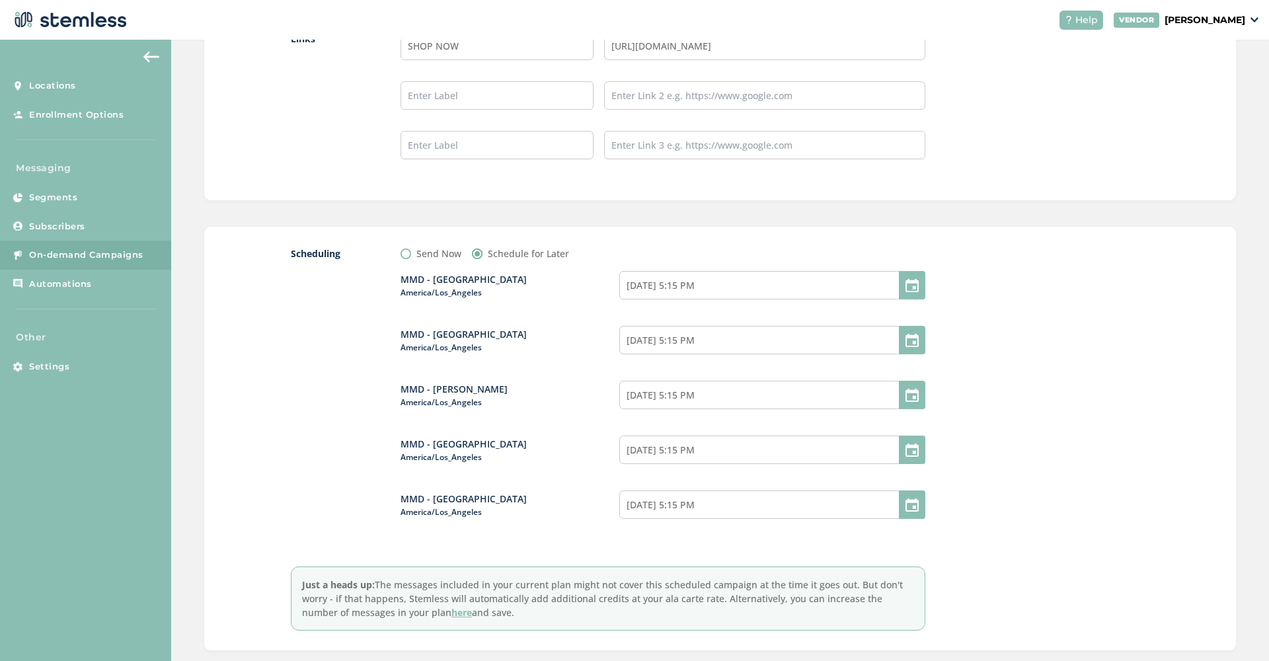
scroll to position [1207, 0]
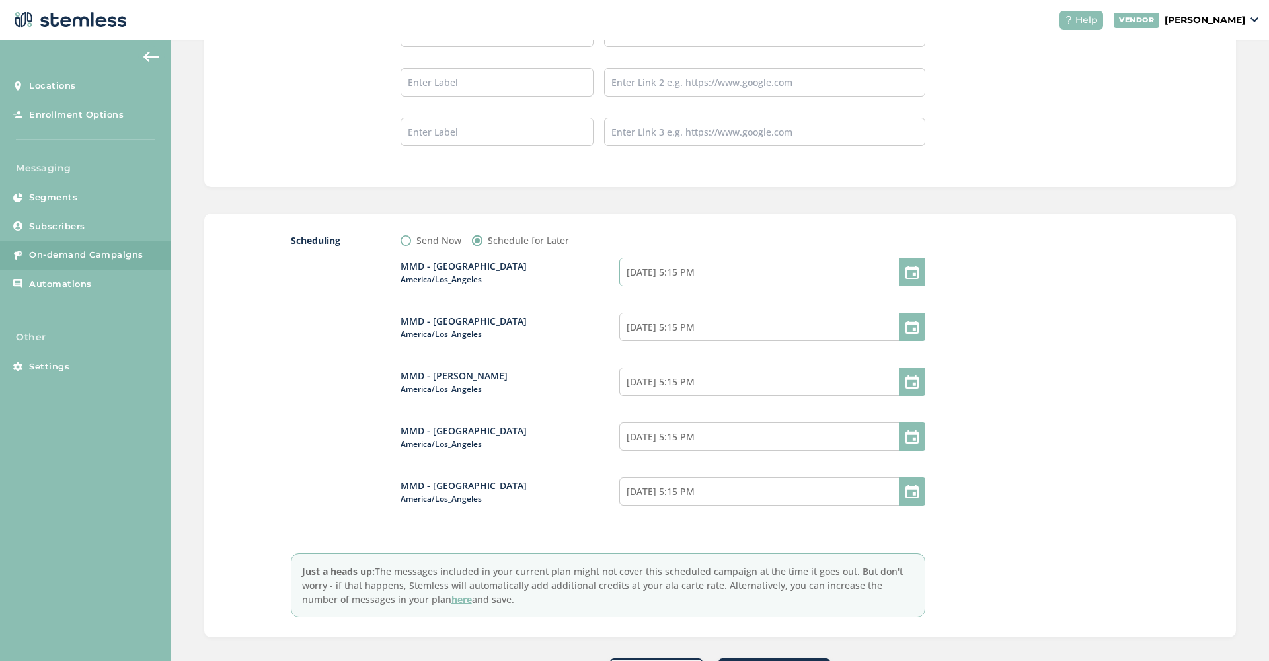
click at [789, 272] on input "08/25/2025 5:15 PM" at bounding box center [772, 272] width 306 height 28
select select "17"
select select "15"
click at [680, 433] on span "26" at bounding box center [680, 434] width 19 height 19
type input "08/26/2025 5:15 PM"
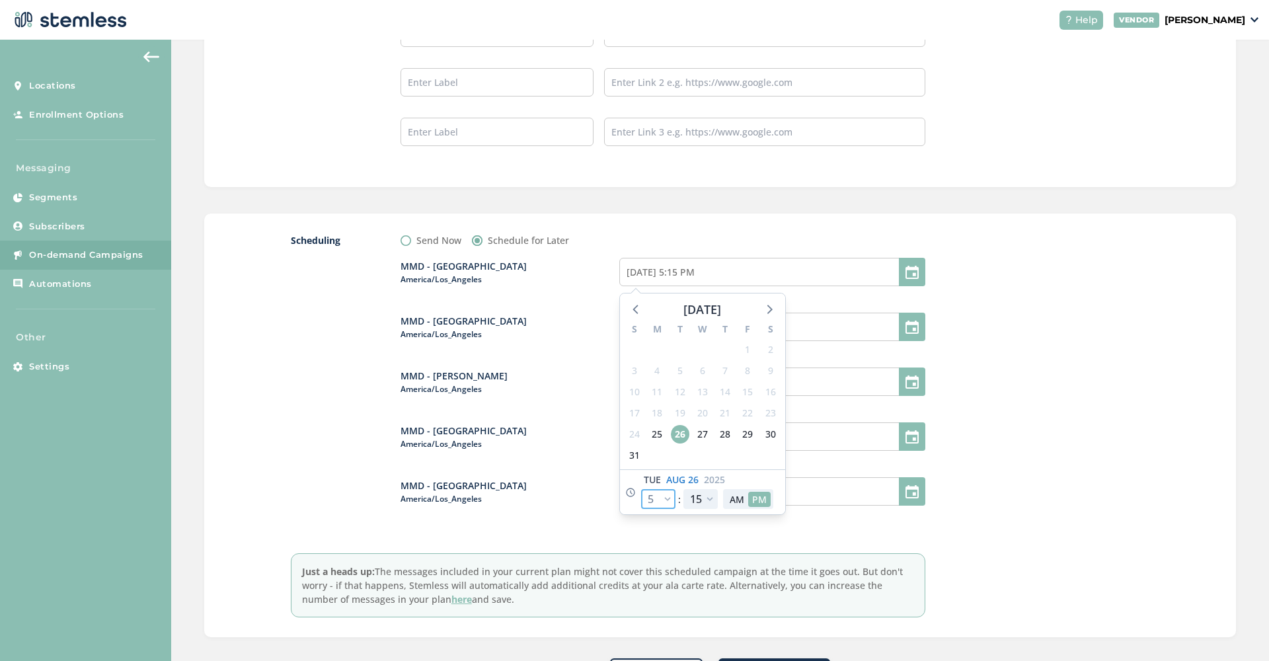
select select "21"
type input "08/26/2025 9:15 PM"
select select "21"
click at [740, 498] on button "AM" at bounding box center [737, 499] width 22 height 15
type input "08/26/2025 9:15 AM"
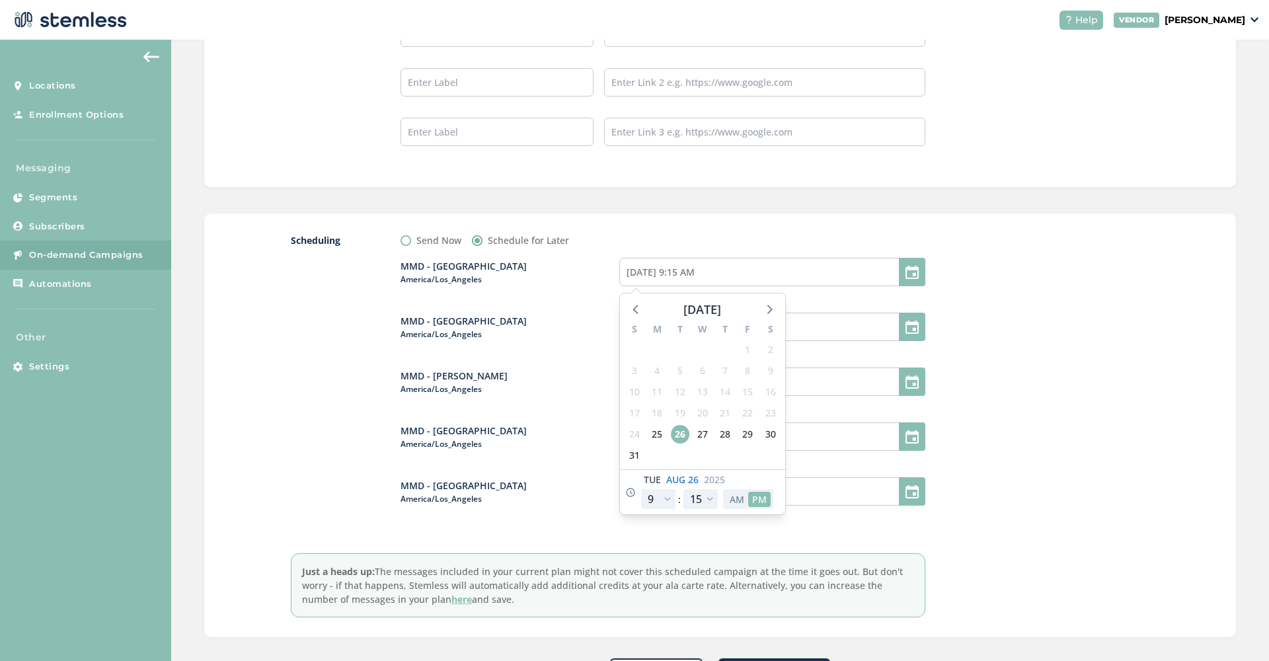
select select "9"
click at [1012, 306] on div at bounding box center [1051, 425] width 198 height 384
click at [734, 322] on input "08/25/2025 5:15 PM" at bounding box center [772, 327] width 306 height 28
select select "17"
select select "15"
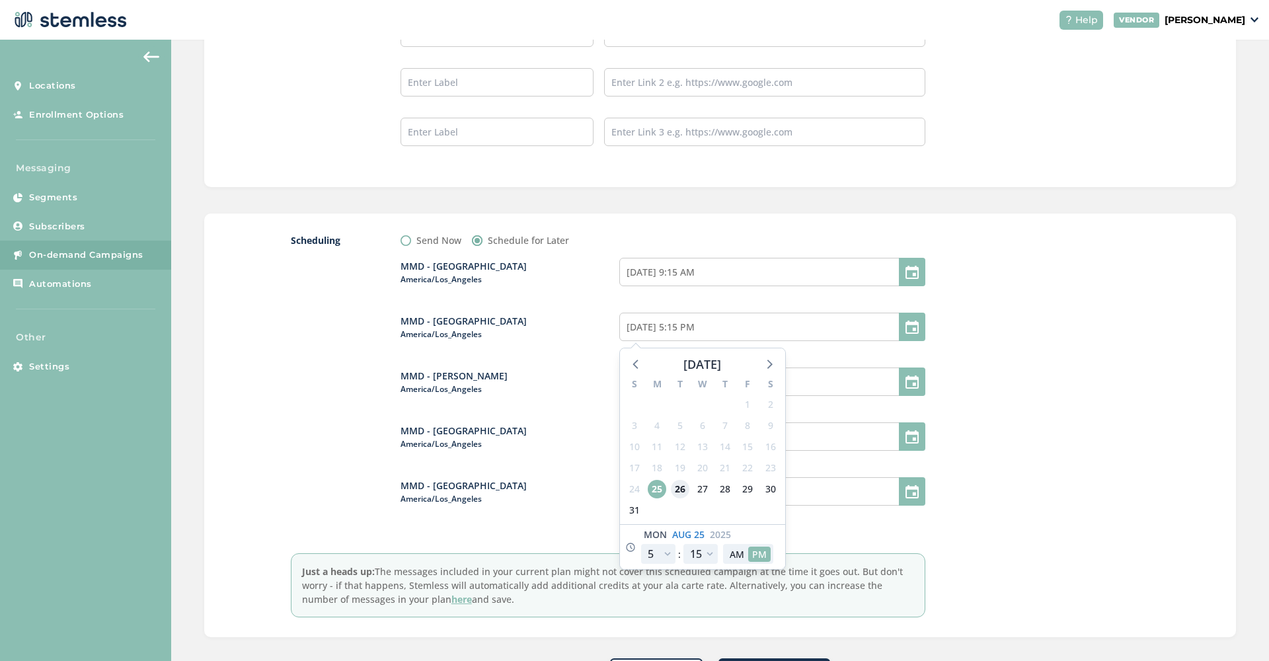
click at [677, 490] on span "26" at bounding box center [680, 489] width 19 height 19
type input "08/26/2025 5:15 PM"
click at [667, 564] on div "Tue Aug 26 2025 12 1 2 3 4 5 6 7 8 9 10 11 : 00 05 10 15 20 25 30 35 40 45 50 5…" at bounding box center [702, 546] width 165 height 45
select select "21"
type input "08/26/2025 9:15 PM"
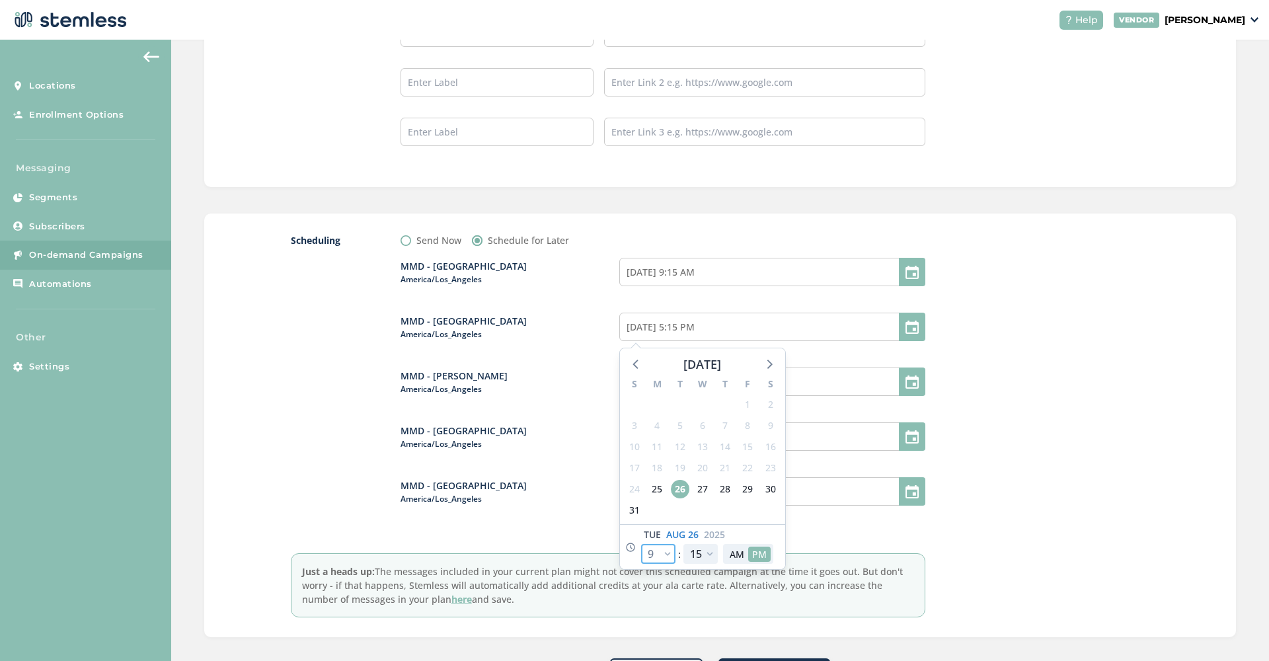
select select "21"
click at [738, 557] on button "AM" at bounding box center [737, 554] width 22 height 15
type input "08/26/2025 9:15 AM"
select select "9"
click at [818, 374] on input "08/25/2025 5:15 PM" at bounding box center [772, 381] width 306 height 28
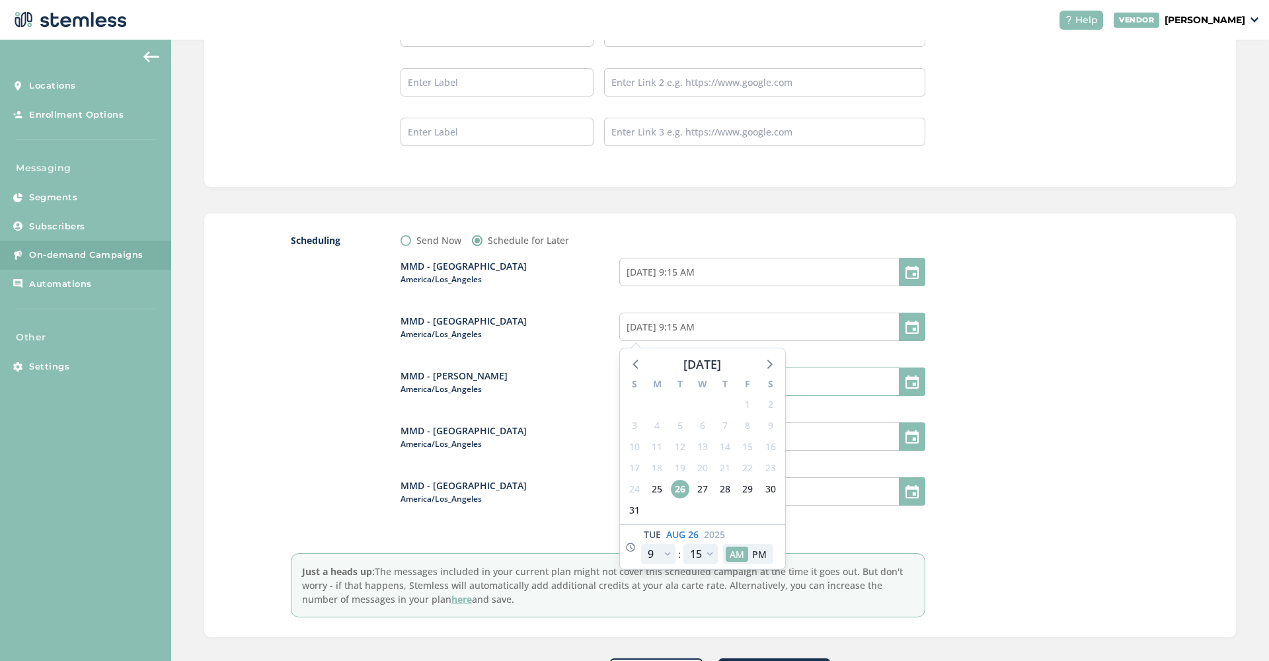
select select "17"
select select "15"
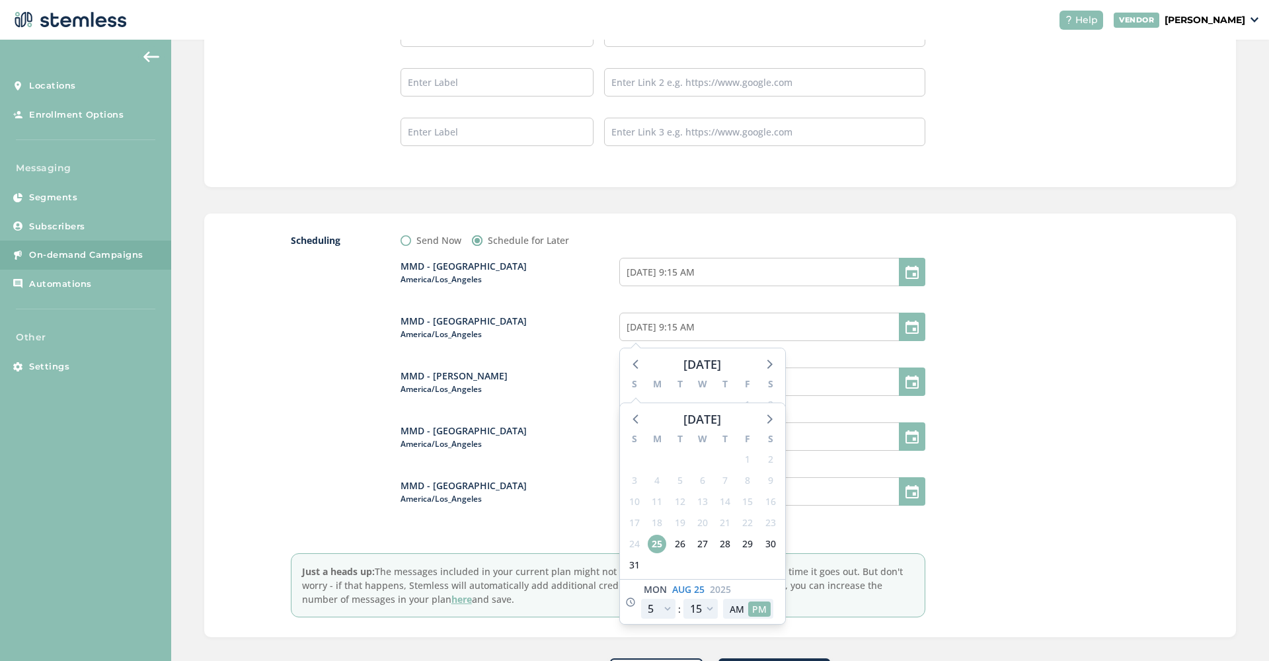
click at [1044, 356] on div at bounding box center [1051, 425] width 198 height 384
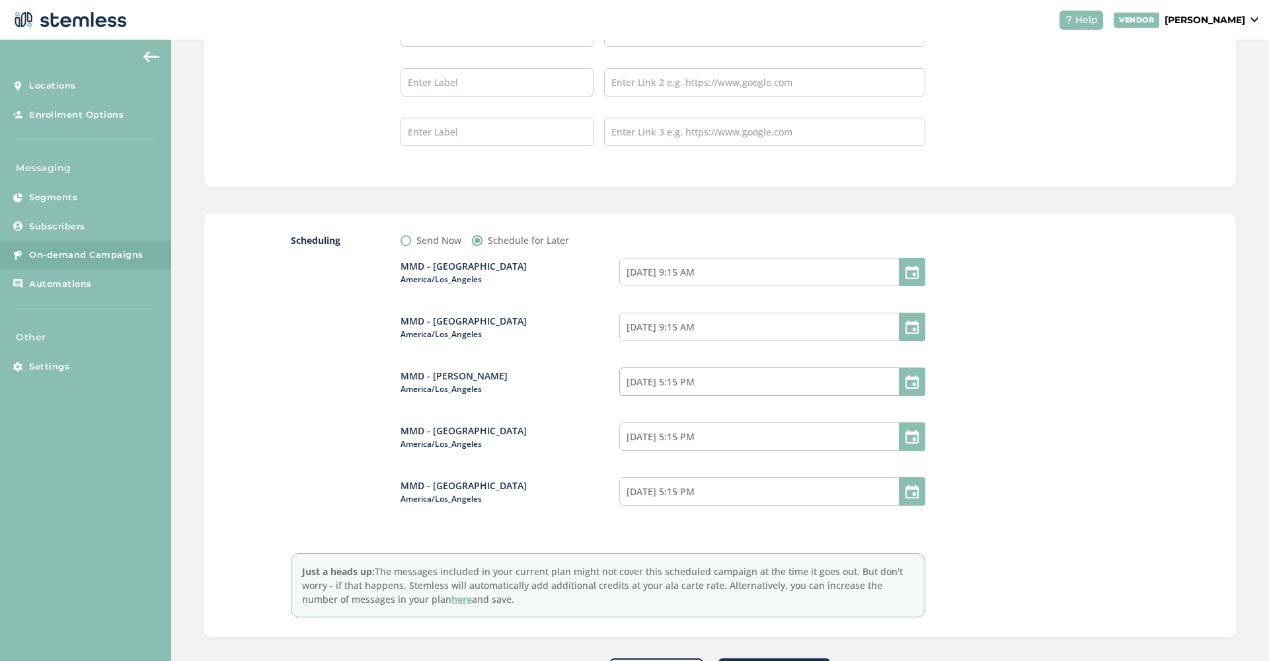
click at [753, 386] on input "08/25/2025 5:15 PM" at bounding box center [772, 381] width 306 height 28
select select "17"
select select "15"
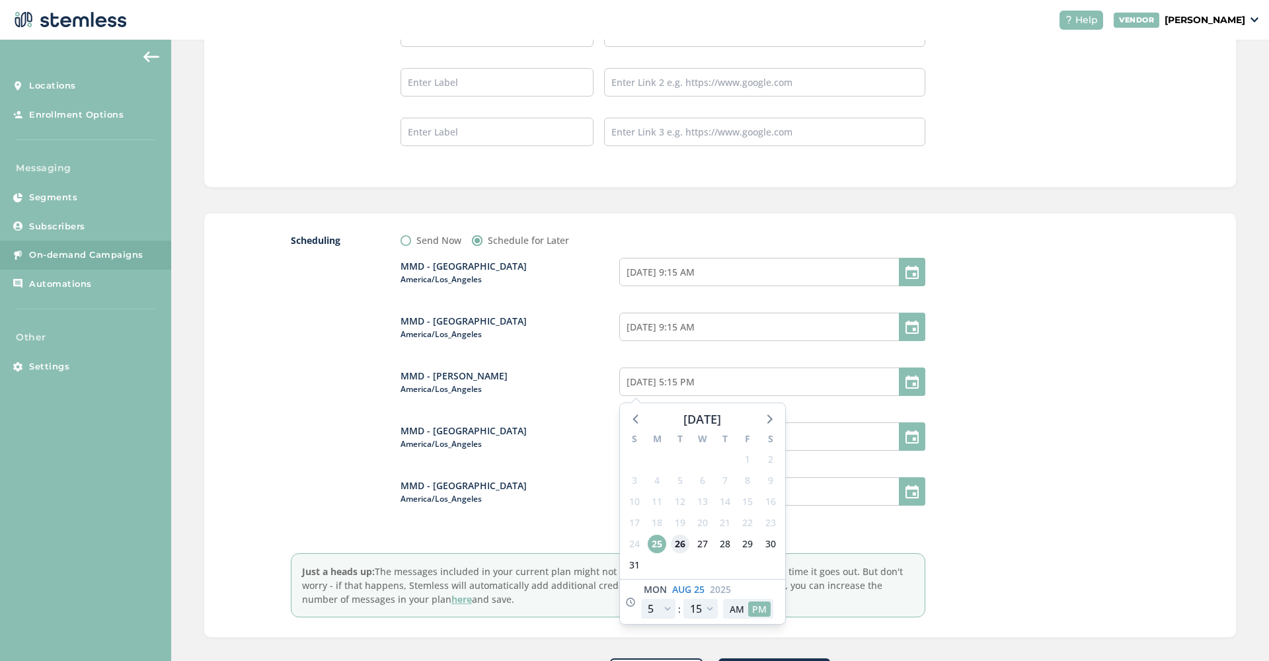
click at [682, 541] on span "26" at bounding box center [680, 544] width 19 height 19
type input "08/26/2025 5:15 PM"
select select "21"
type input "08/26/2025 9:15 PM"
select select "21"
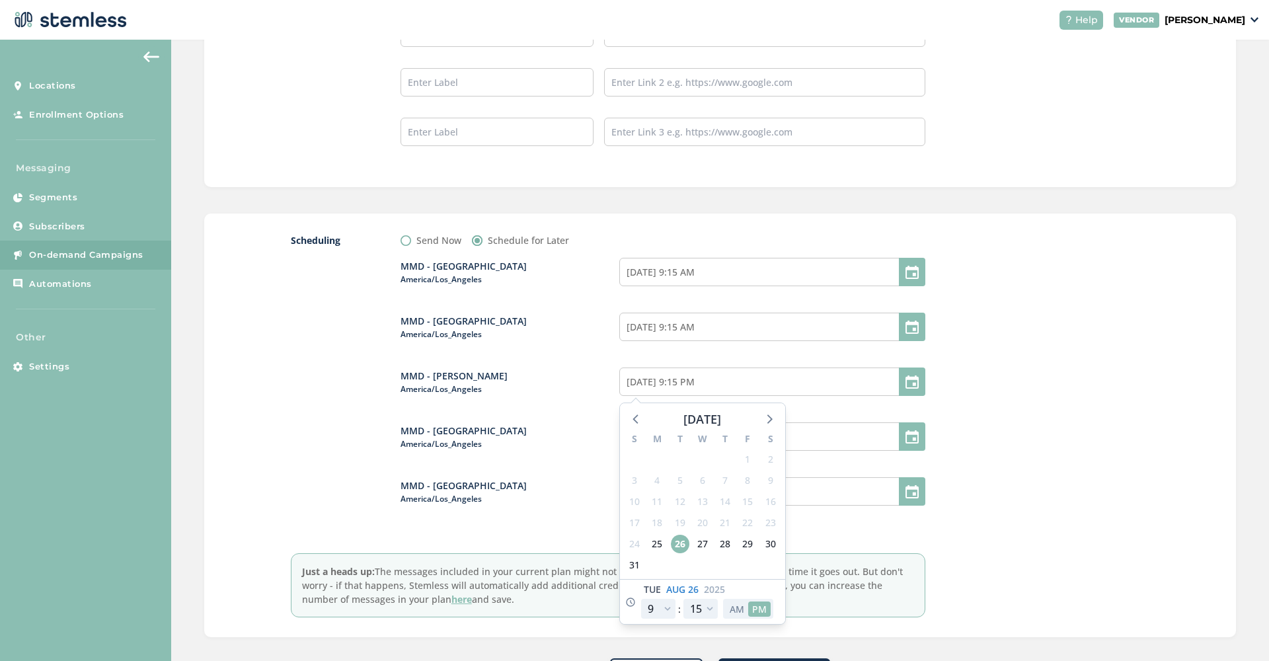
click at [739, 607] on button "AM" at bounding box center [737, 608] width 22 height 15
type input "08/26/2025 9:15 AM"
select select "9"
click at [967, 476] on div at bounding box center [1051, 425] width 198 height 384
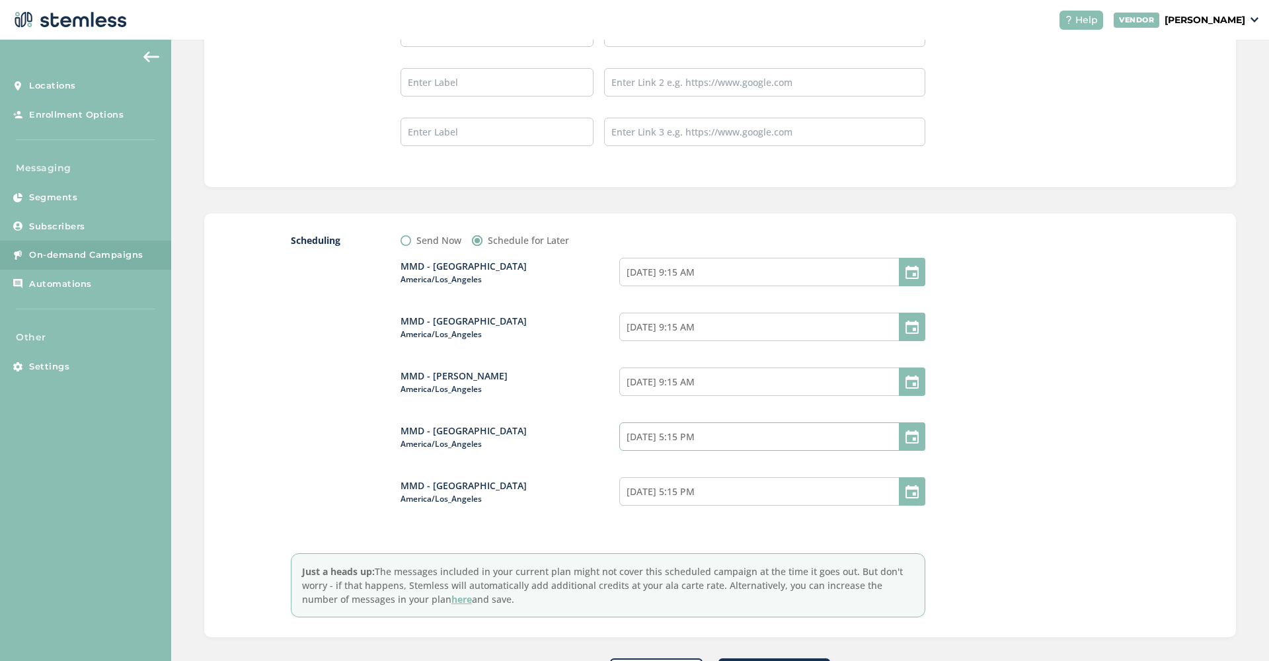
click at [721, 440] on input "08/25/2025 5:15 PM" at bounding box center [772, 436] width 306 height 28
select select "17"
select select "15"
click at [677, 332] on span "26" at bounding box center [680, 335] width 19 height 19
type input "08/26/2025 5:15 PM"
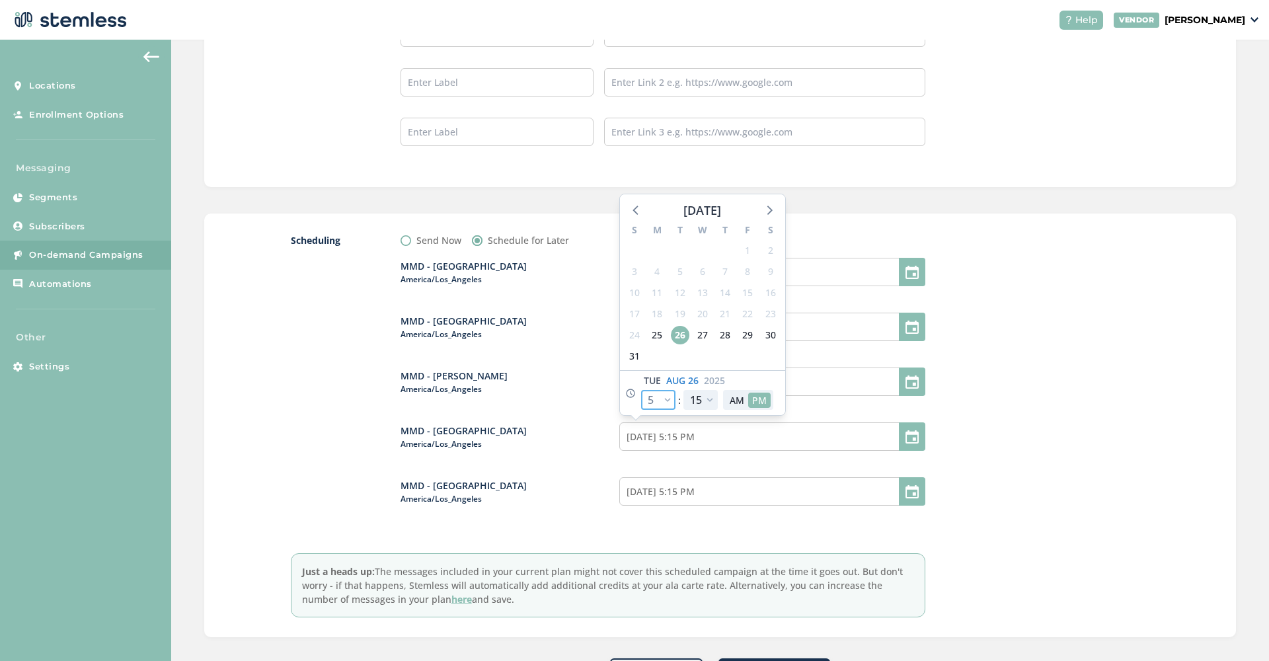
select select "21"
type input "08/26/2025 9:15 PM"
select select "21"
click at [731, 402] on button "AM" at bounding box center [737, 400] width 22 height 15
type input "08/26/2025 9:15 AM"
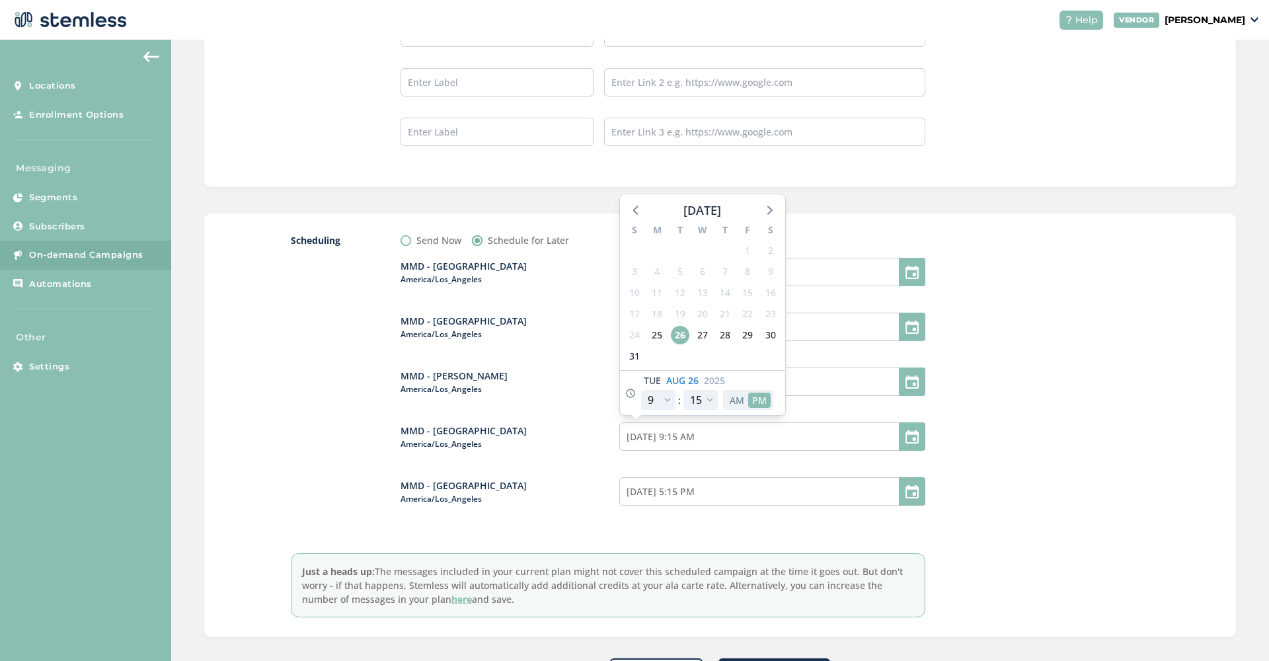
select select "9"
click at [1065, 405] on div at bounding box center [1051, 425] width 198 height 384
click at [730, 488] on input "08/25/2025 5:15 PM" at bounding box center [772, 491] width 306 height 28
select select "17"
select select "15"
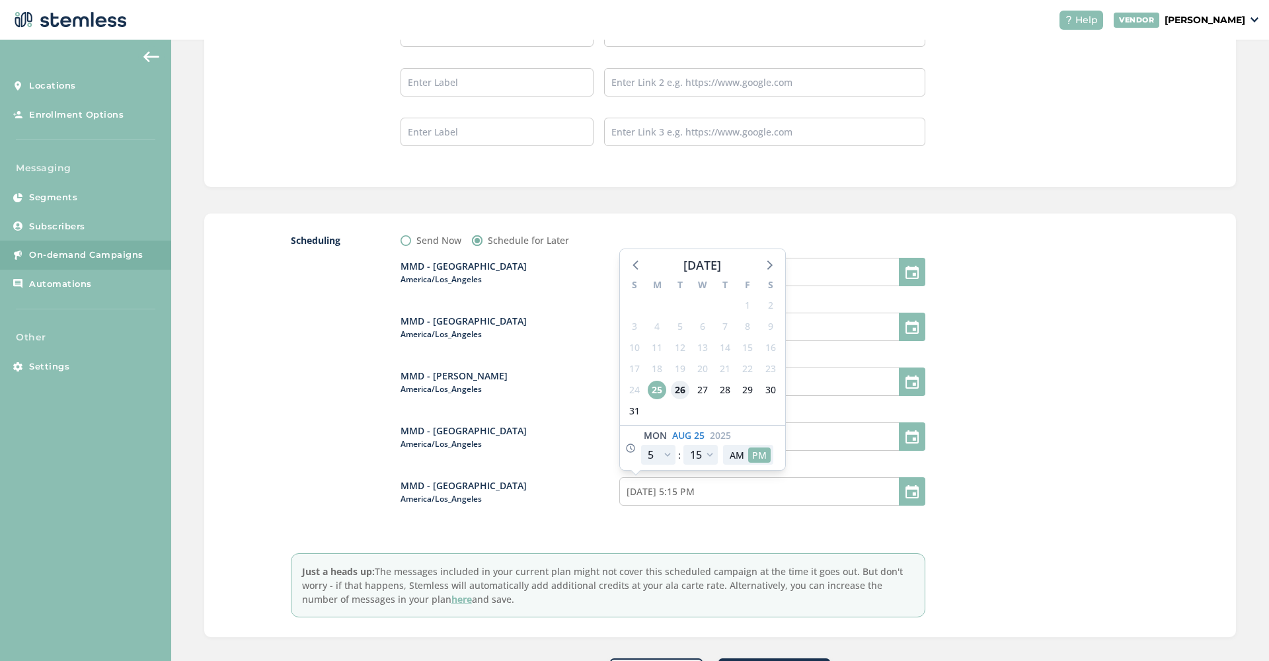
click at [685, 383] on span "26" at bounding box center [680, 390] width 19 height 19
type input "08/26/2025 5:15 PM"
select select "21"
type input "08/26/2025 9:15 PM"
select select "21"
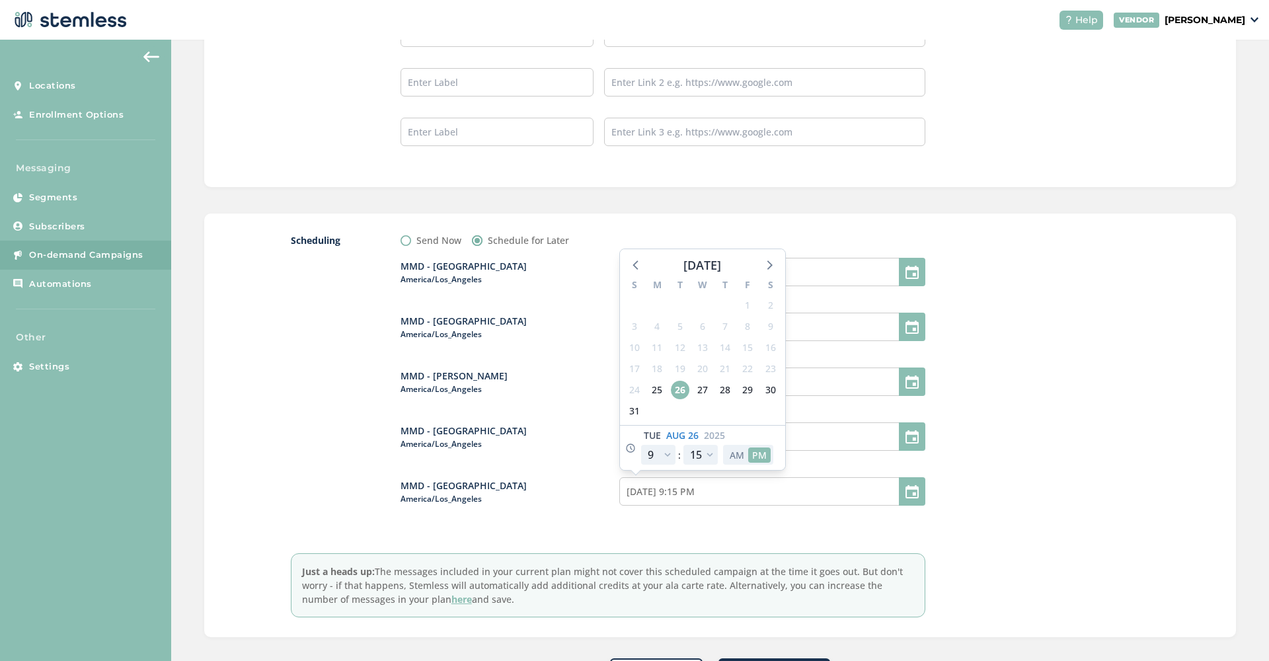
click at [743, 455] on button "AM" at bounding box center [737, 454] width 22 height 15
type input "08/26/2025 9:15 AM"
select select "9"
click at [1021, 457] on div at bounding box center [1051, 425] width 198 height 384
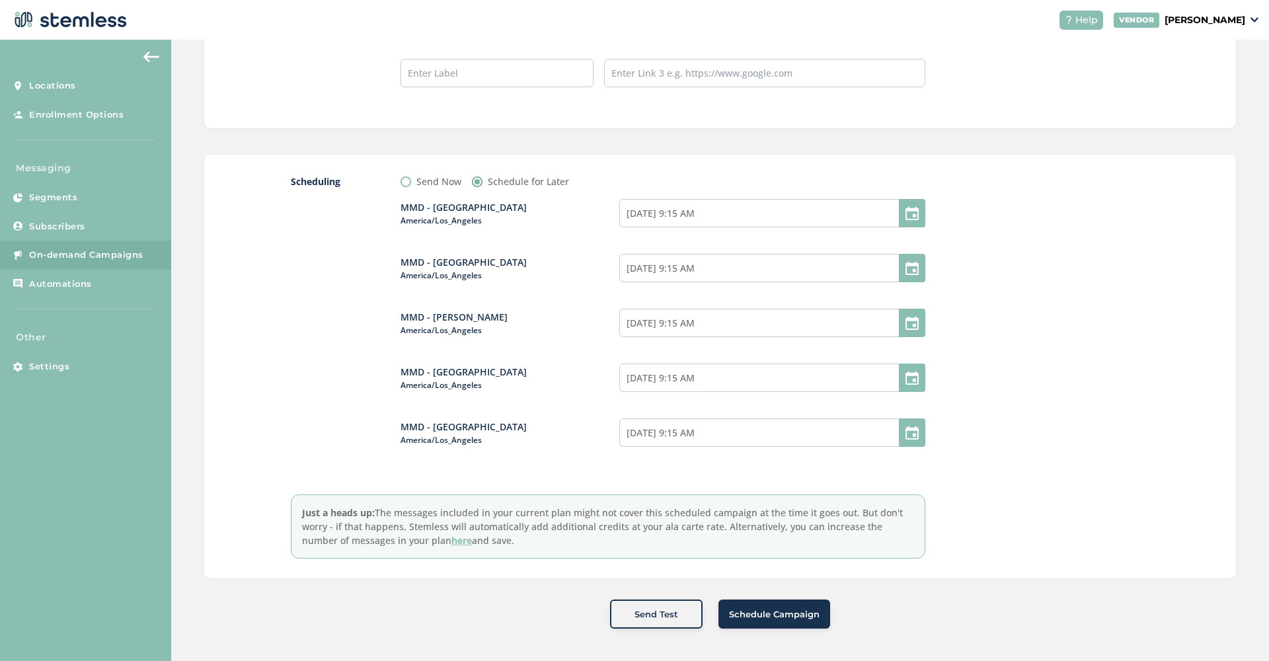
scroll to position [1265, 0]
click at [812, 614] on span "Schedule Campaign" at bounding box center [774, 615] width 91 height 13
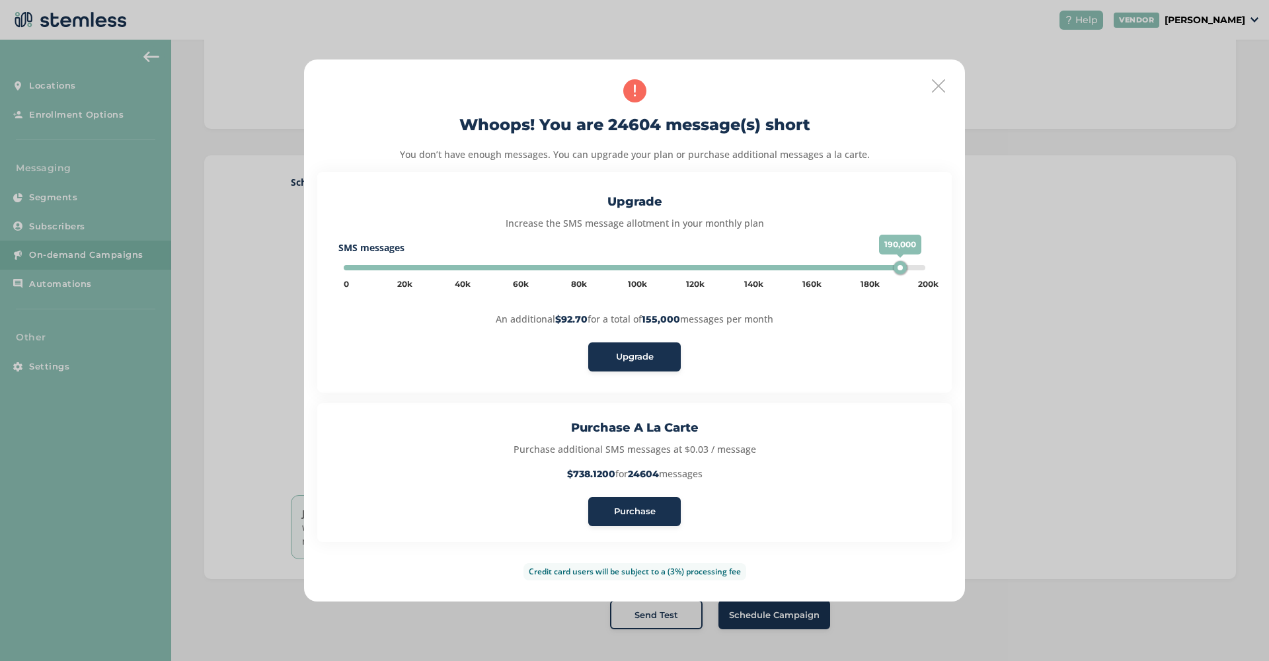
type input "200000"
drag, startPoint x: 794, startPoint y: 268, endPoint x: 917, endPoint y: 272, distance: 123.0
click at [917, 272] on div "200,000" at bounding box center [917, 267] width 13 height 13
click at [636, 354] on span "Upgrade" at bounding box center [635, 356] width 38 height 13
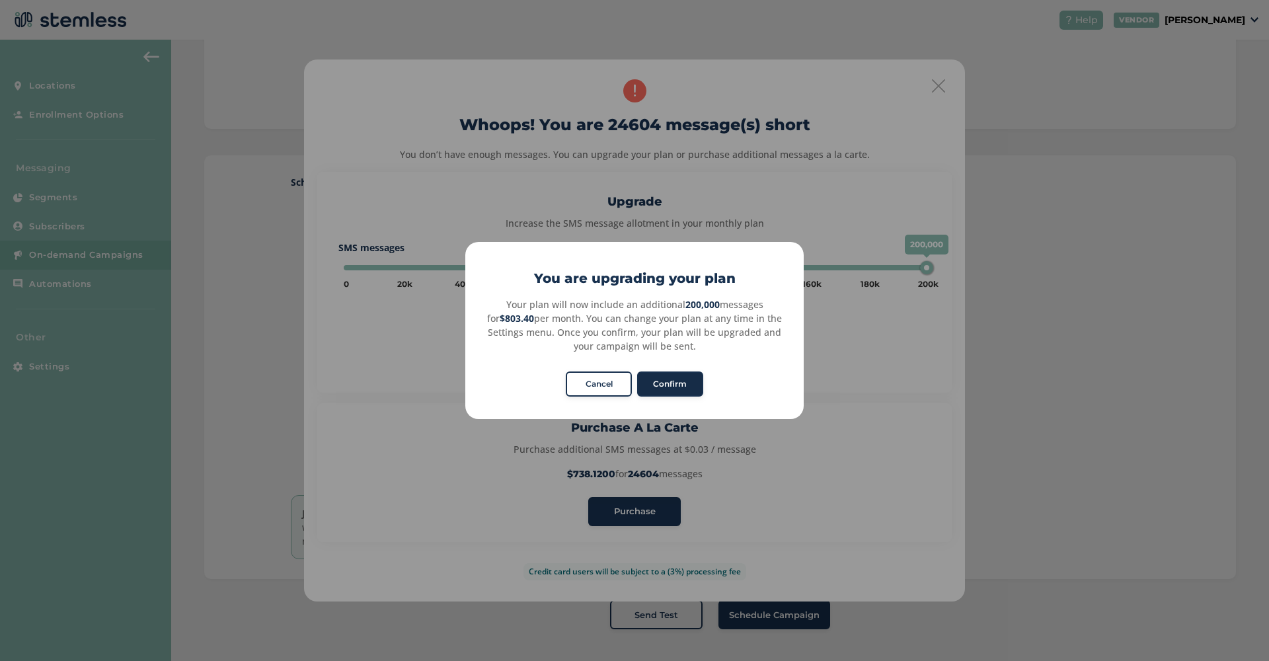
click at [681, 389] on button "Confirm" at bounding box center [670, 383] width 66 height 25
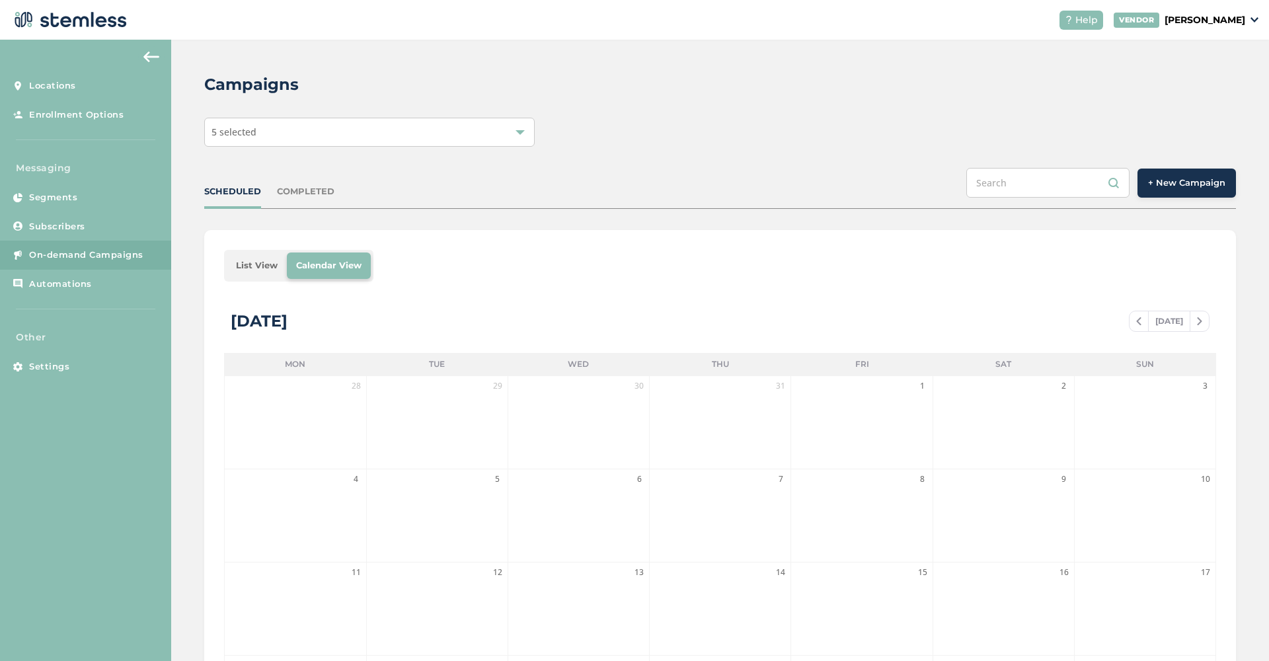
click at [516, 132] on div at bounding box center [520, 132] width 9 height 9
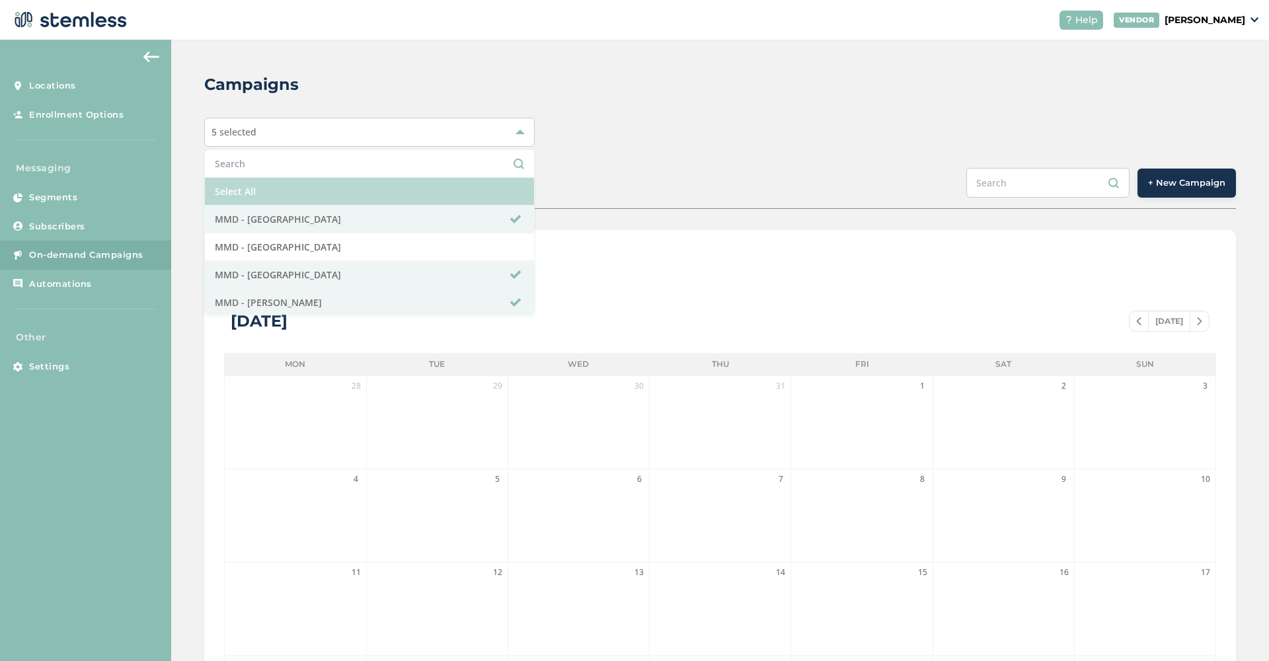
click at [346, 182] on li "Select All" at bounding box center [369, 192] width 329 height 28
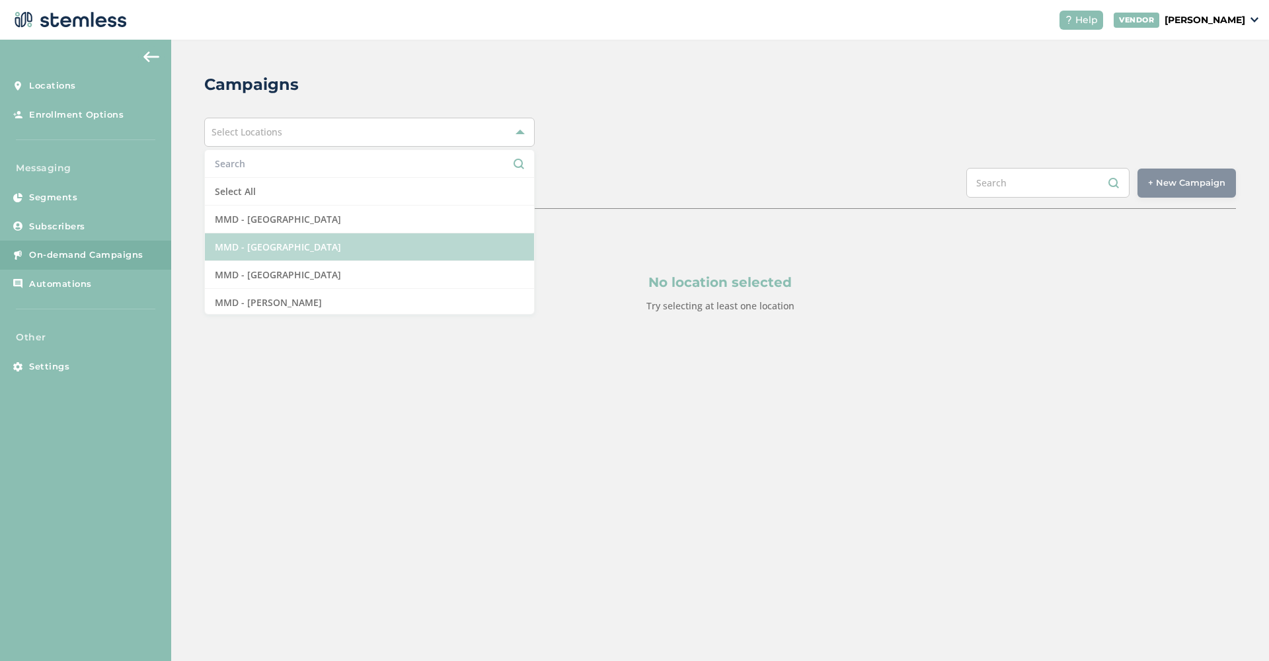
scroll to position [8, 0]
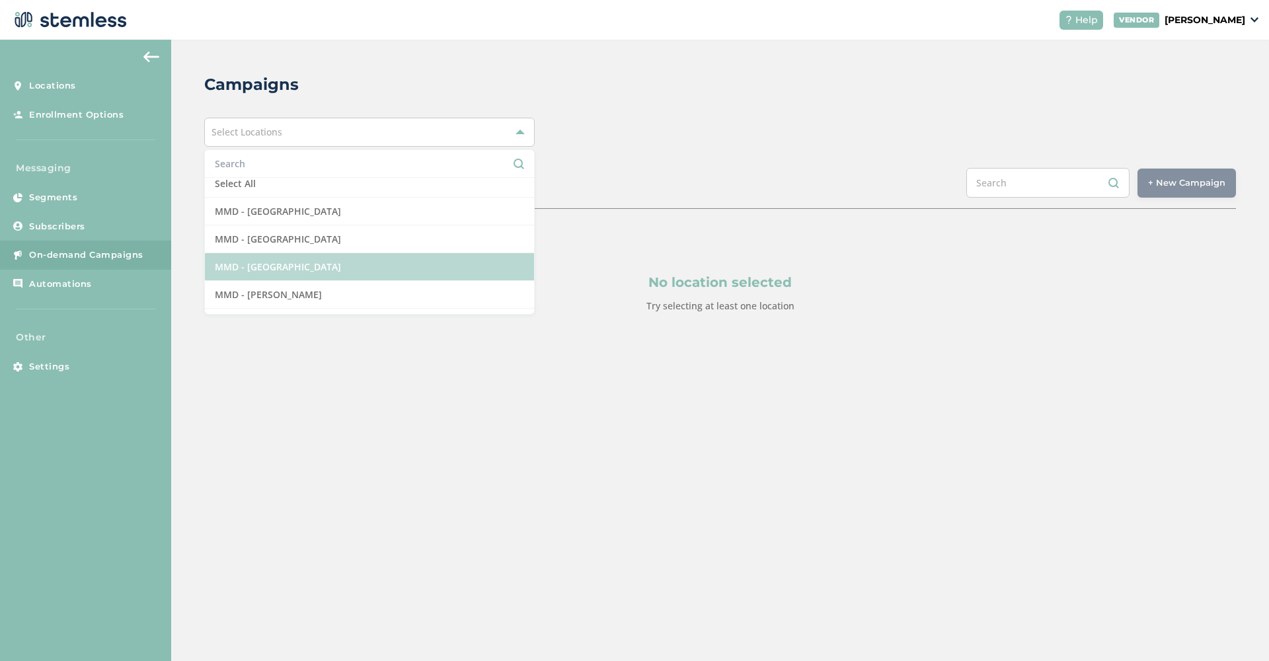
click at [339, 260] on li "MMD - [GEOGRAPHIC_DATA]" at bounding box center [369, 267] width 329 height 28
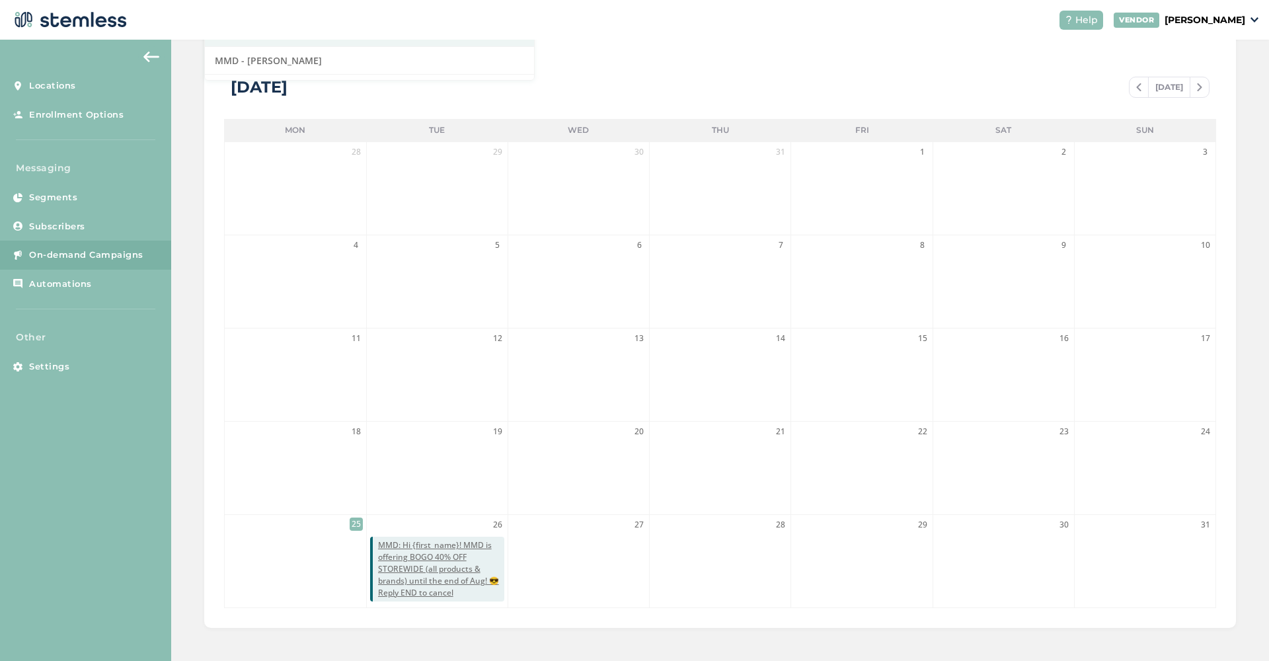
scroll to position [233, 0]
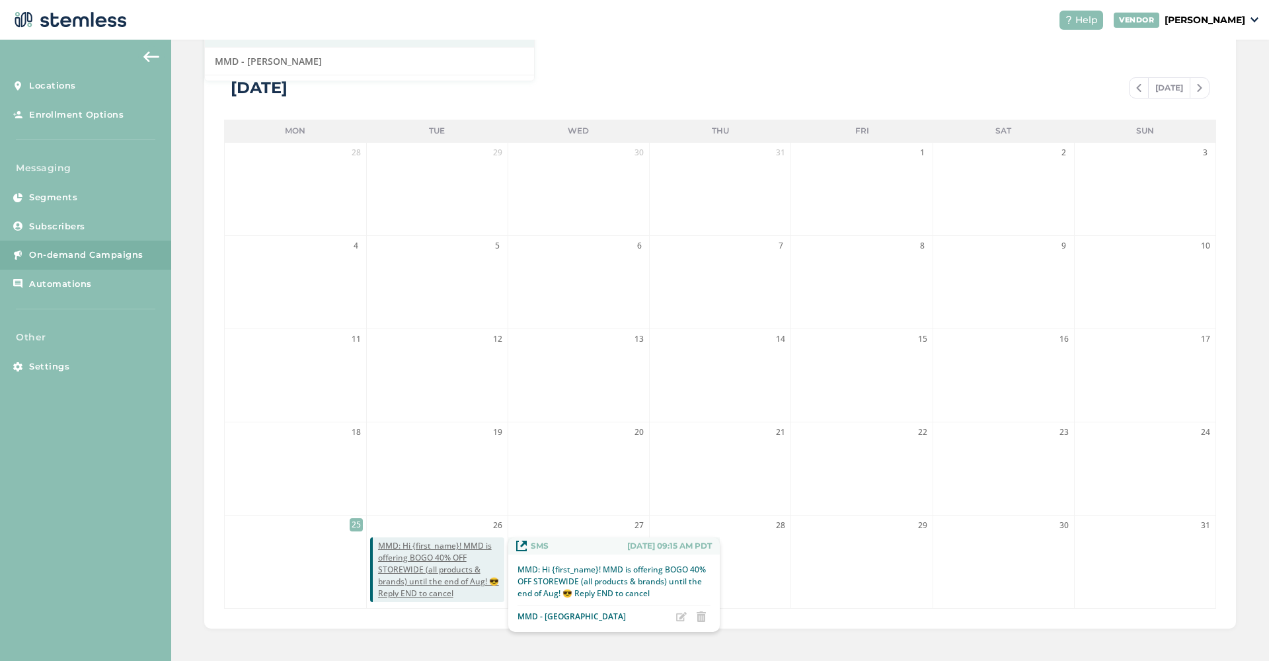
click at [414, 568] on span "MMD: Hi {first_name}! MMD is offering BOGO 40% OFF STOREWIDE (all products & br…" at bounding box center [441, 569] width 126 height 59
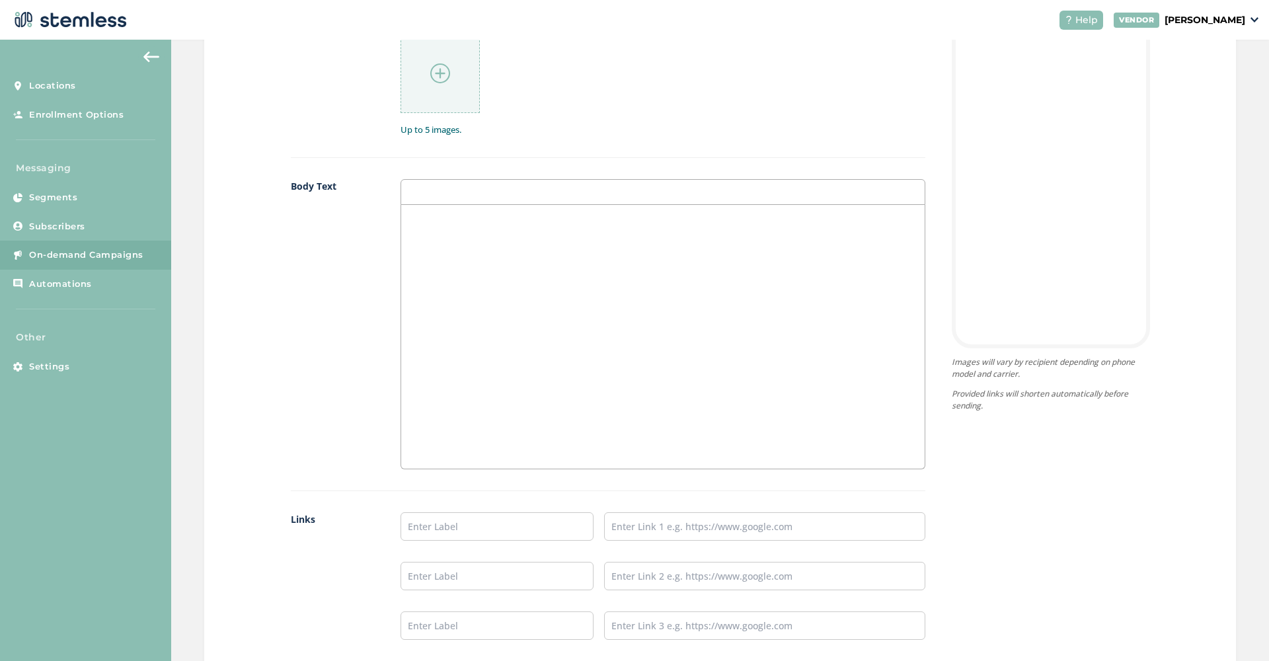
radio input "false"
radio input "true"
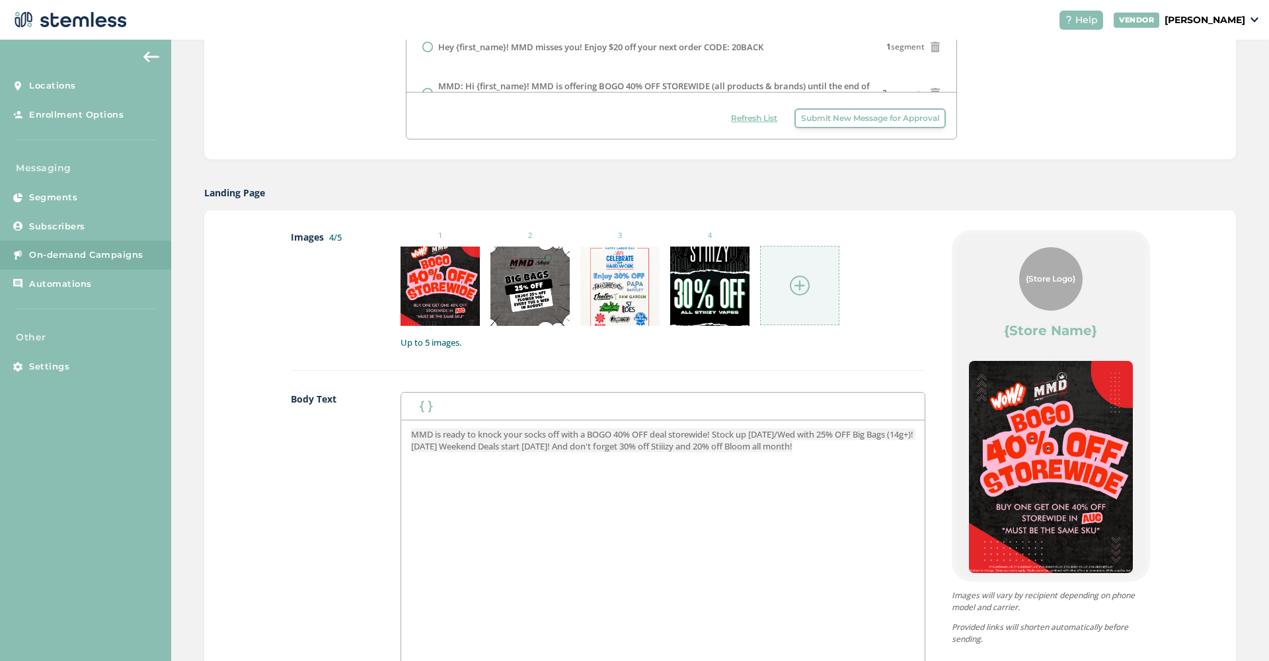
scroll to position [480, 0]
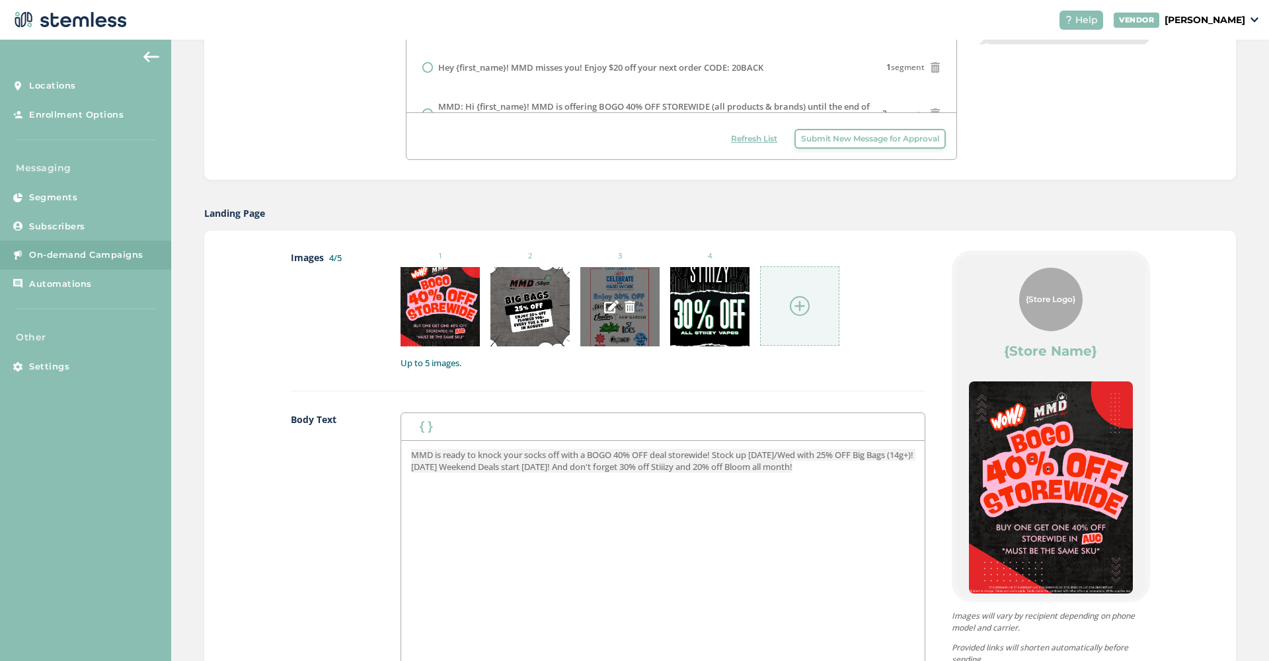
click at [629, 308] on img at bounding box center [630, 307] width 12 height 12
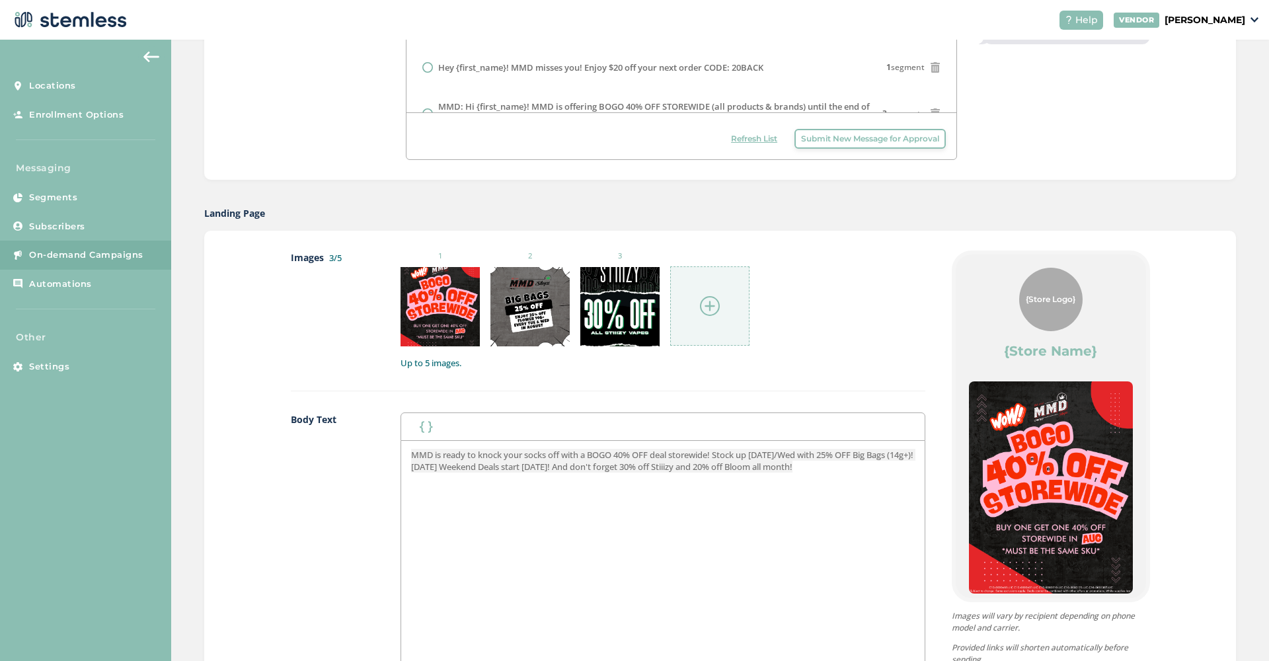
click at [716, 305] on img at bounding box center [710, 306] width 20 height 20
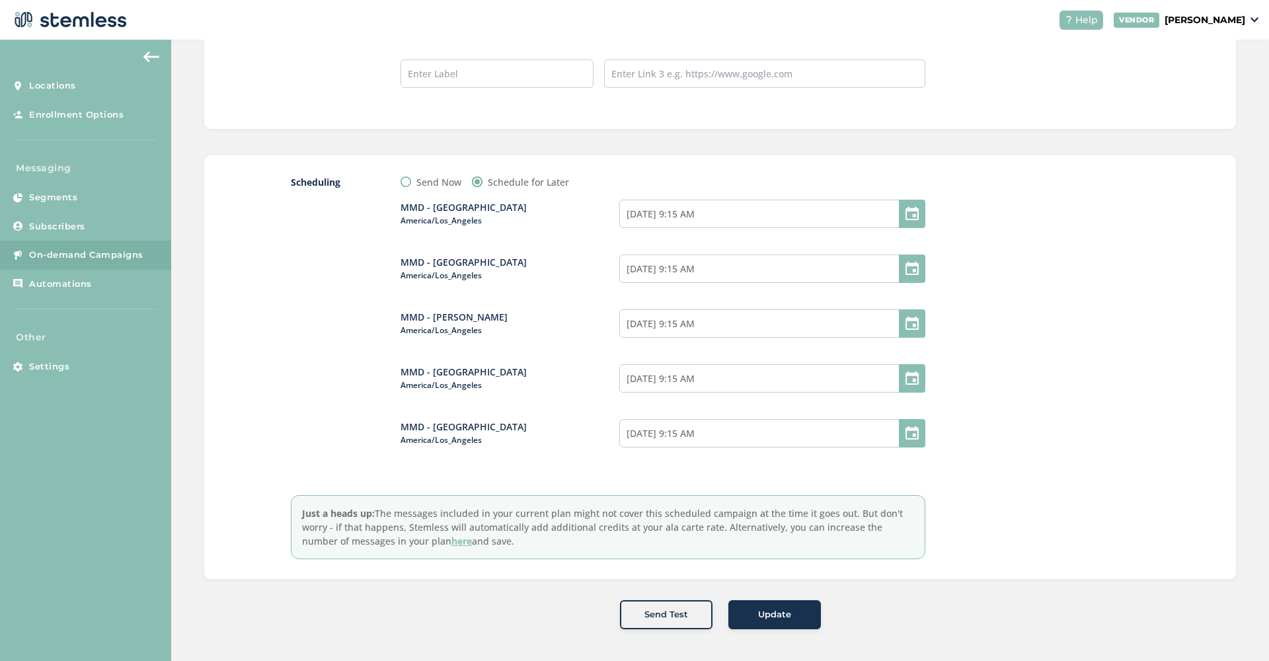
scroll to position [1267, 0]
click at [776, 623] on button "Update" at bounding box center [774, 615] width 93 height 29
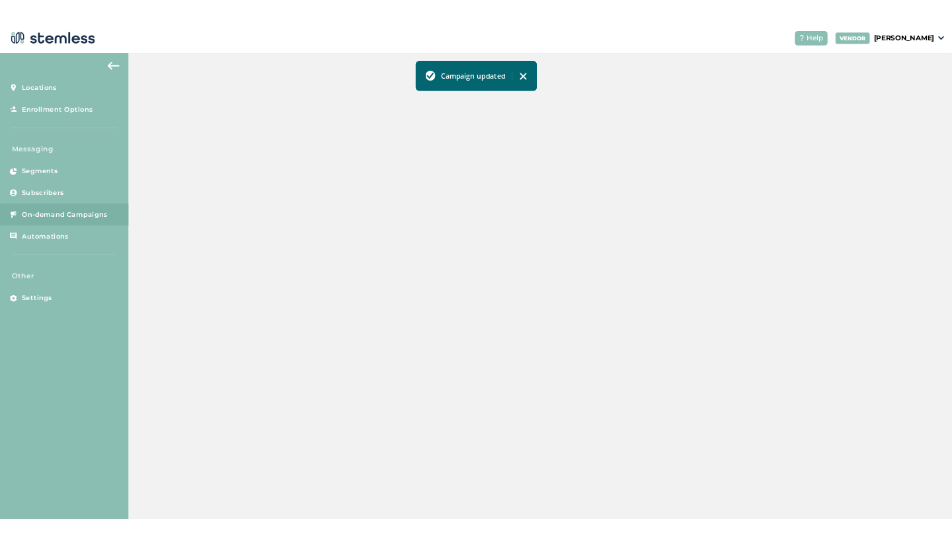
scroll to position [233, 0]
